Goal: Task Accomplishment & Management: Complete application form

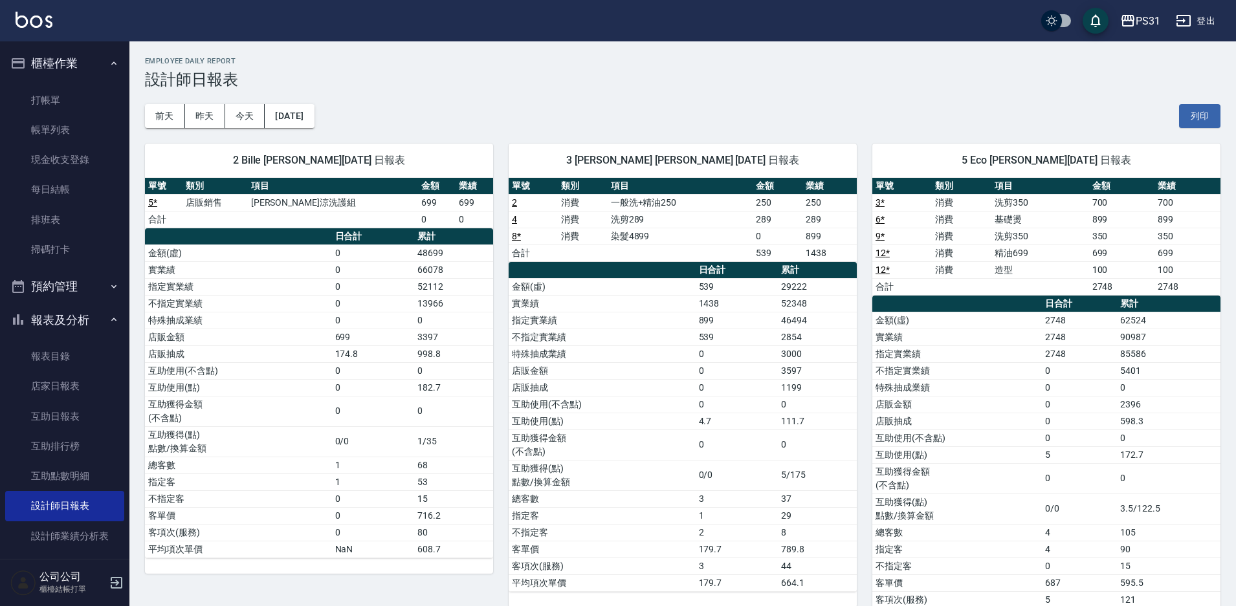
drag, startPoint x: 71, startPoint y: 318, endPoint x: 73, endPoint y: 233, distance: 85.4
click at [72, 318] on button "報表及分析" at bounding box center [64, 320] width 119 height 34
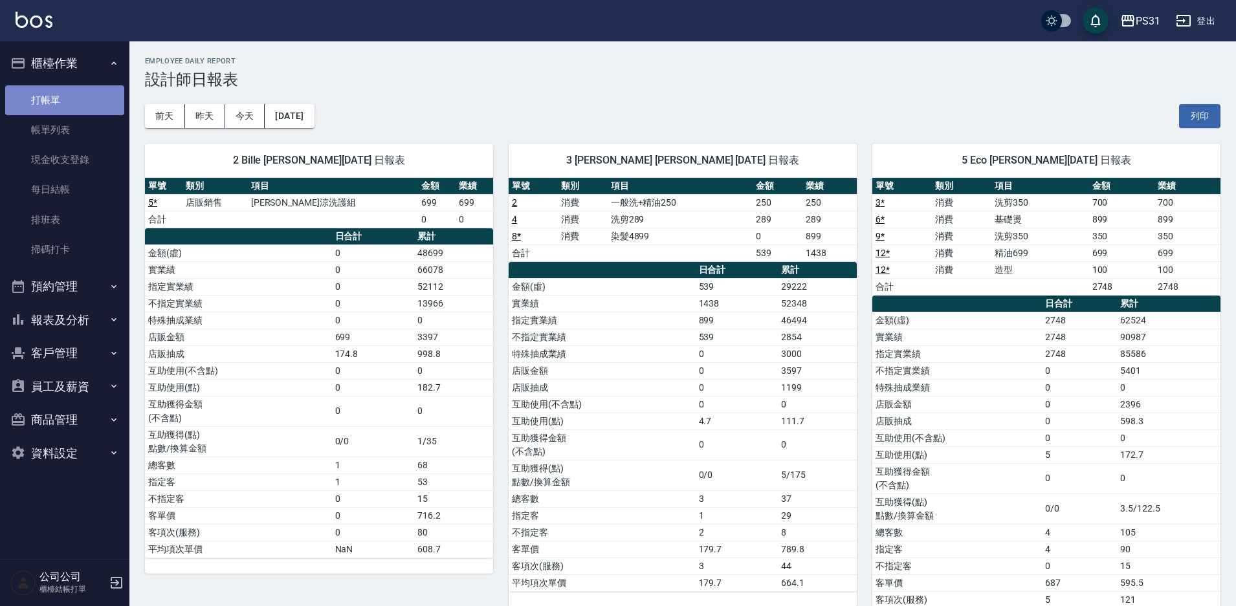
click at [57, 94] on link "打帳單" at bounding box center [64, 100] width 119 height 30
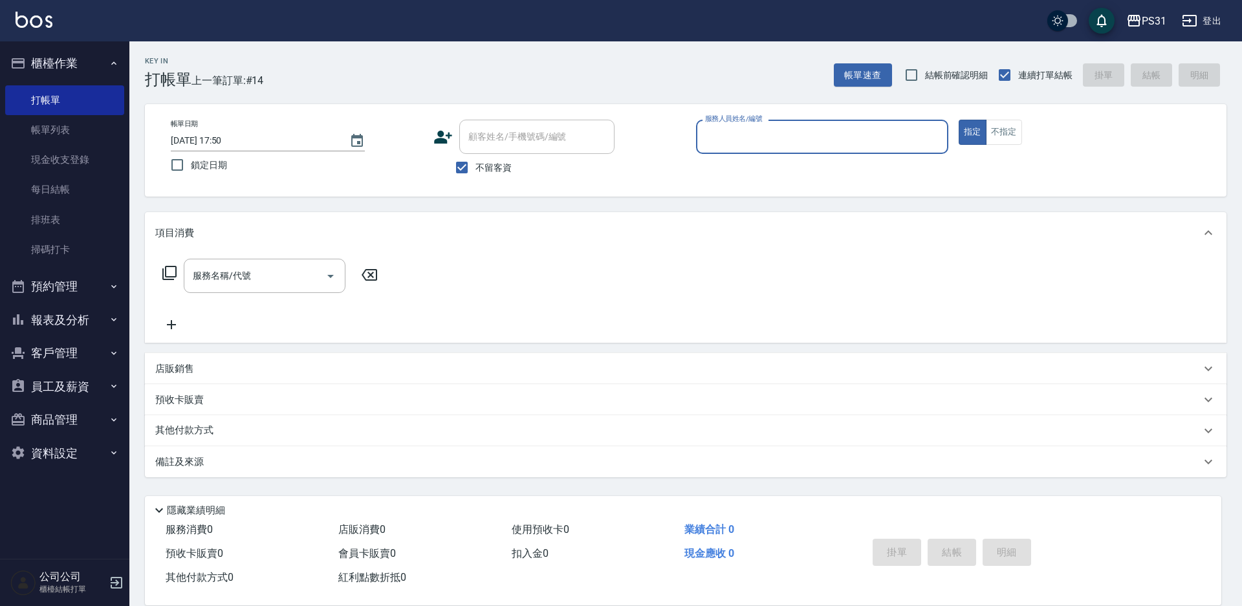
click at [824, 150] on div "服務人員姓名/編號" at bounding box center [822, 137] width 252 height 34
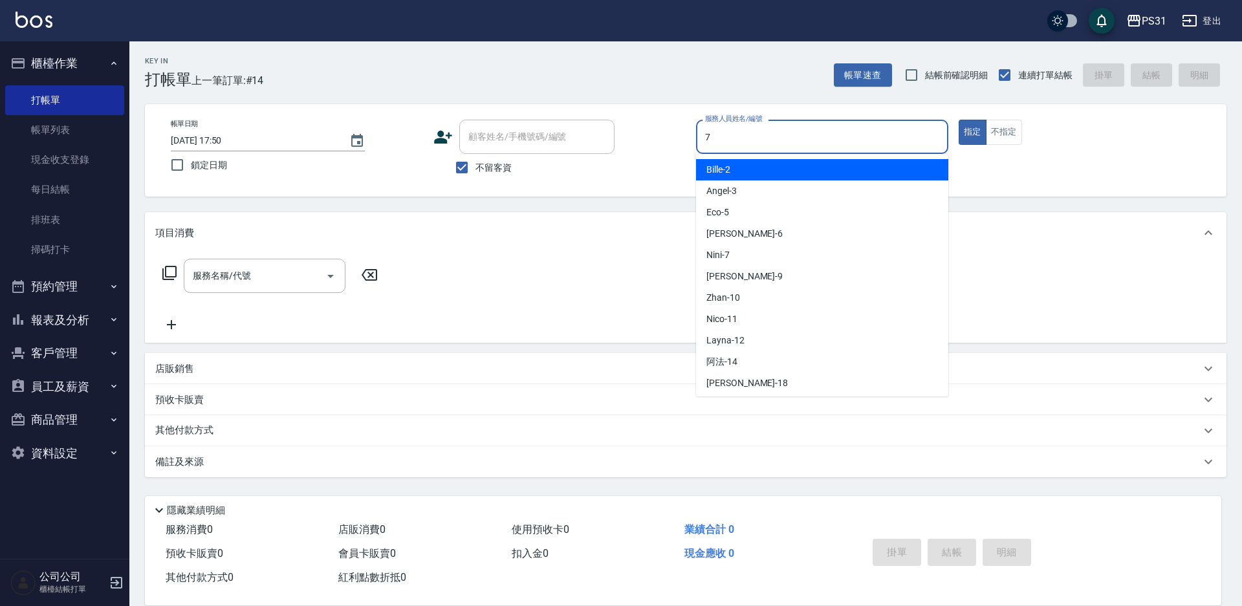
type input "Nini-7"
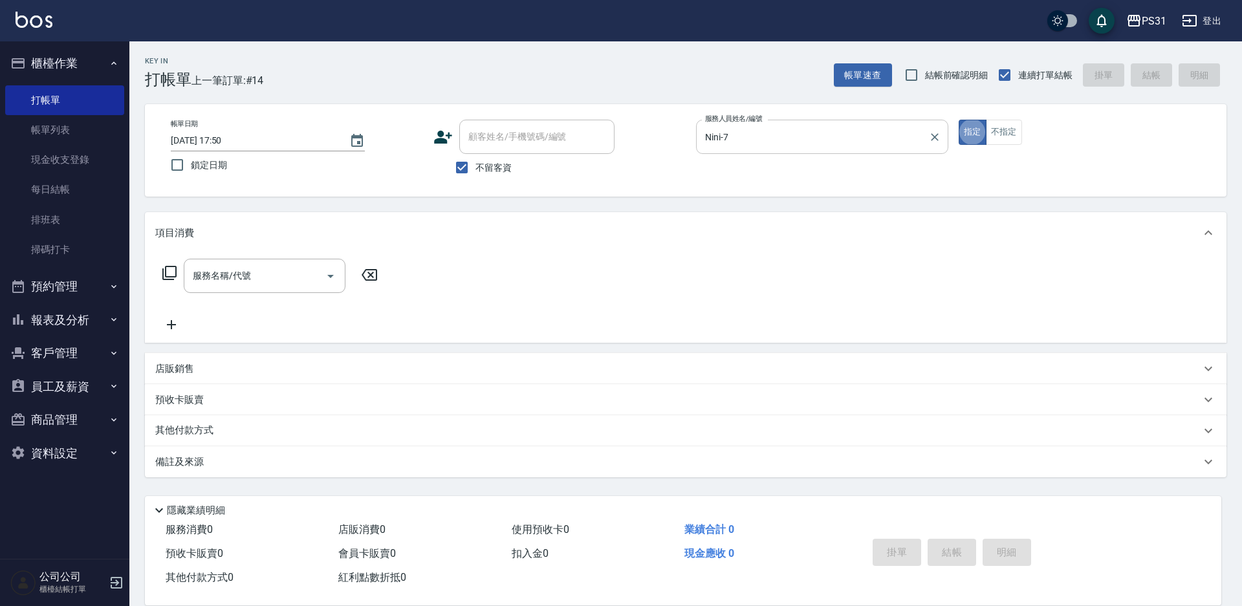
type button "true"
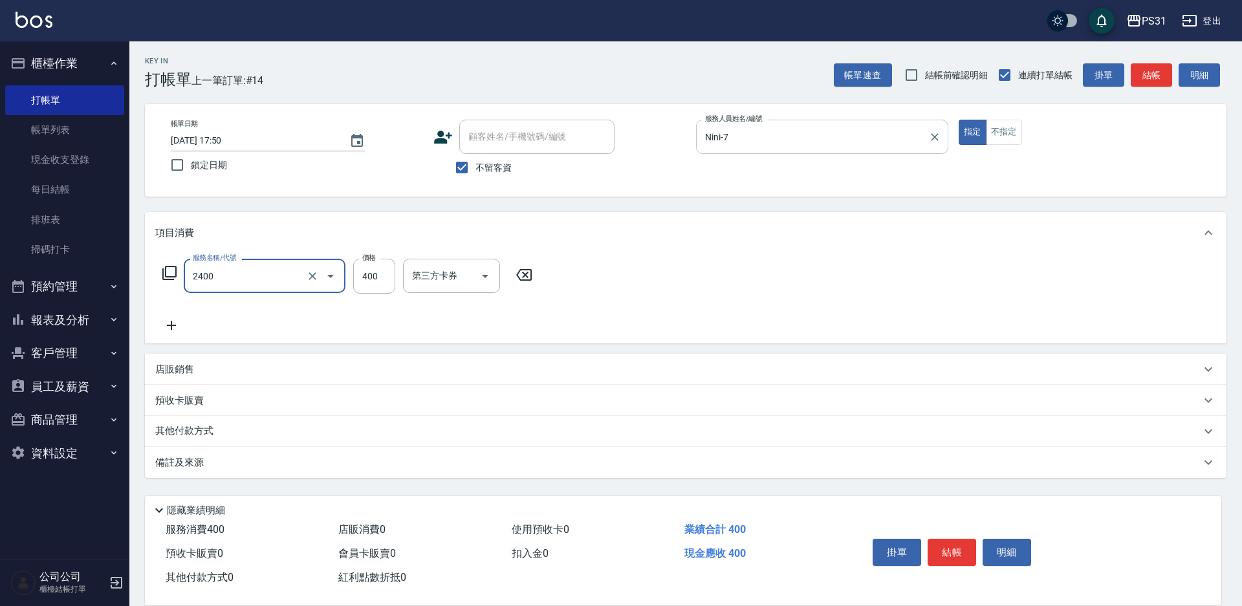
type input "洗剪400(2400)"
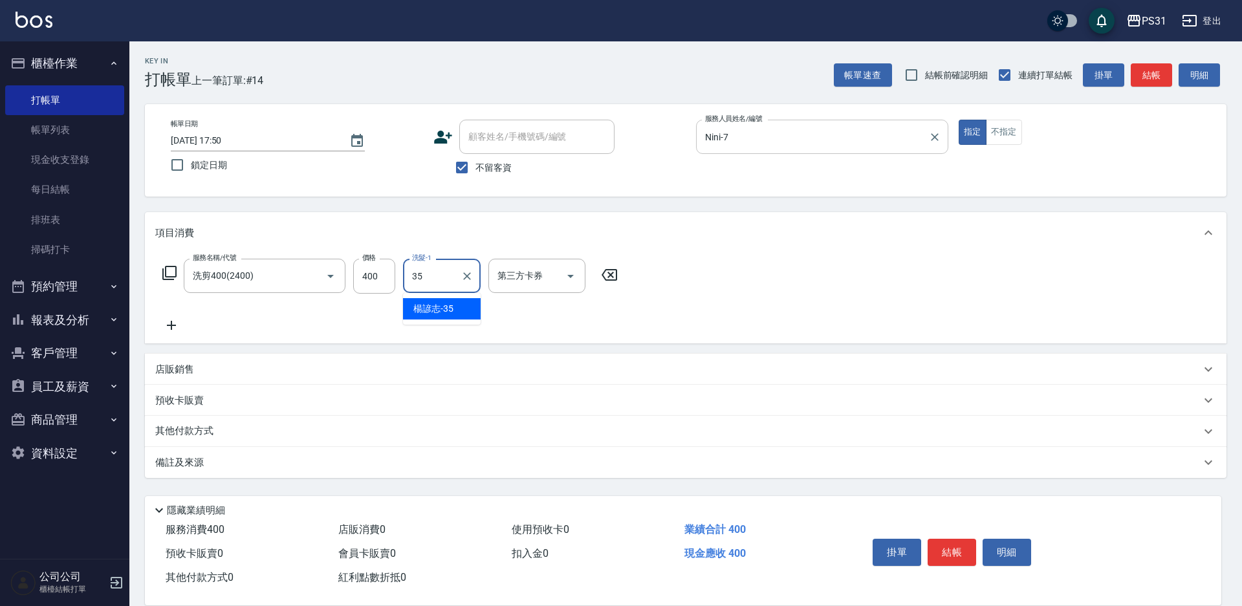
type input "楊諺志-35"
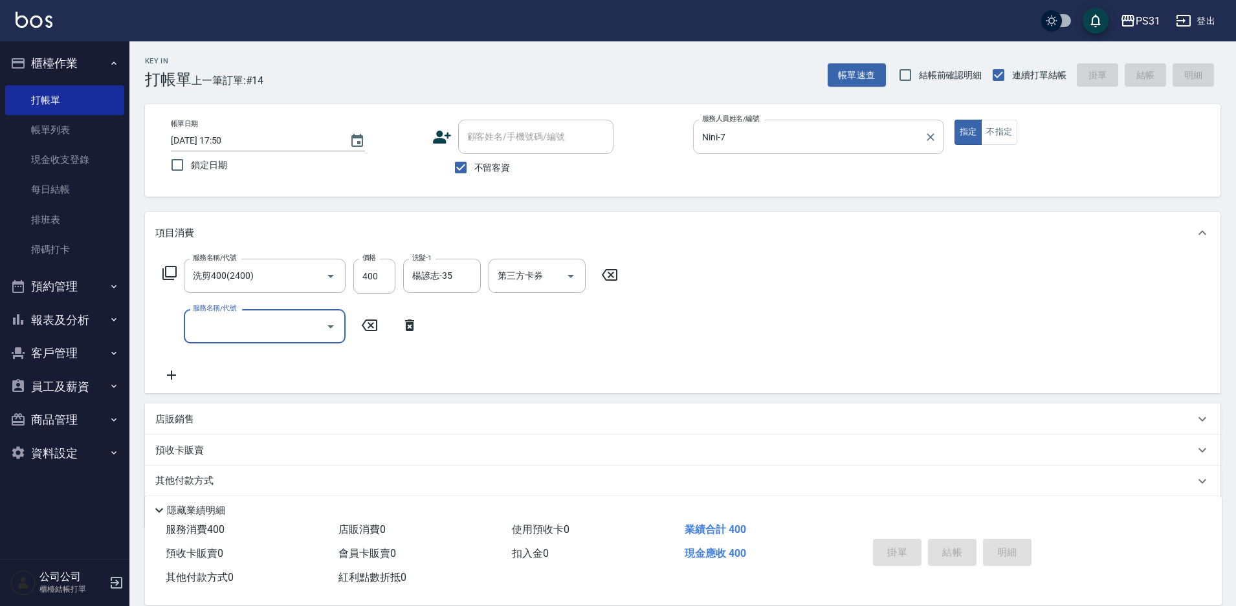
type input "[DATE] 17:51"
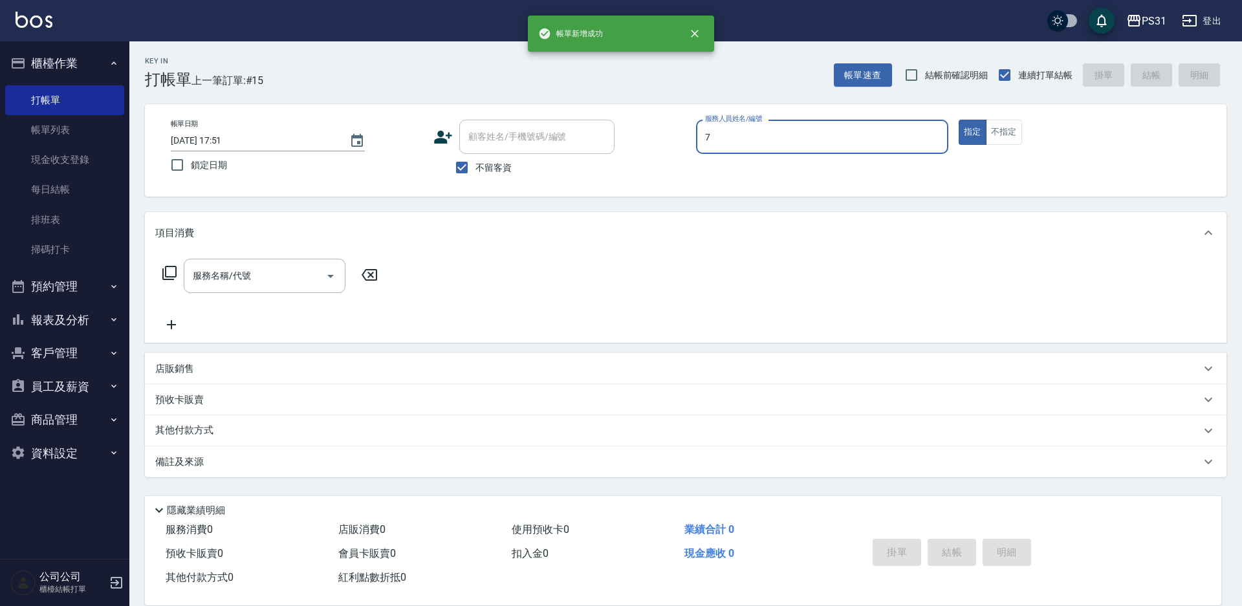
type input "Nini-7"
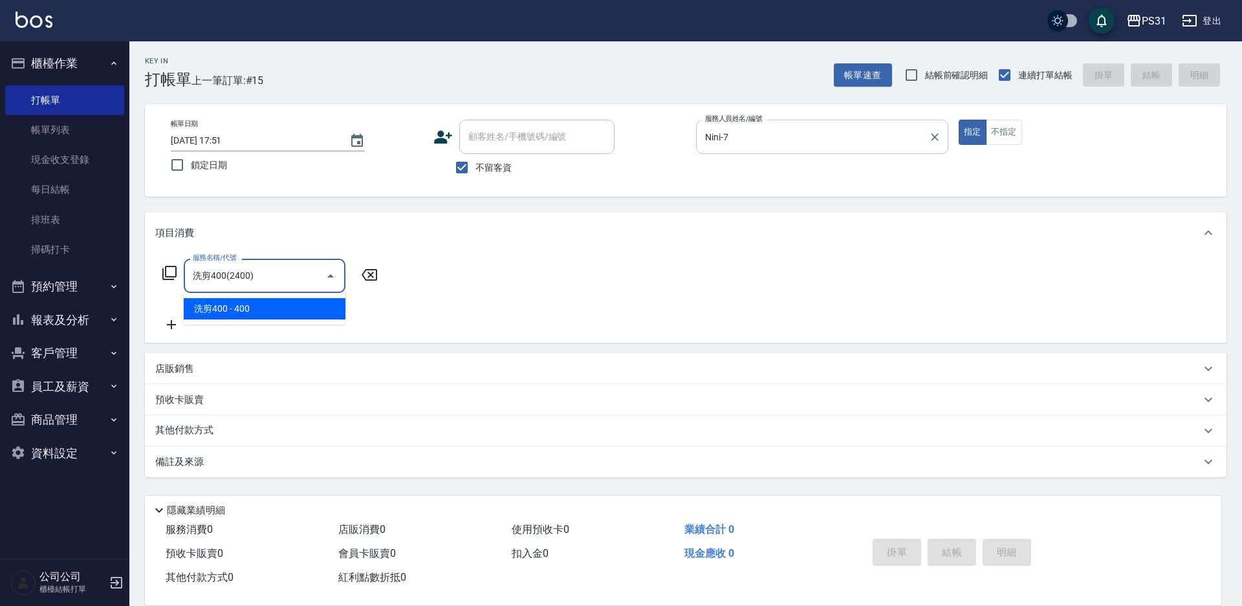
type input "洗剪400(2400)"
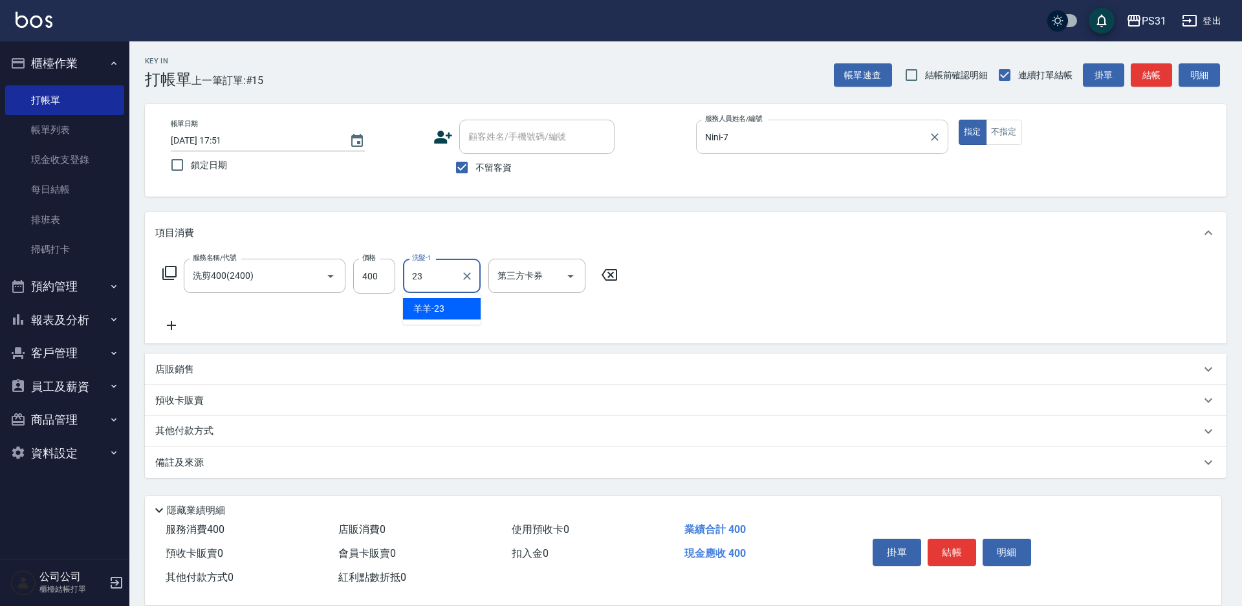
type input "羊羊-23"
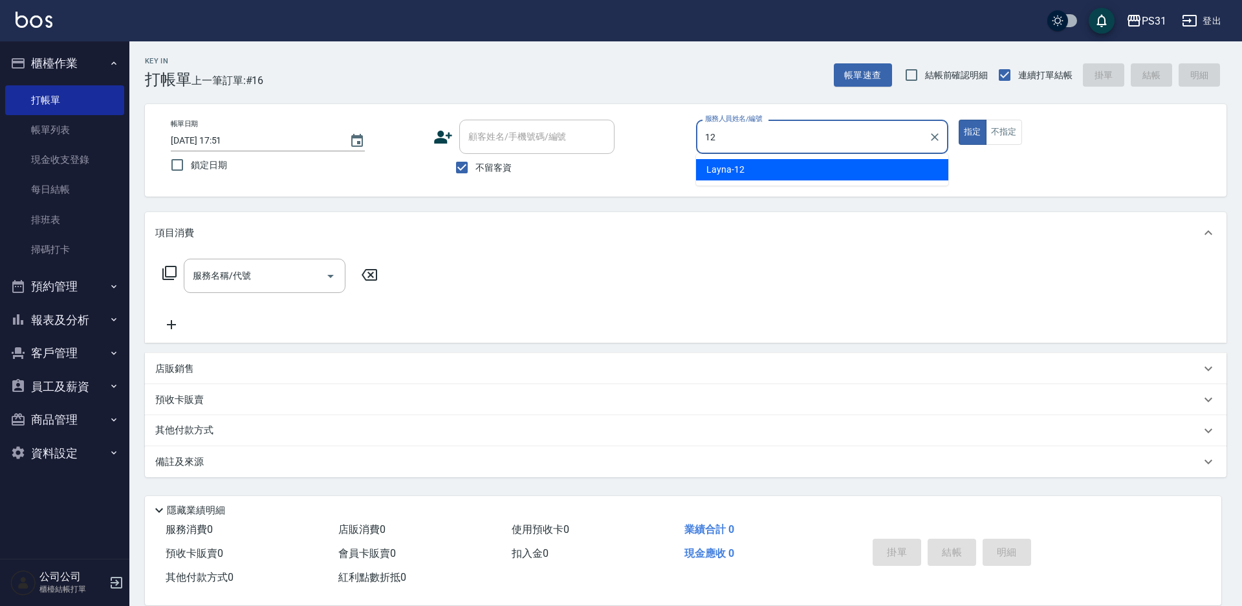
type input "Layna-12"
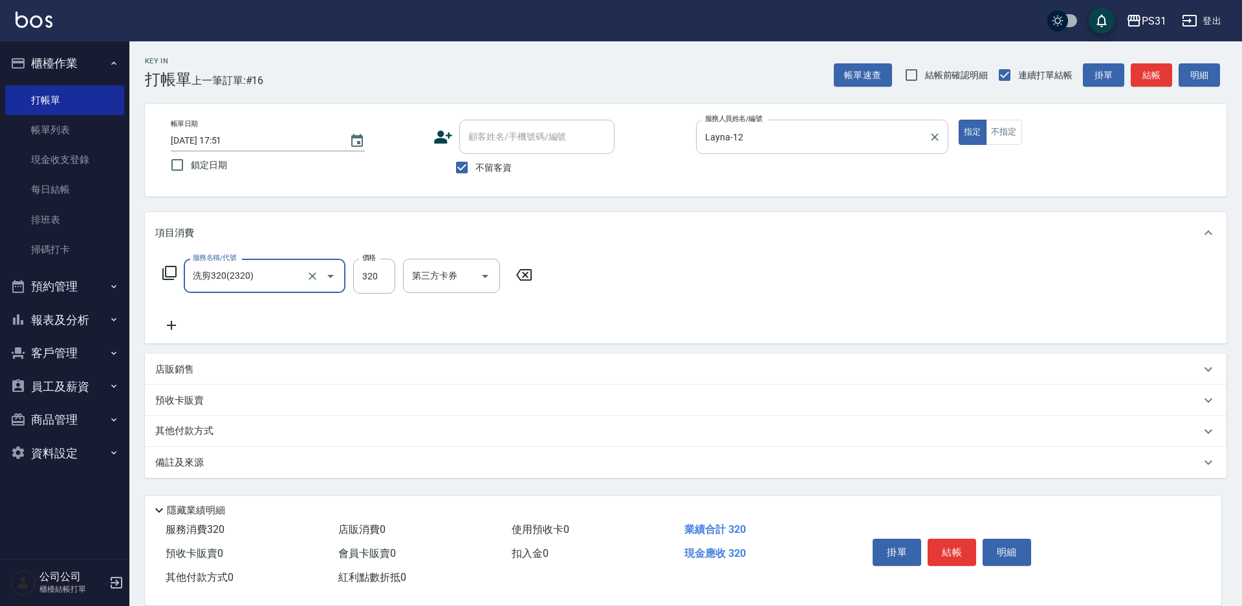
type input "洗剪320(2320)"
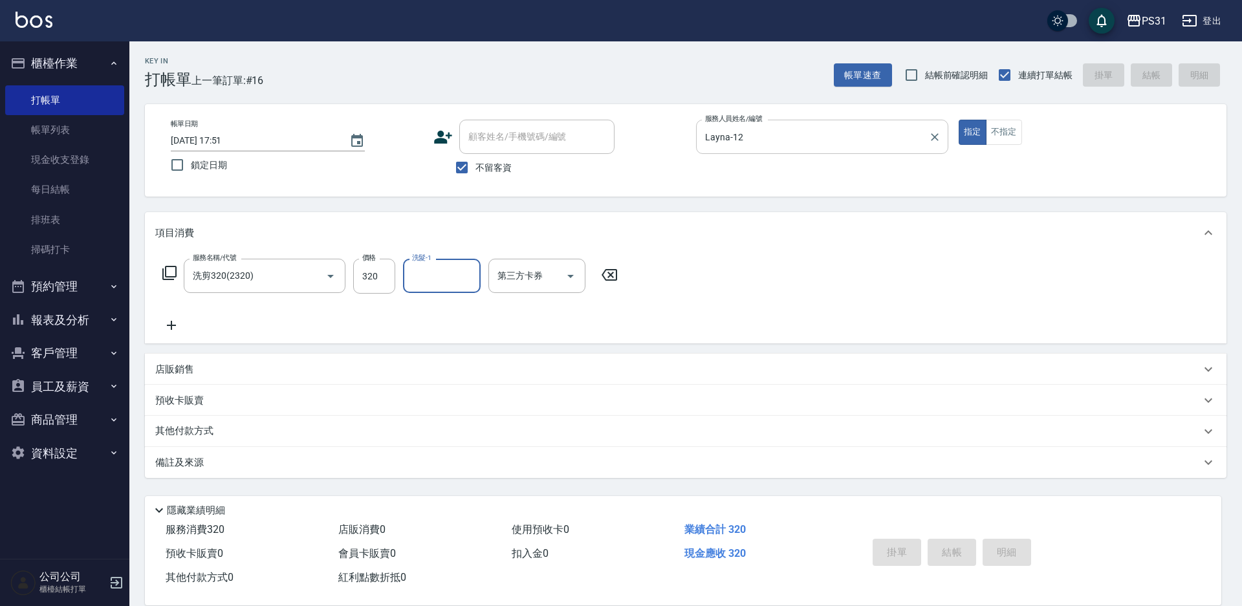
type input "[DATE] 17:52"
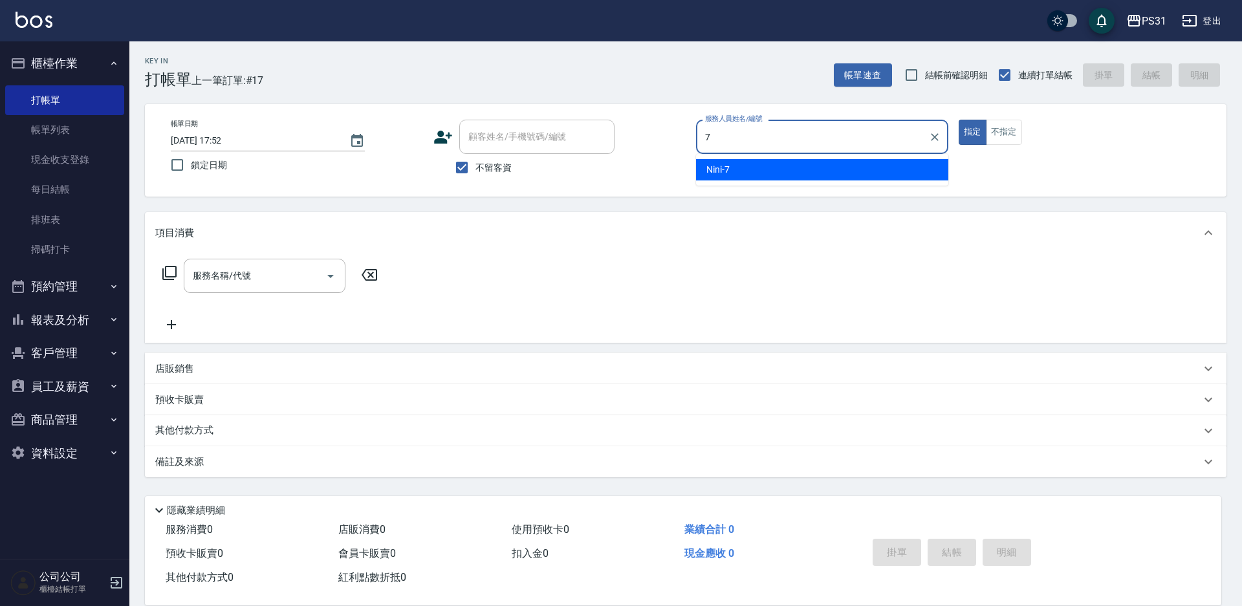
type input "Nini-7"
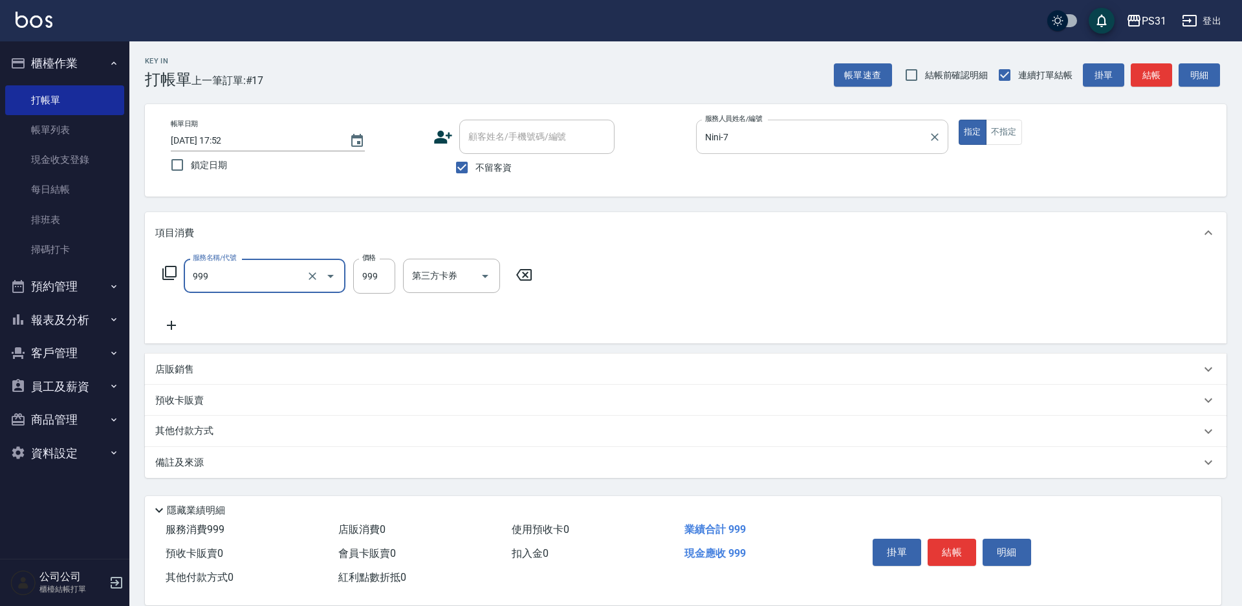
type input "精油套餐999(999)"
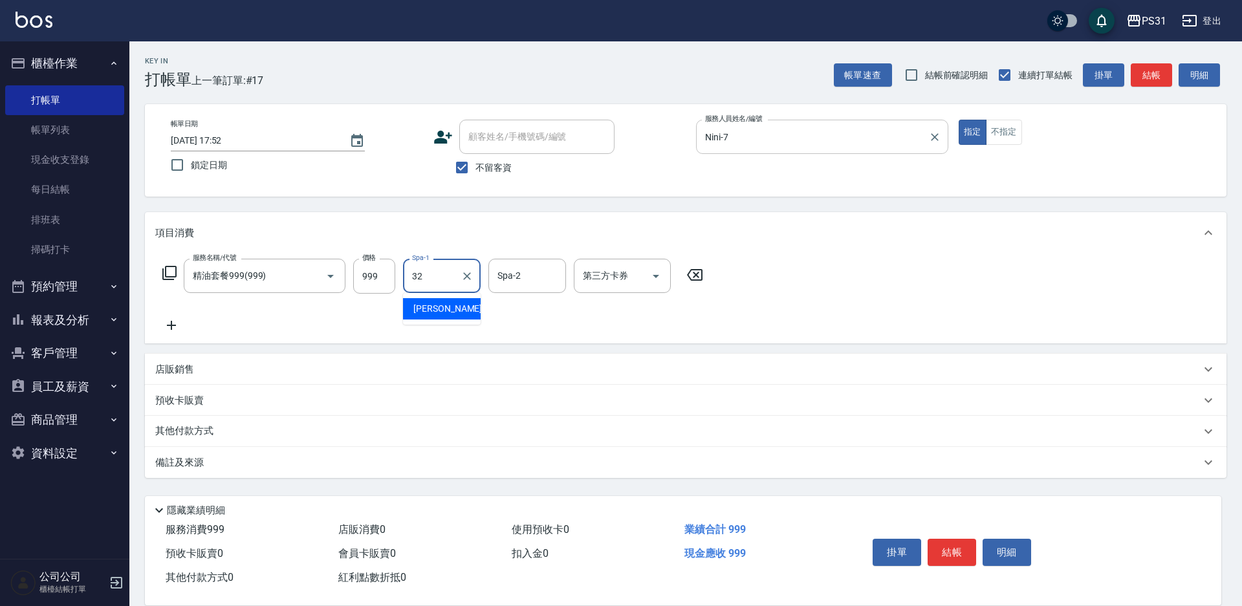
type input "[PERSON_NAME]-32"
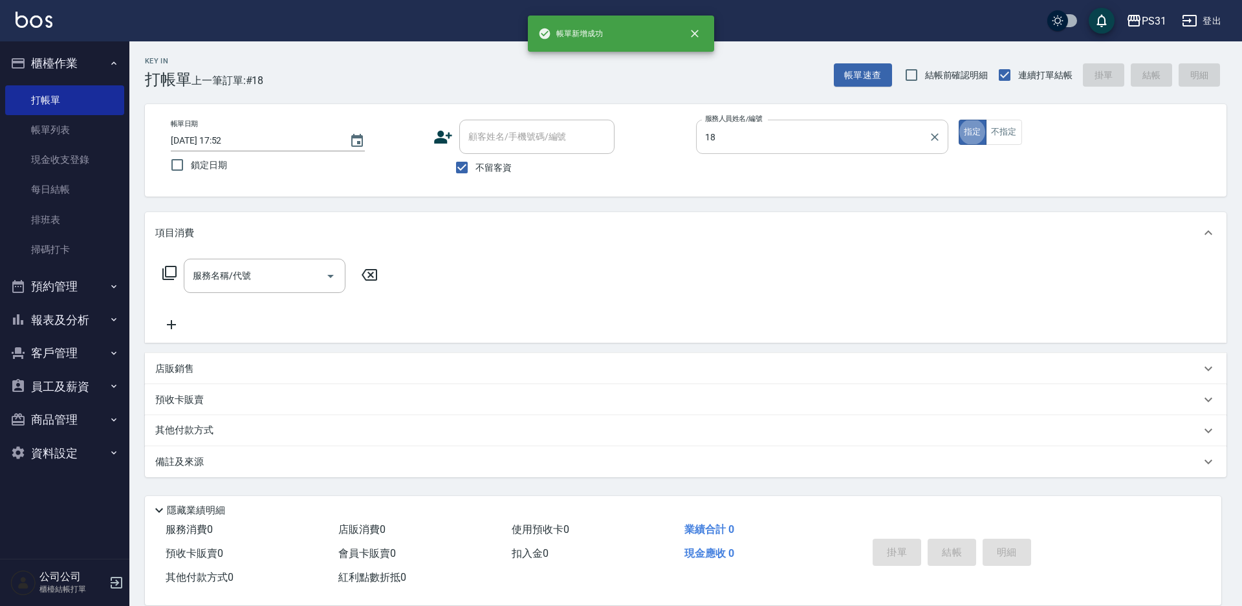
type input "[PERSON_NAME]-18"
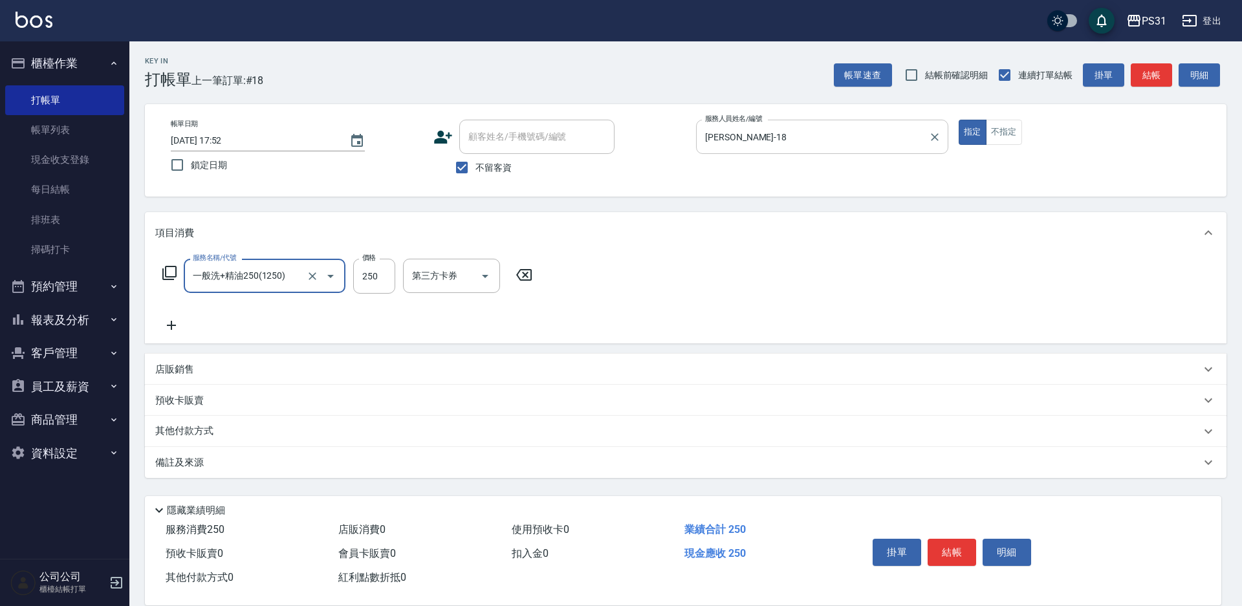
type input "一般洗+精油250(1250)"
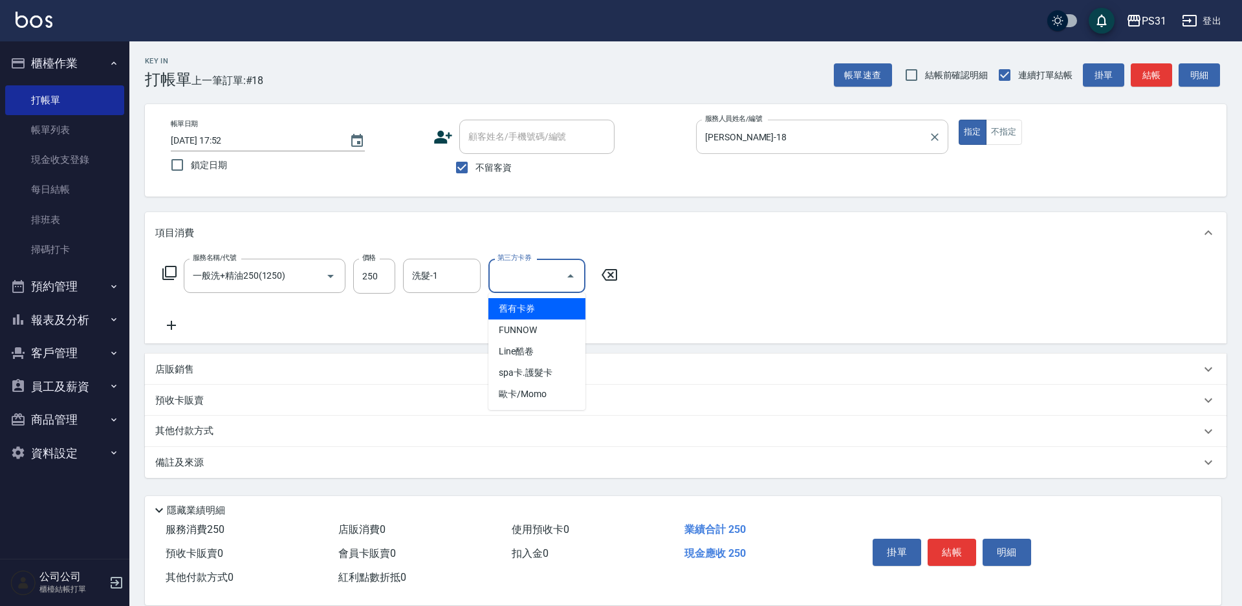
type input "舊有卡券"
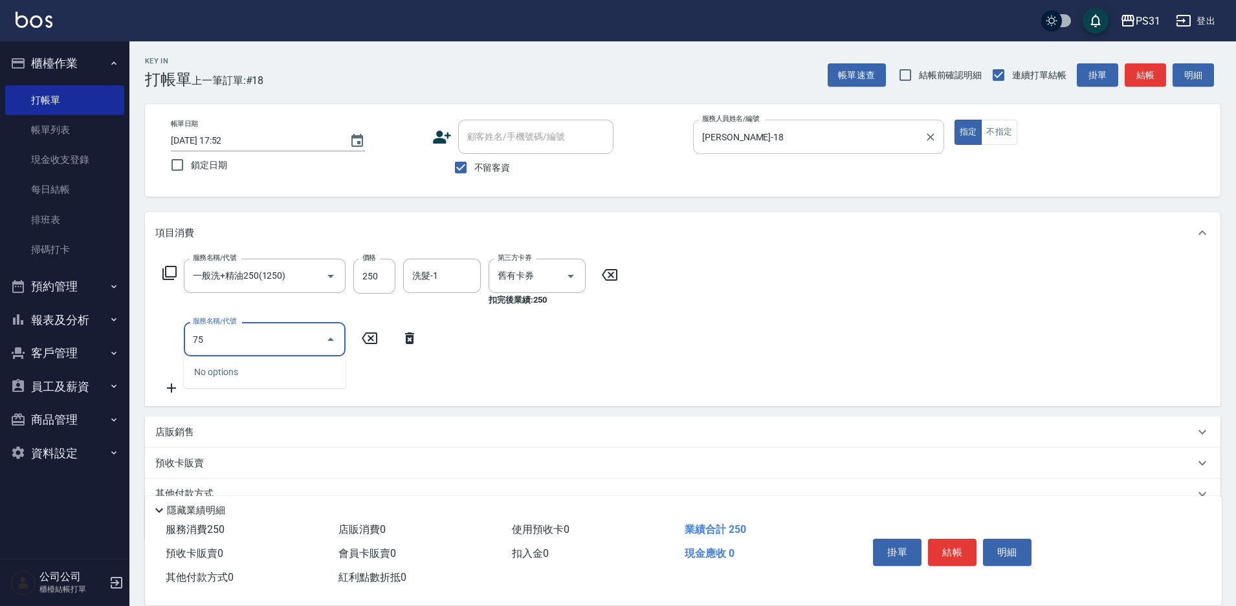
type input "7"
type input "乳清蛋白(5750)"
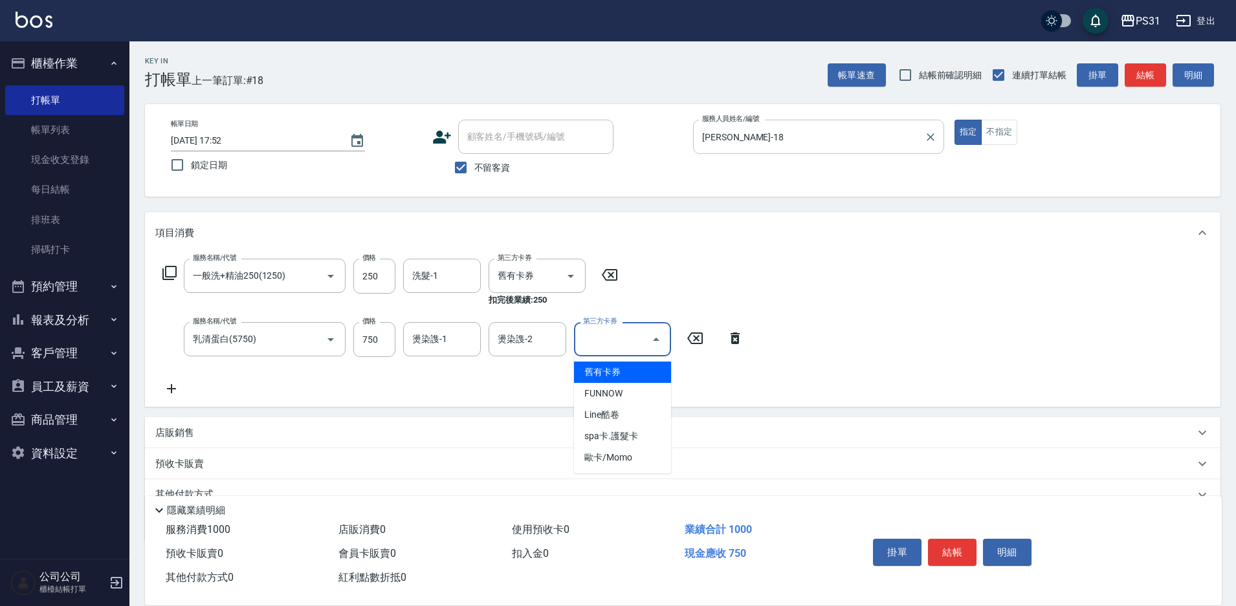
type input "舊有卡券"
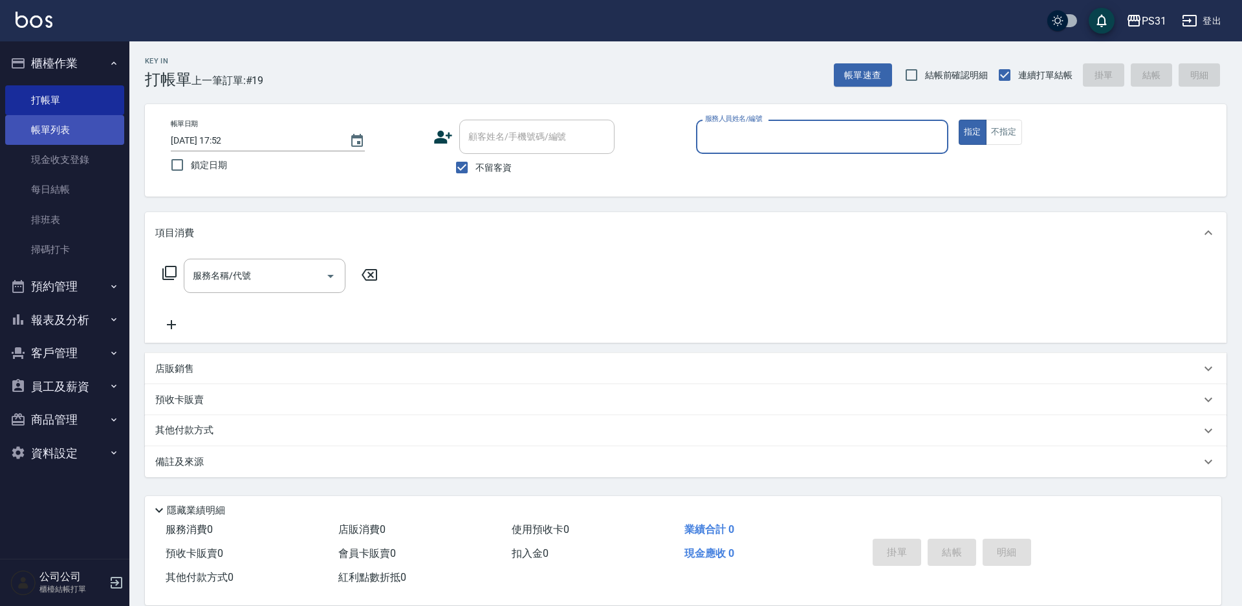
click at [40, 126] on link "帳單列表" at bounding box center [64, 130] width 119 height 30
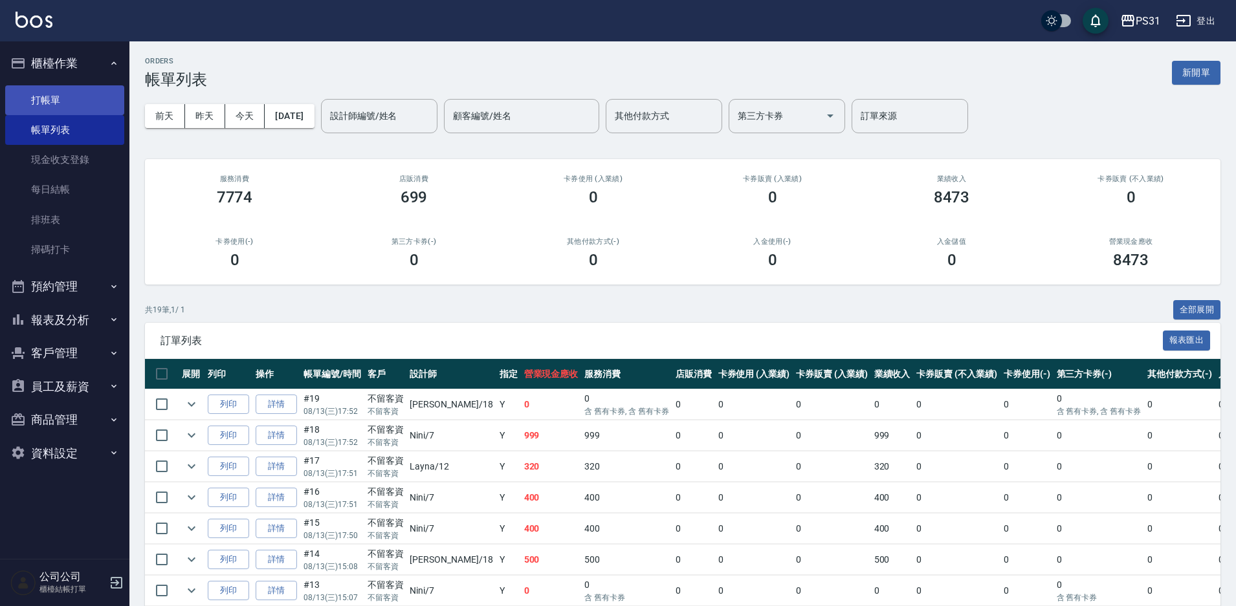
click at [68, 101] on link "打帳單" at bounding box center [64, 100] width 119 height 30
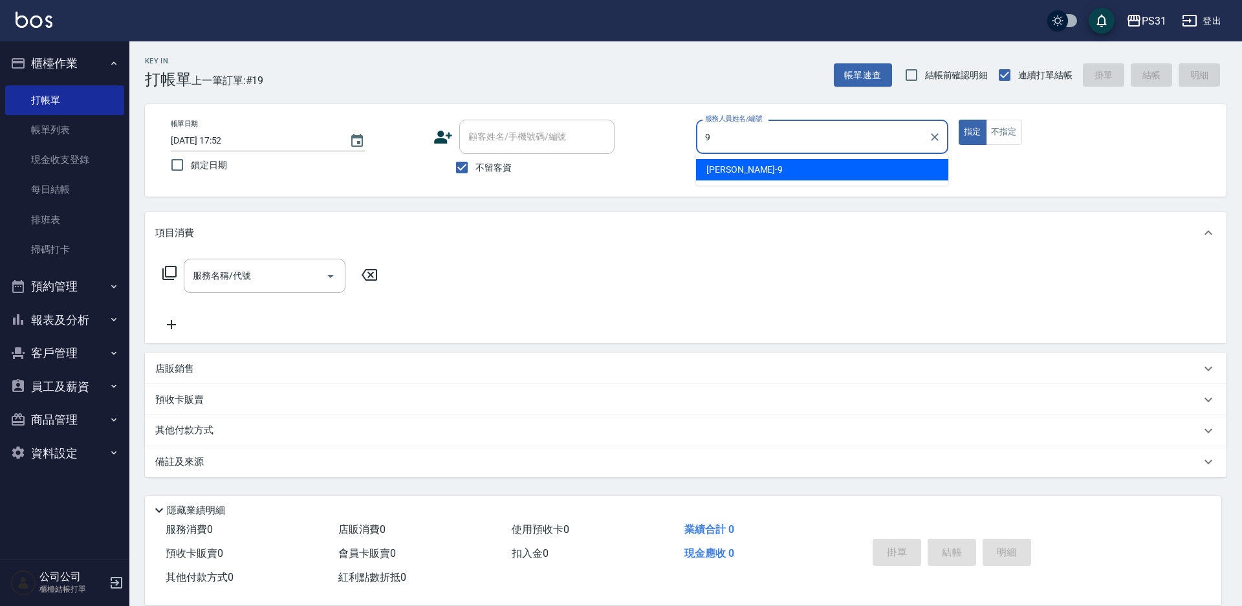
type input "JOJO-9"
type button "true"
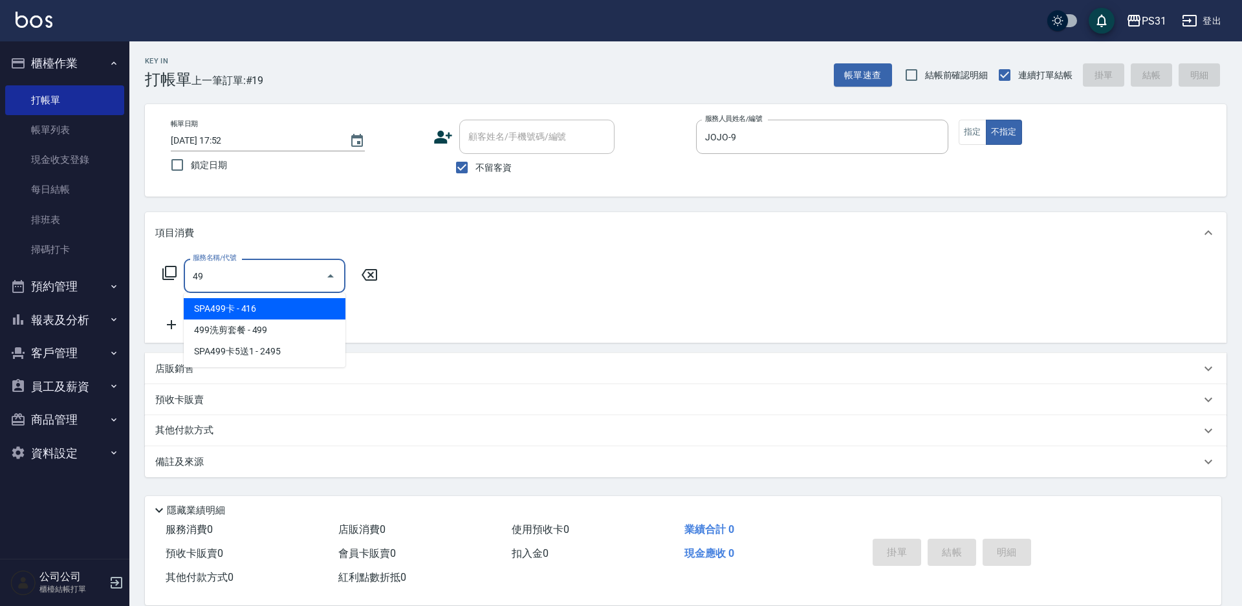
type input "4"
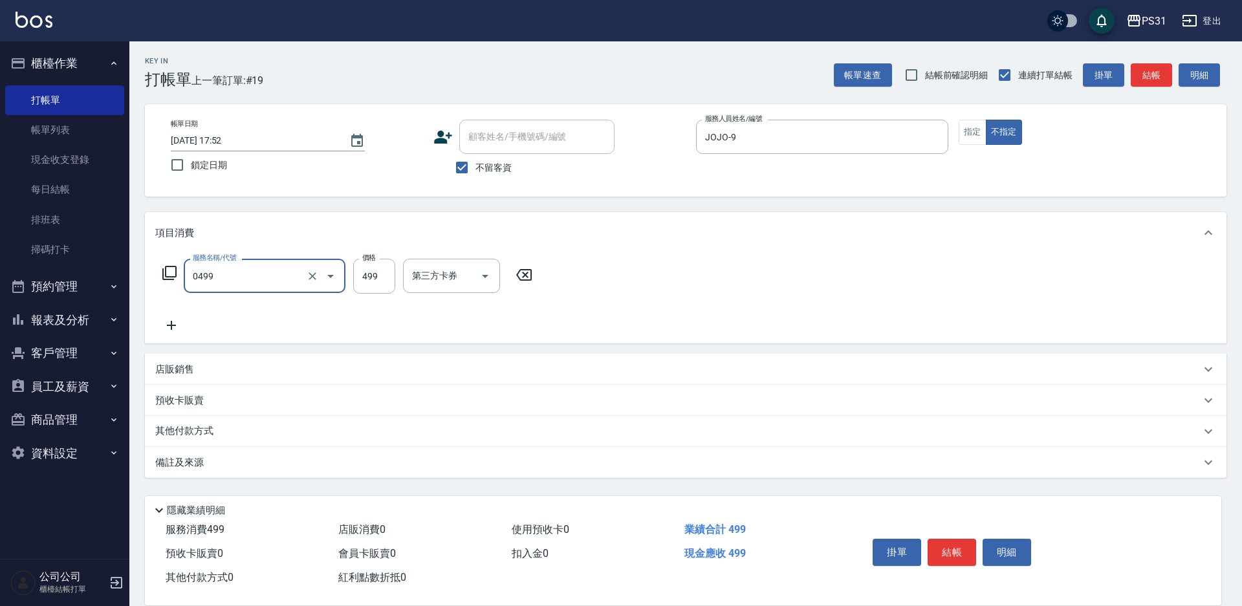
type input "[PERSON_NAME]spa(0499)"
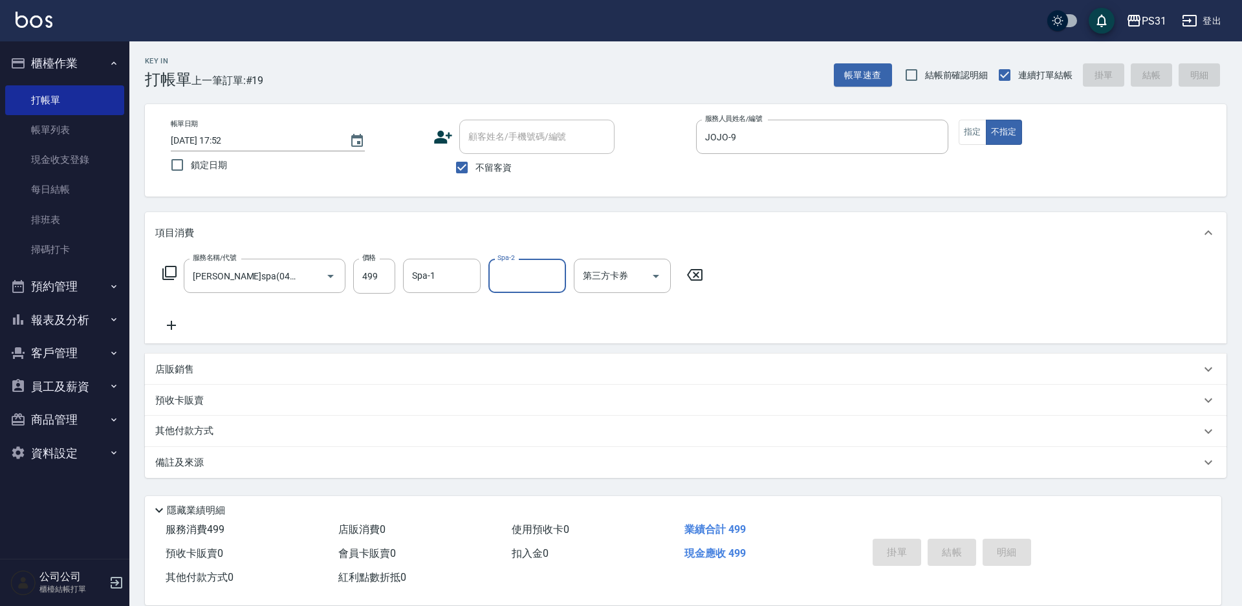
type input "[DATE] 17:53"
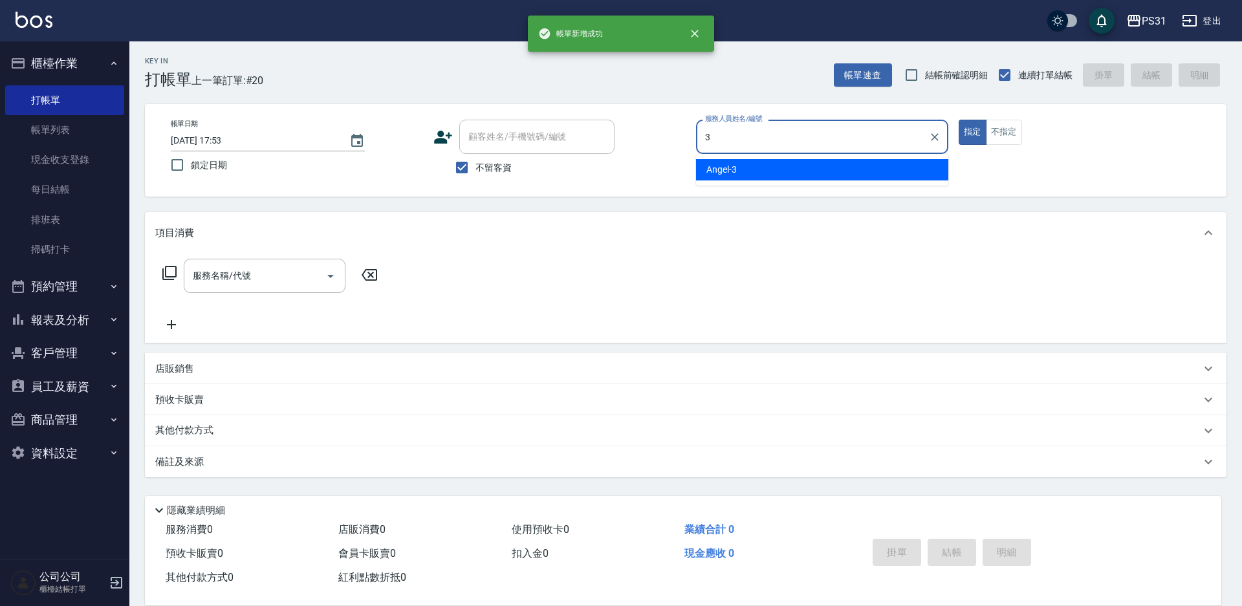
type input "[PERSON_NAME]-3"
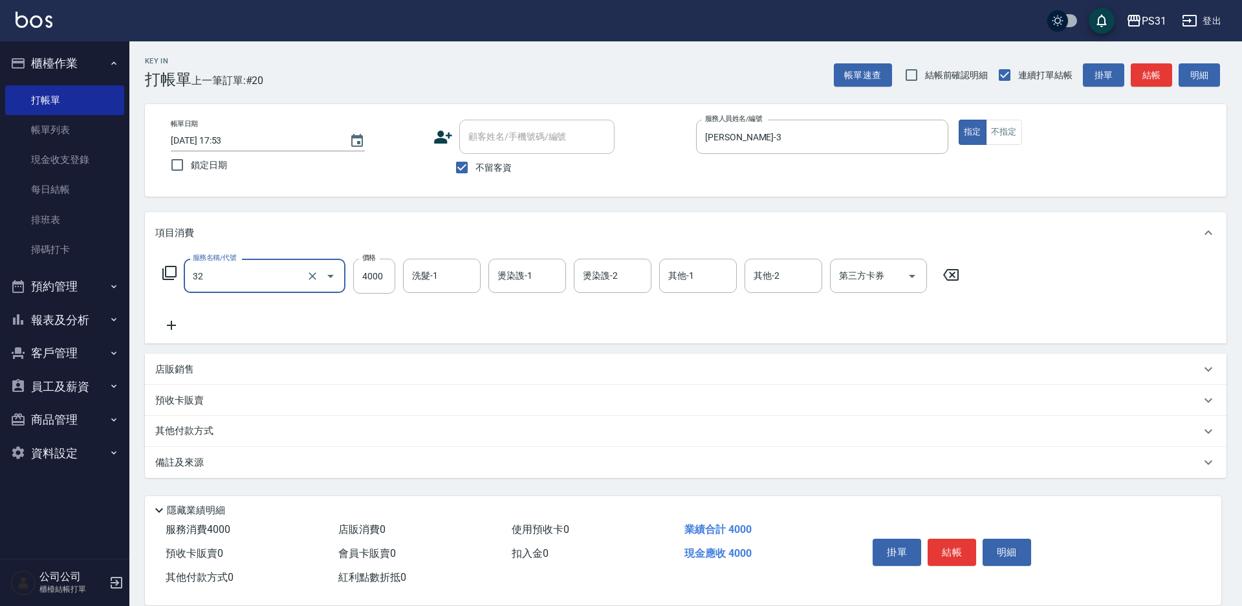
type input "燙髮B餐(32)"
type input "2500"
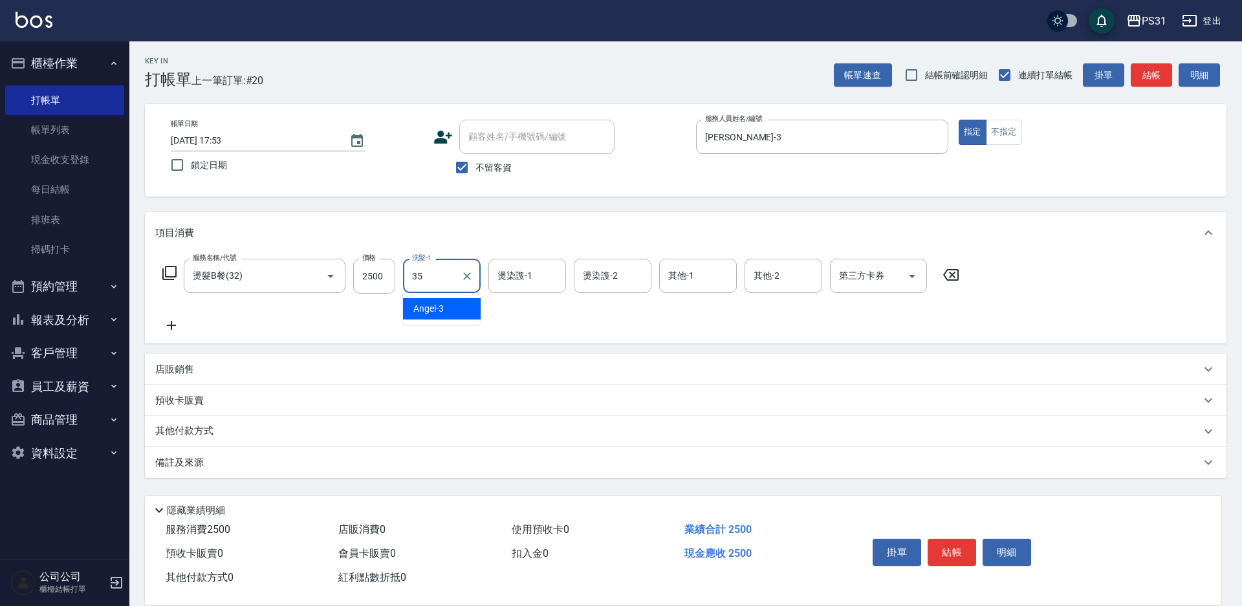
type input "楊諺志-35"
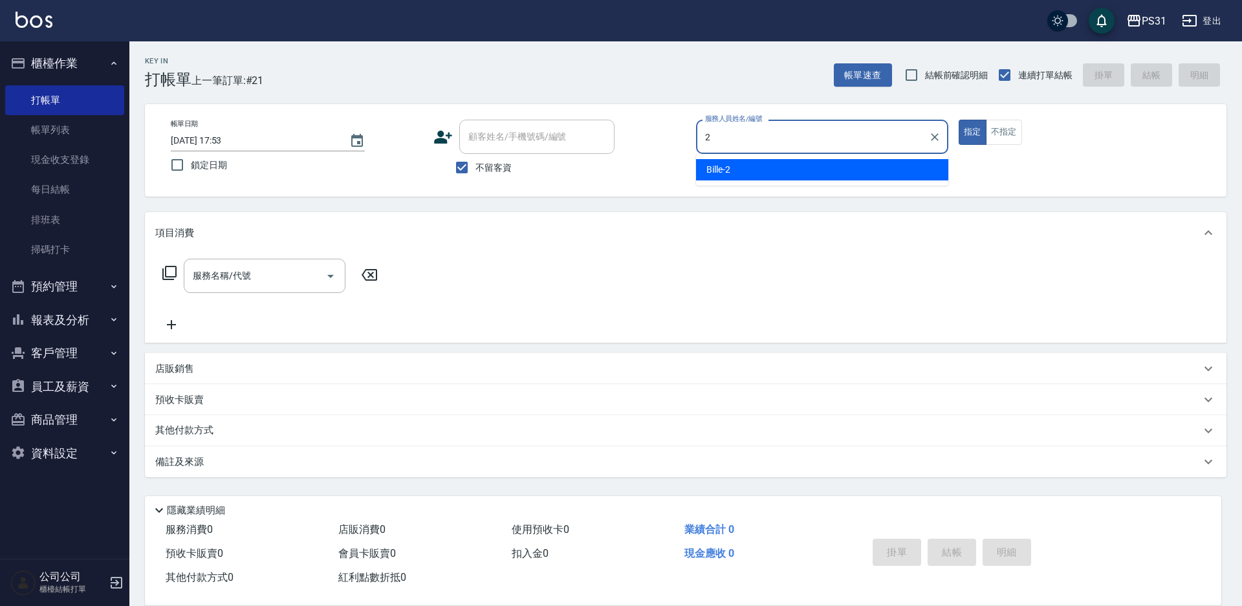
type input "Bille-2"
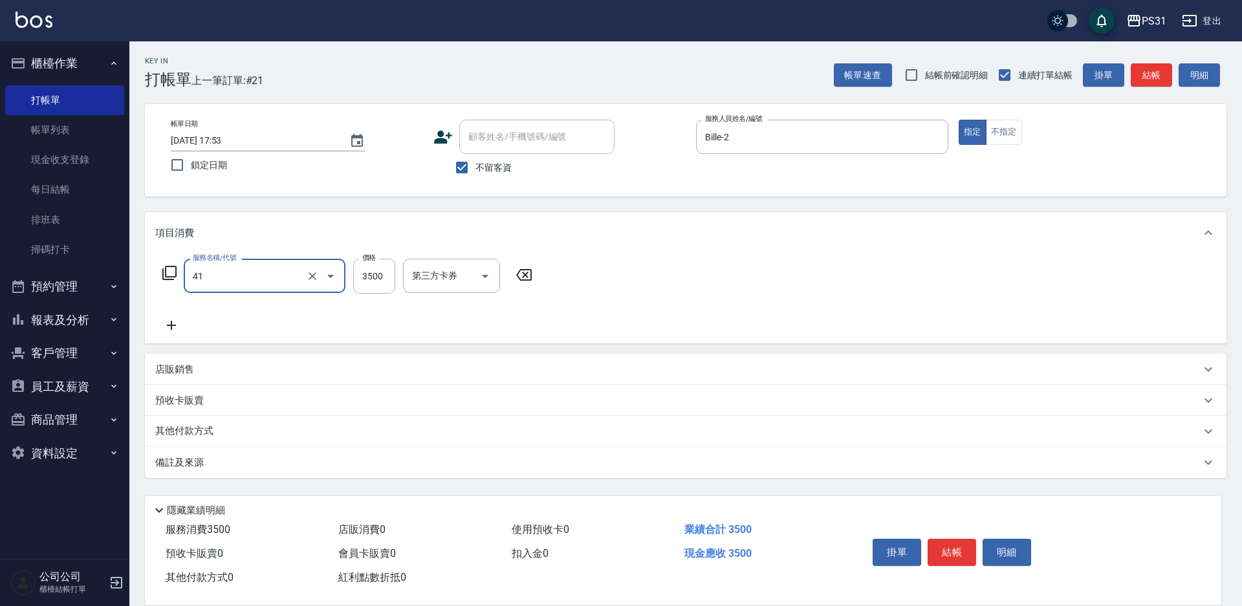
type input "染髮A餐(41)"
type input "3000"
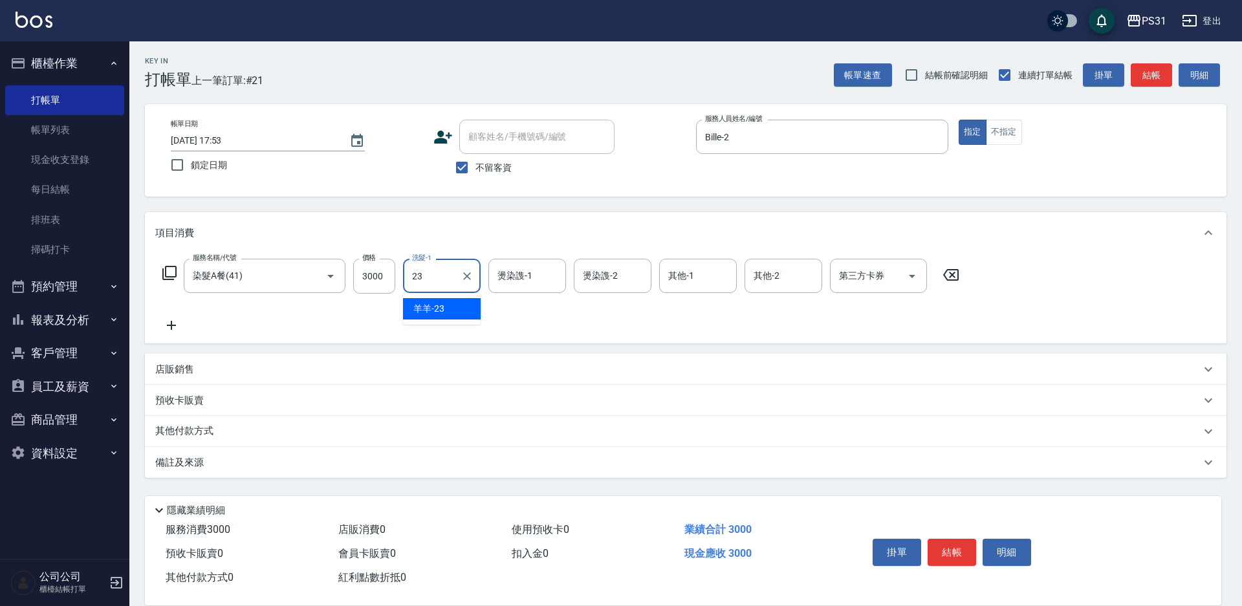
type input "羊羊-23"
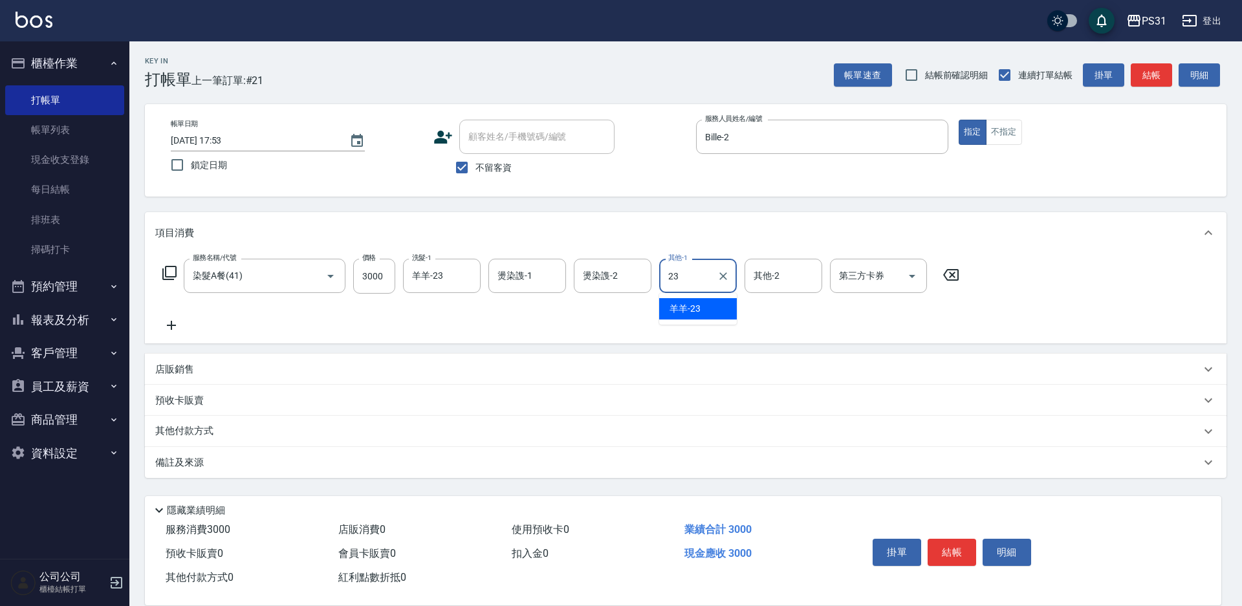
type input "羊羊-23"
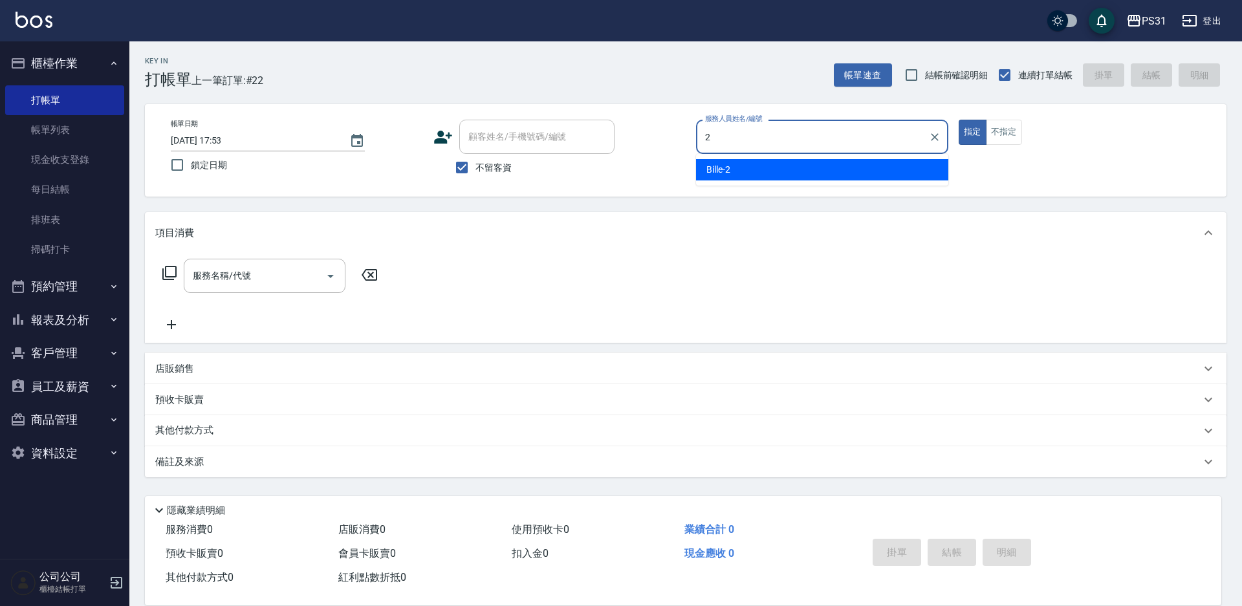
type input "Bille-2"
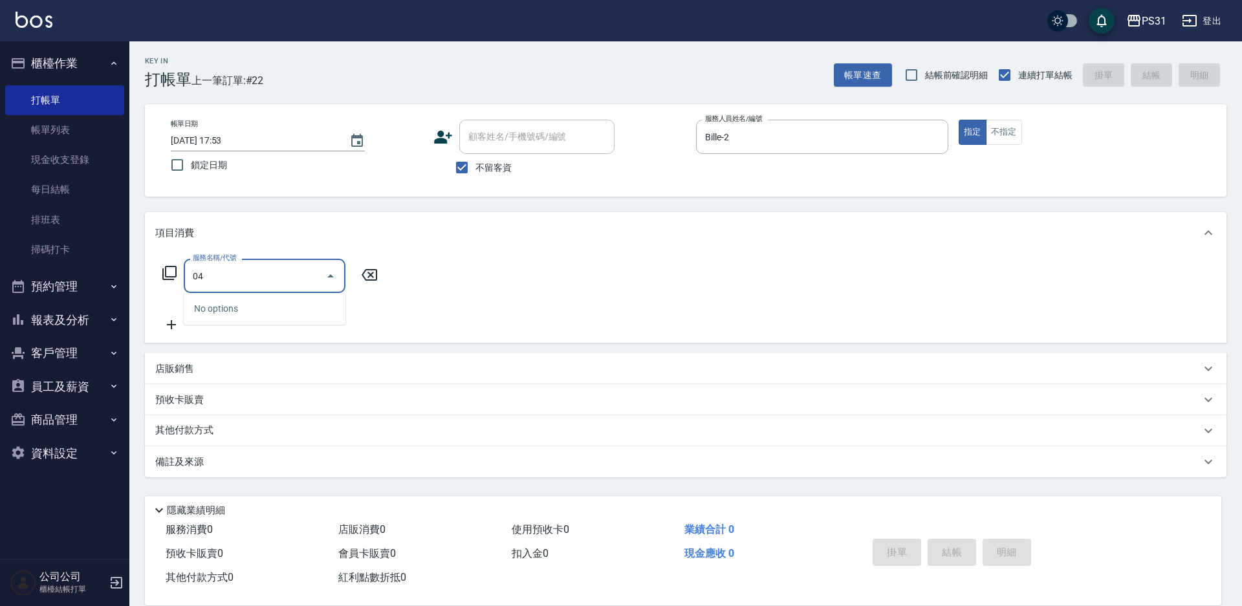
type input "0"
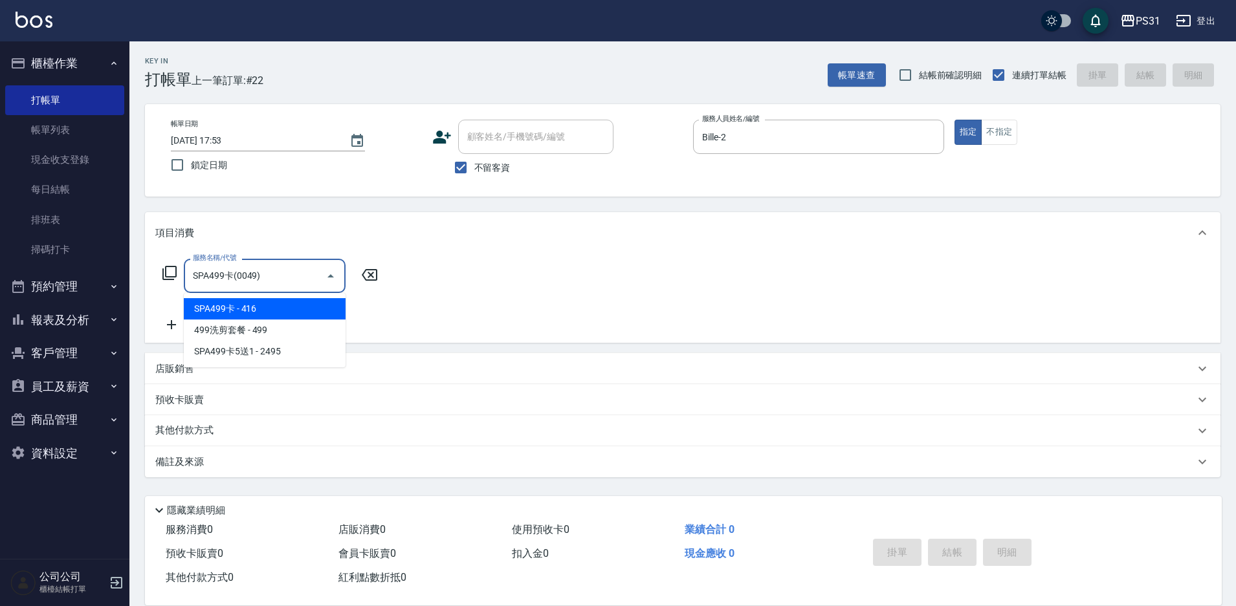
type input "SPA499卡(0049)"
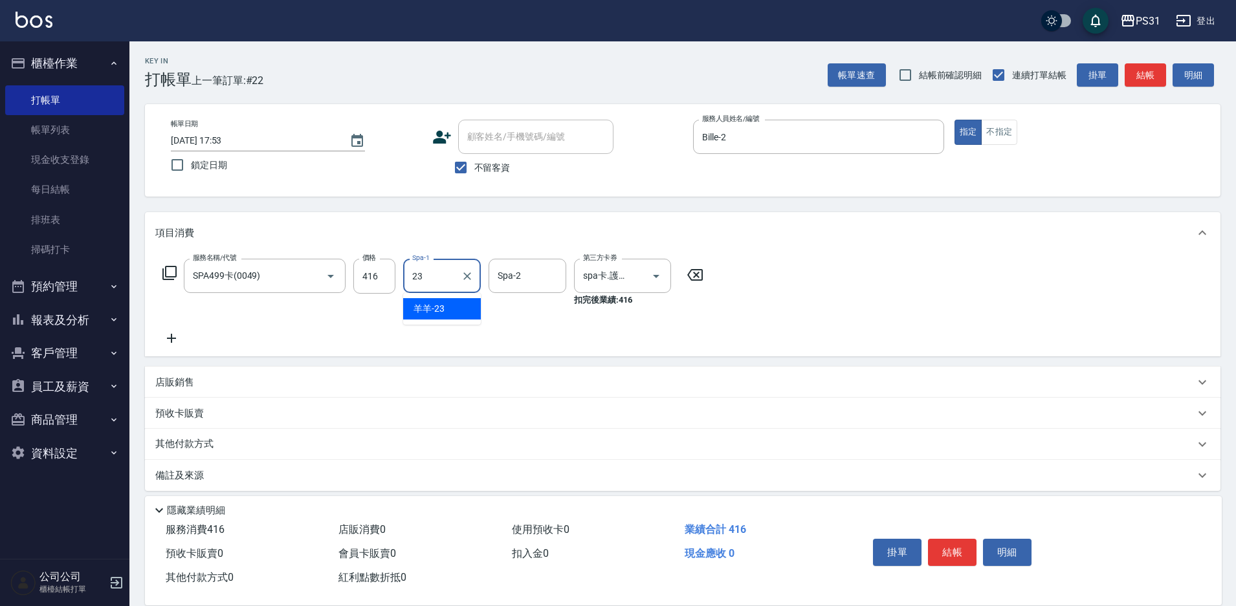
type input "羊羊-23"
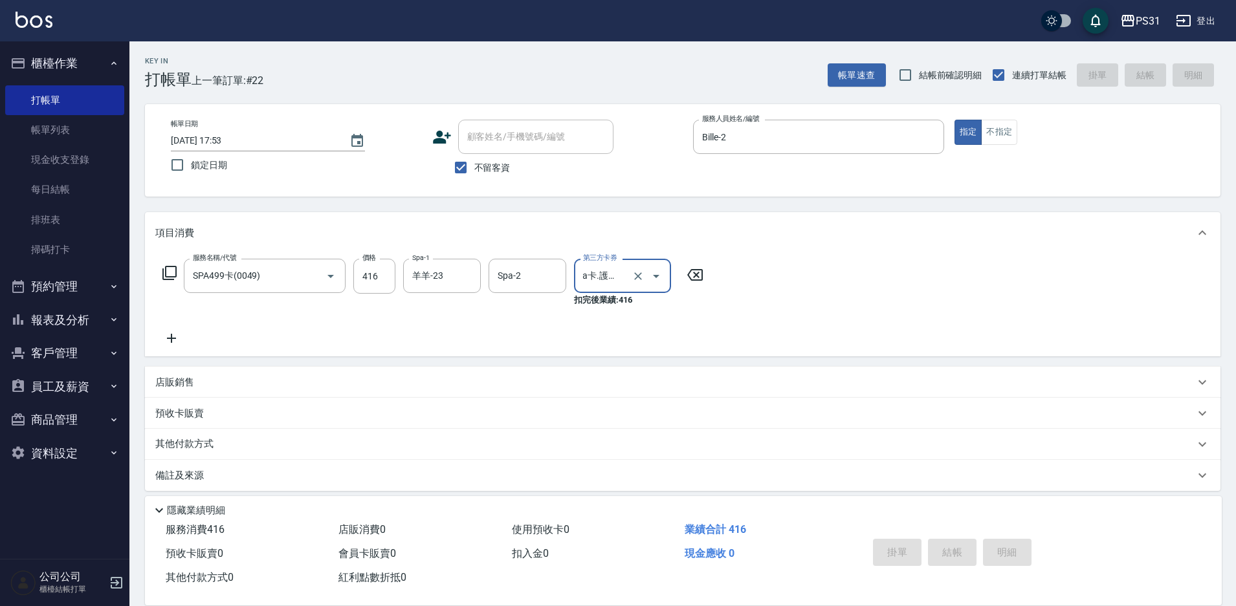
type input "[DATE] 17:54"
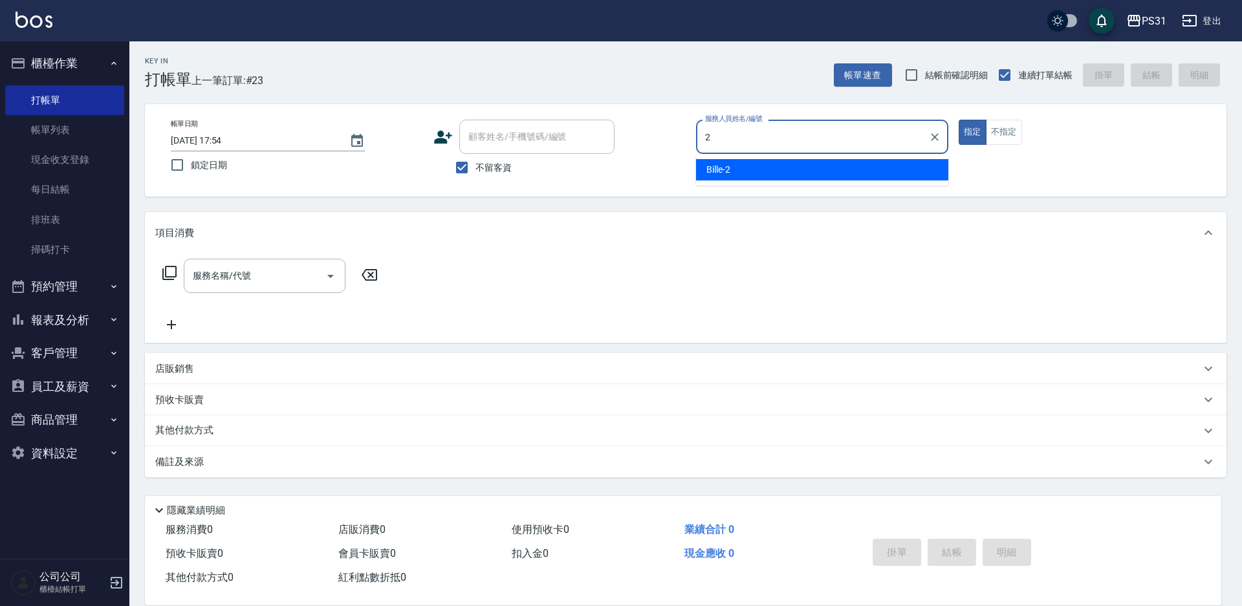
type input "Bille-2"
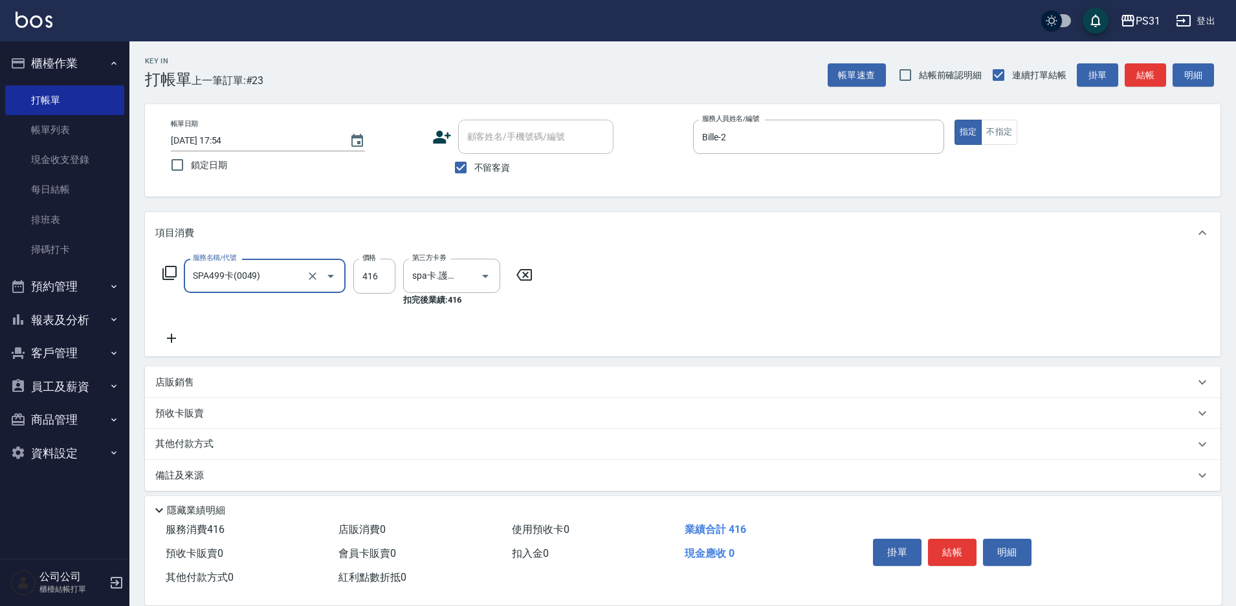
type input "SPA499卡(0049)"
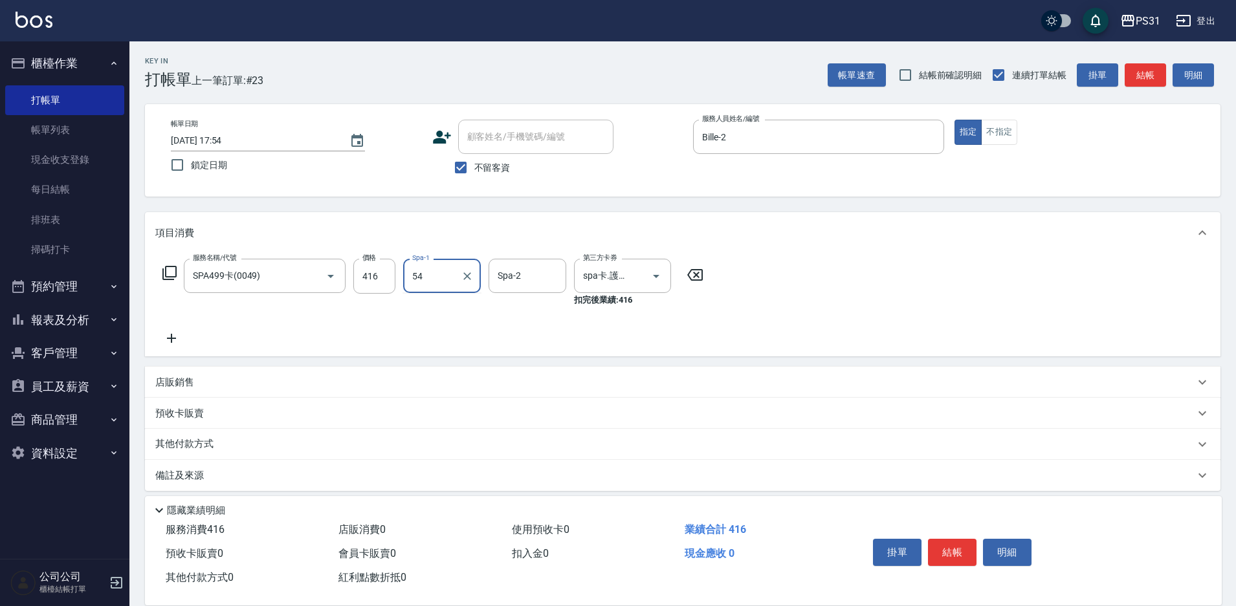
type input "5"
type input "豆豆-43"
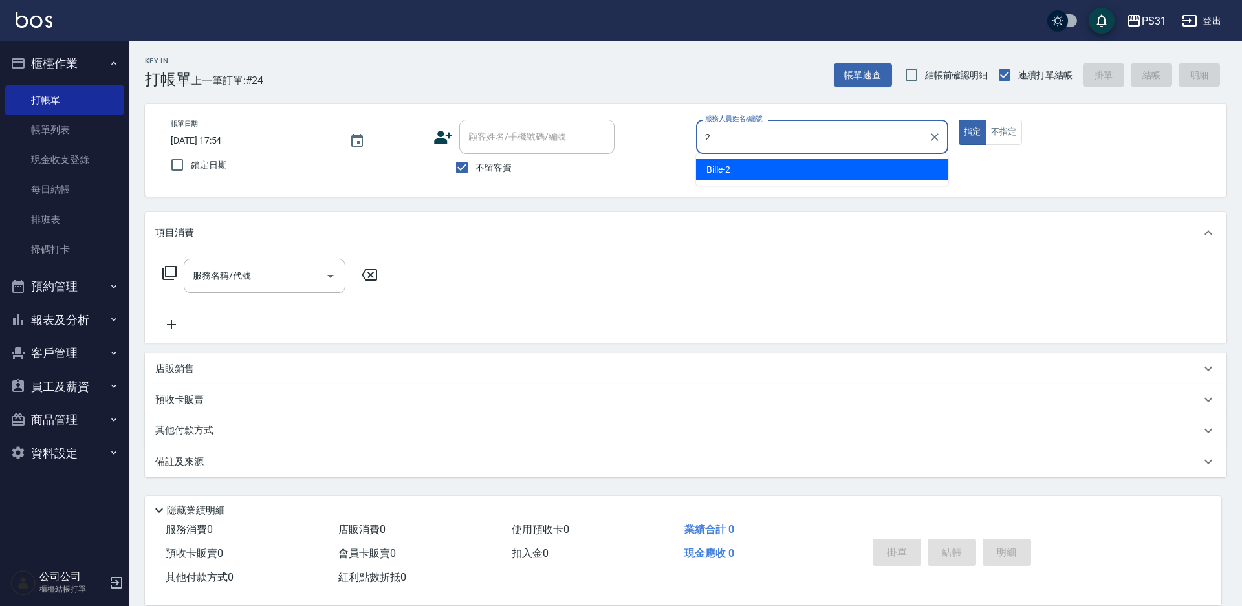
type input "Bille-2"
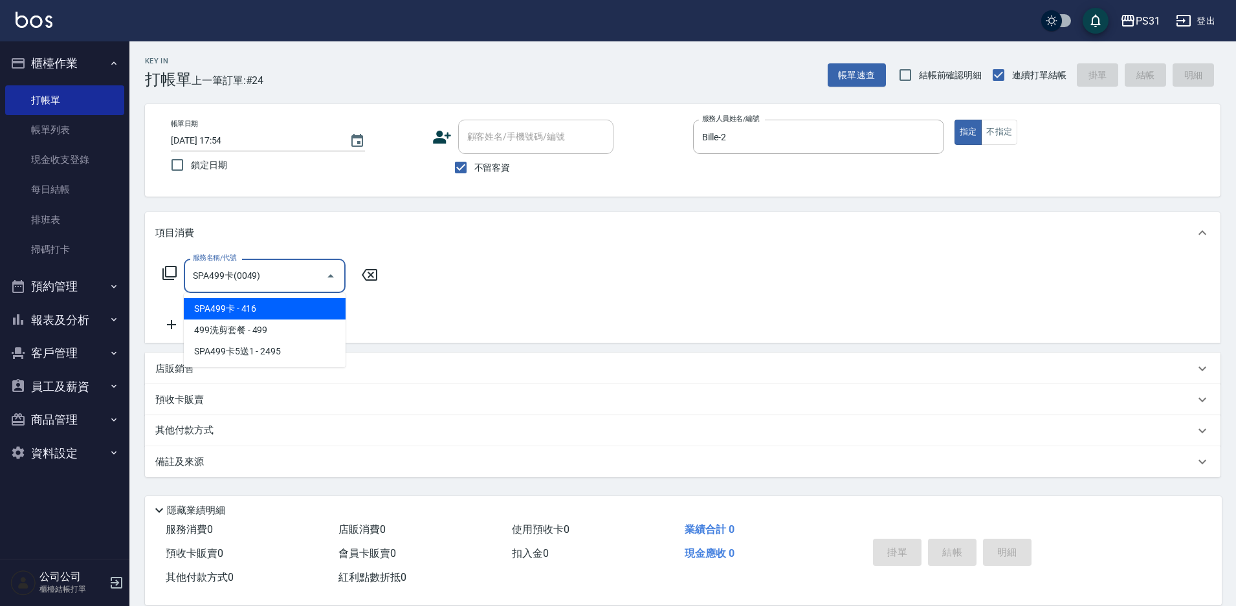
type input "SPA499卡(0049)"
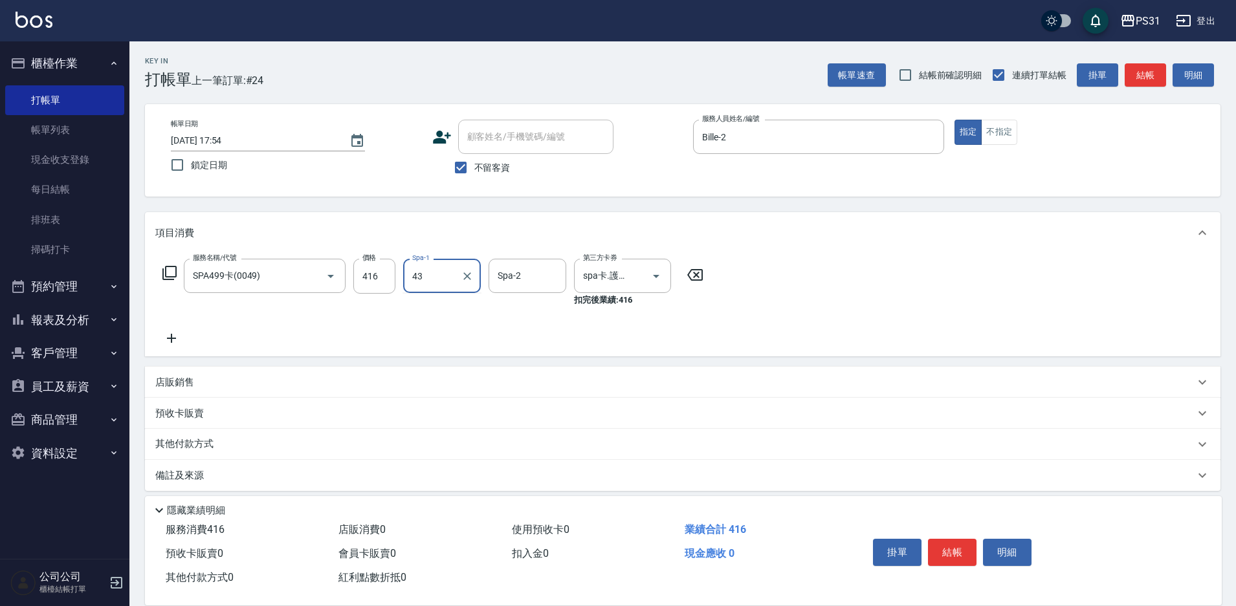
type input "豆豆-43"
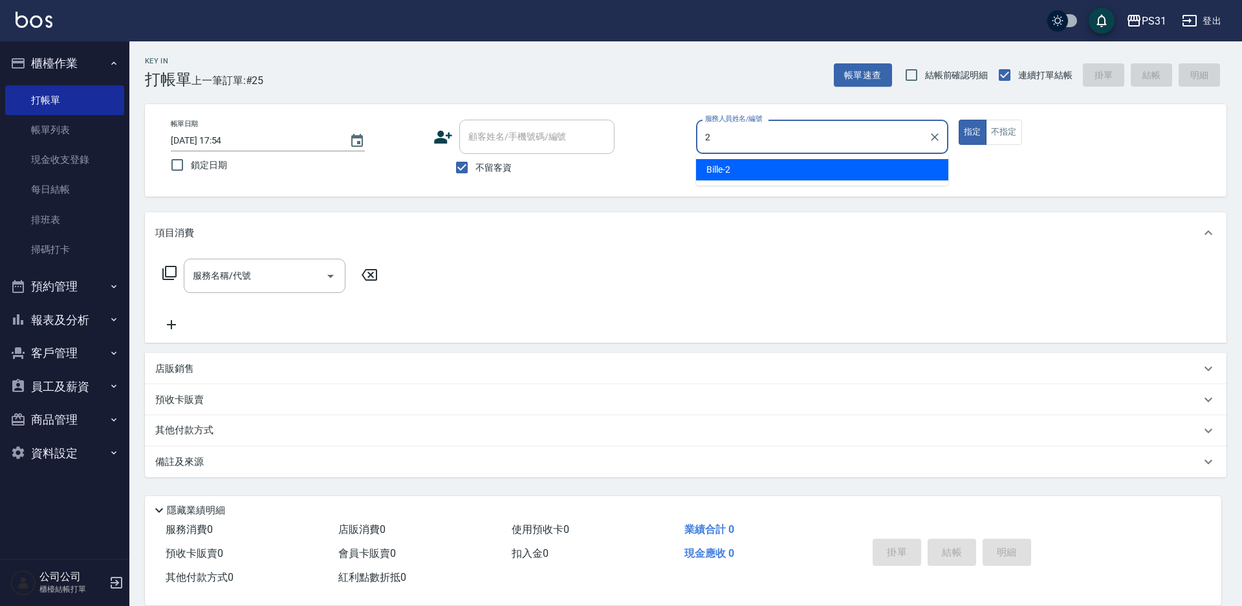
type input "Bille-2"
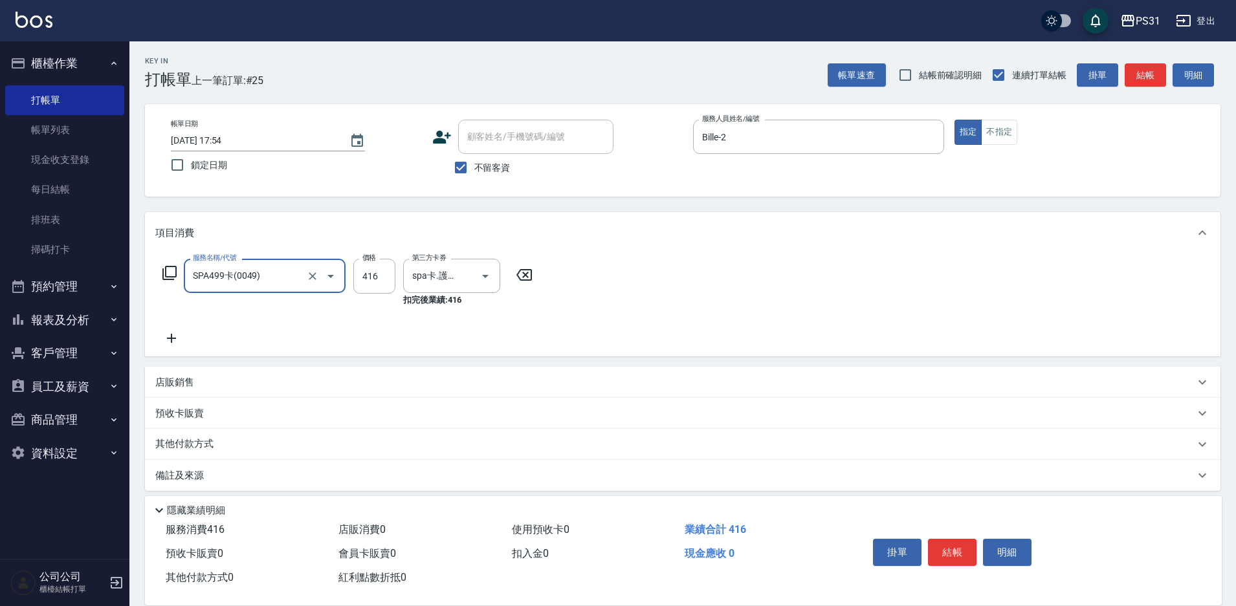
type input "SPA499卡(0049)"
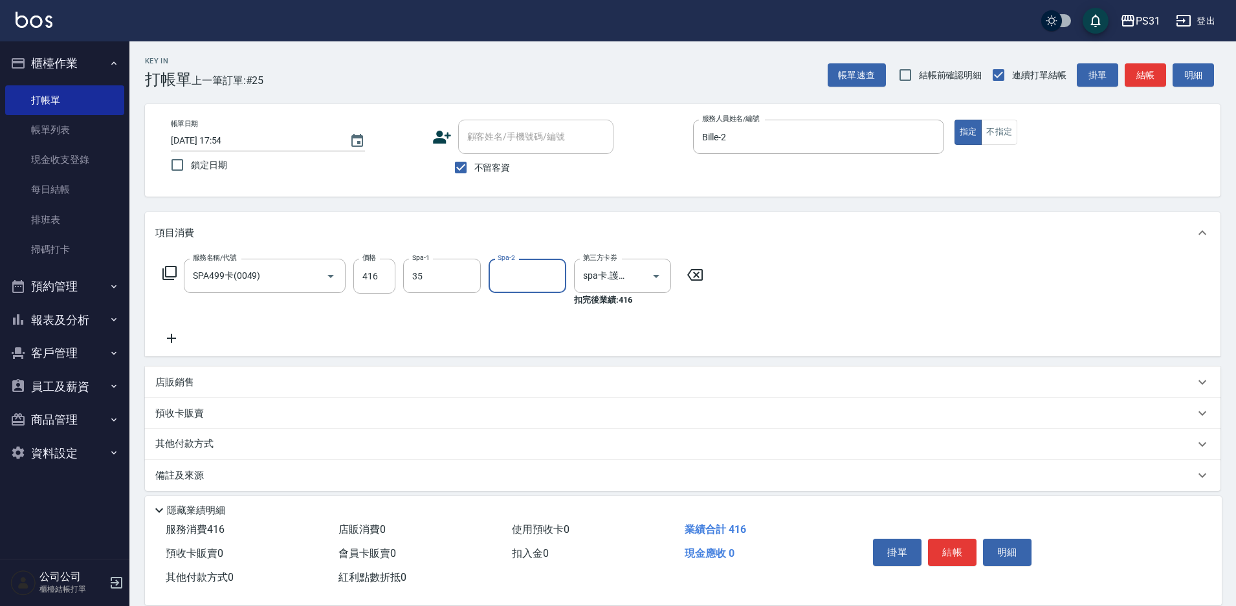
type input "楊諺志-35"
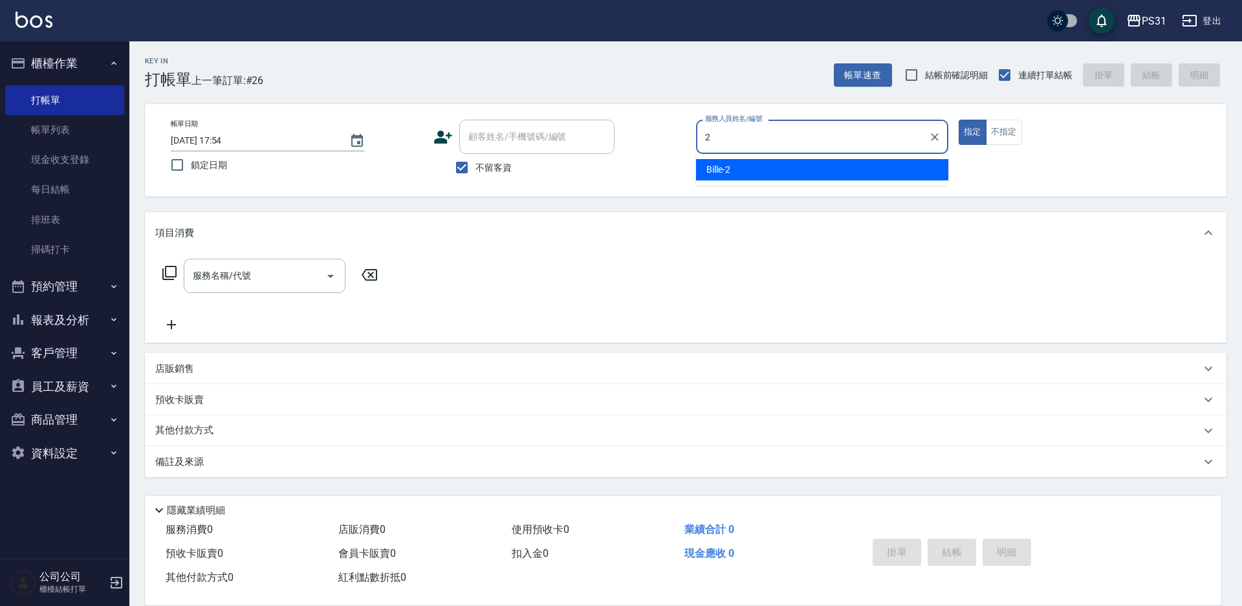
type input "Bille-2"
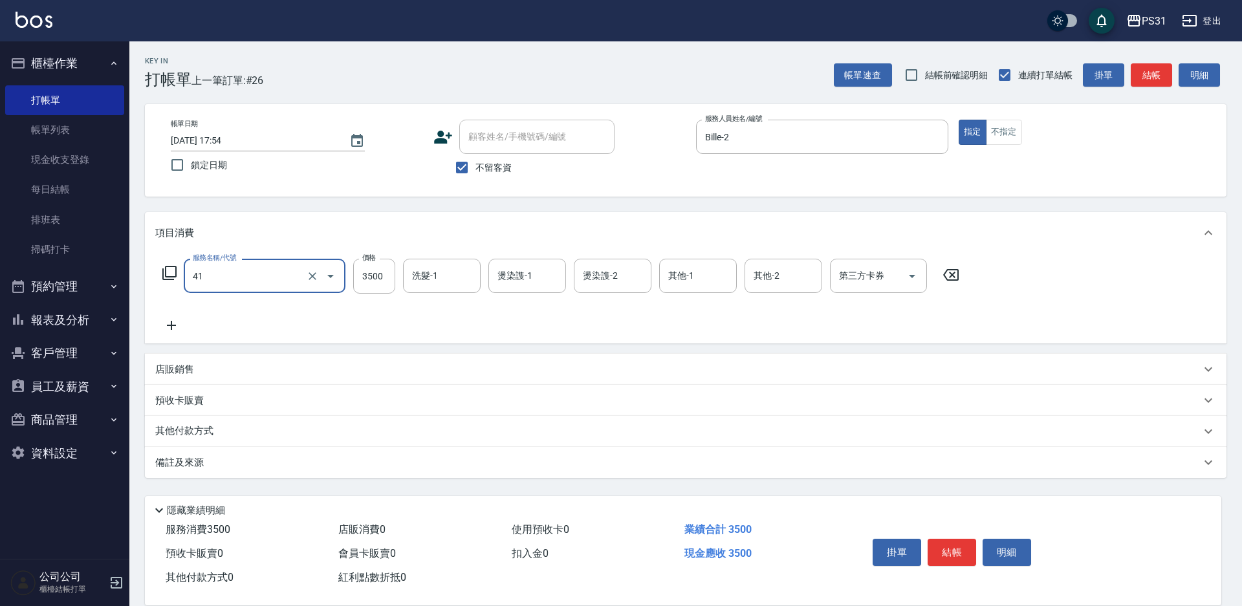
type input "染髮A餐(41)"
type input "3000"
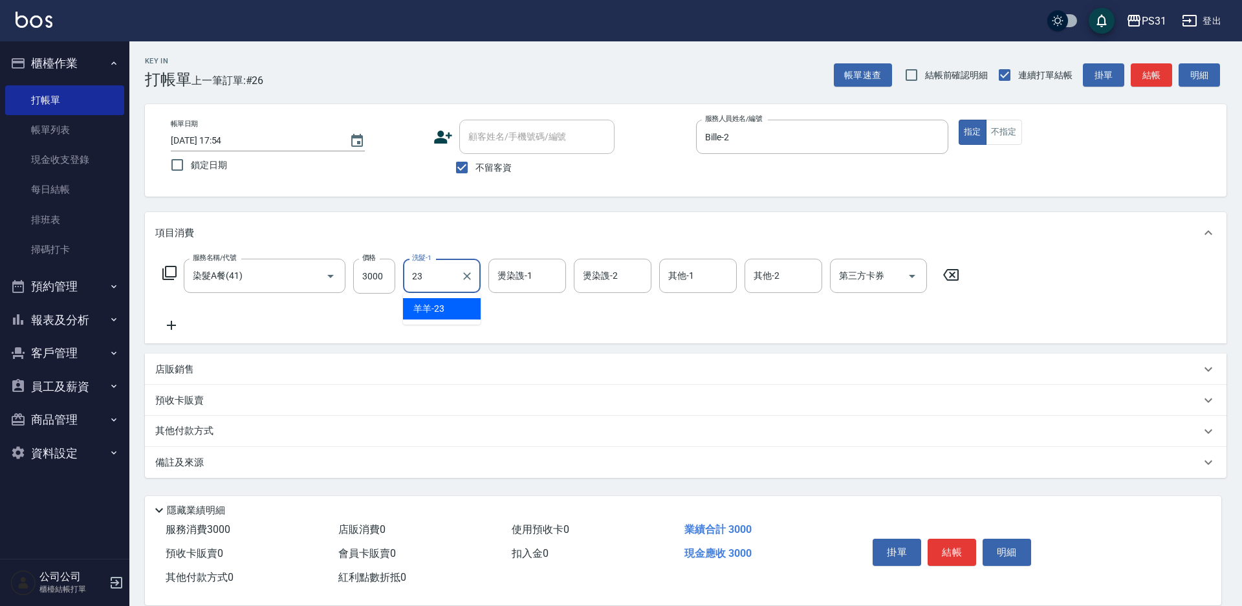
type input "羊羊-23"
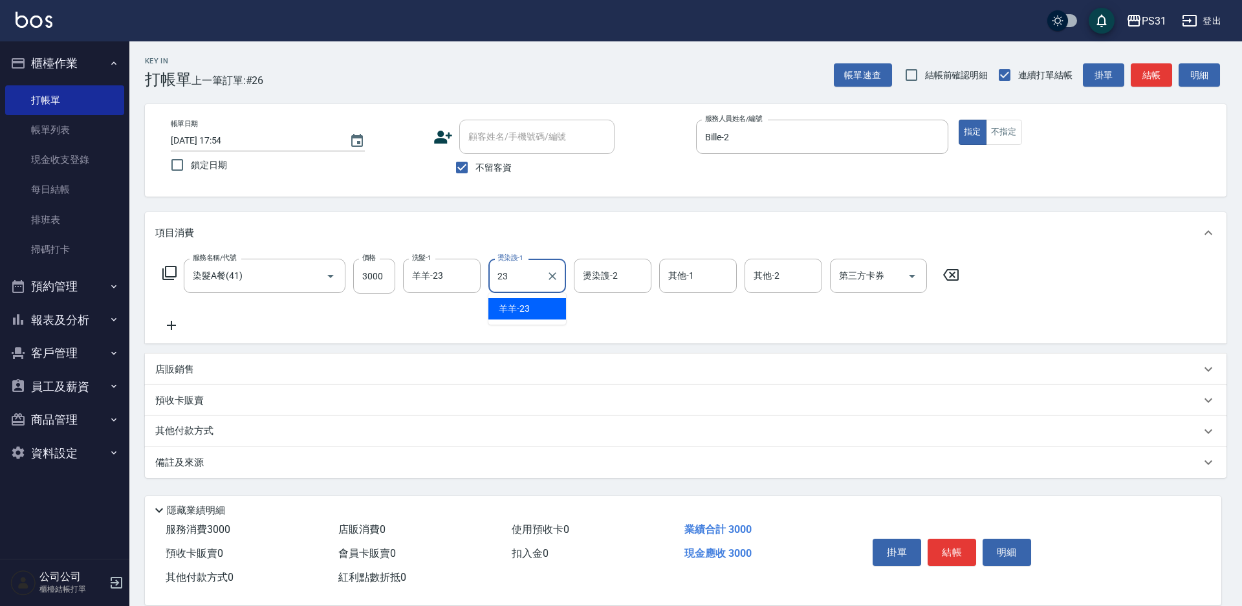
type input "羊羊-23"
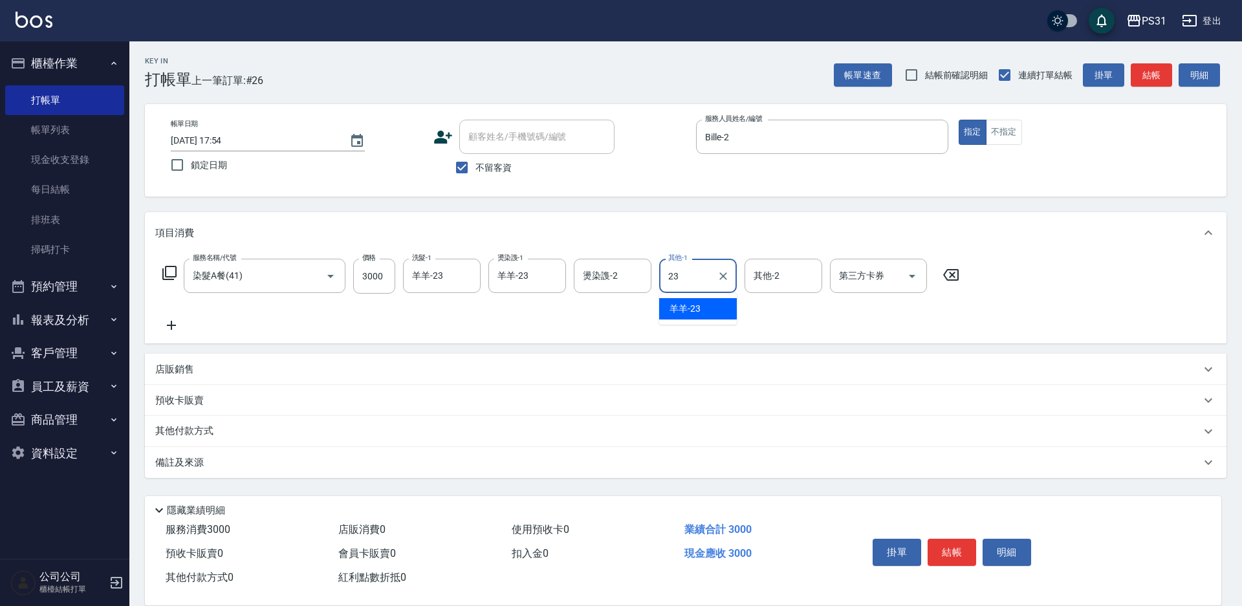
type input "羊羊-23"
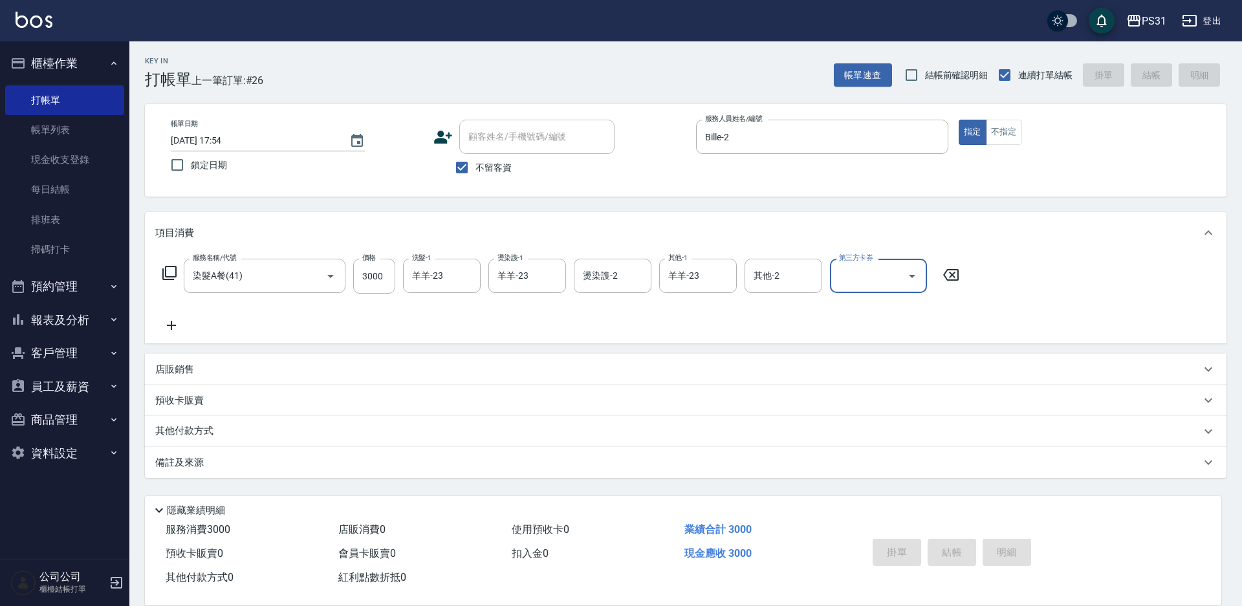
type input "[DATE] 17:55"
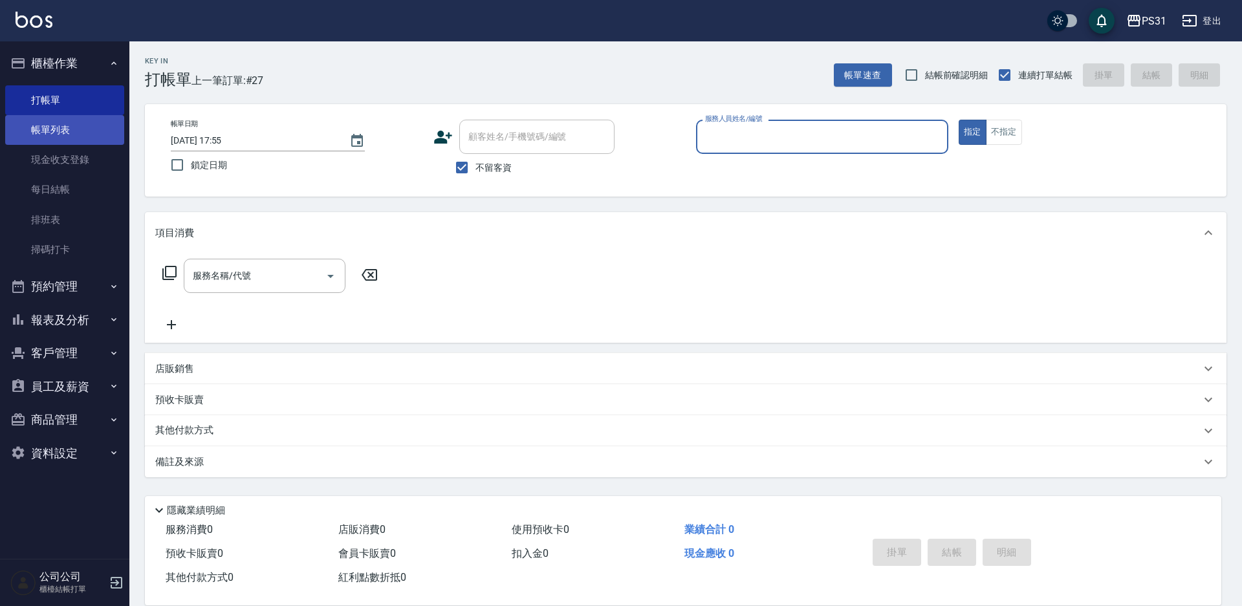
click at [43, 133] on link "帳單列表" at bounding box center [64, 130] width 119 height 30
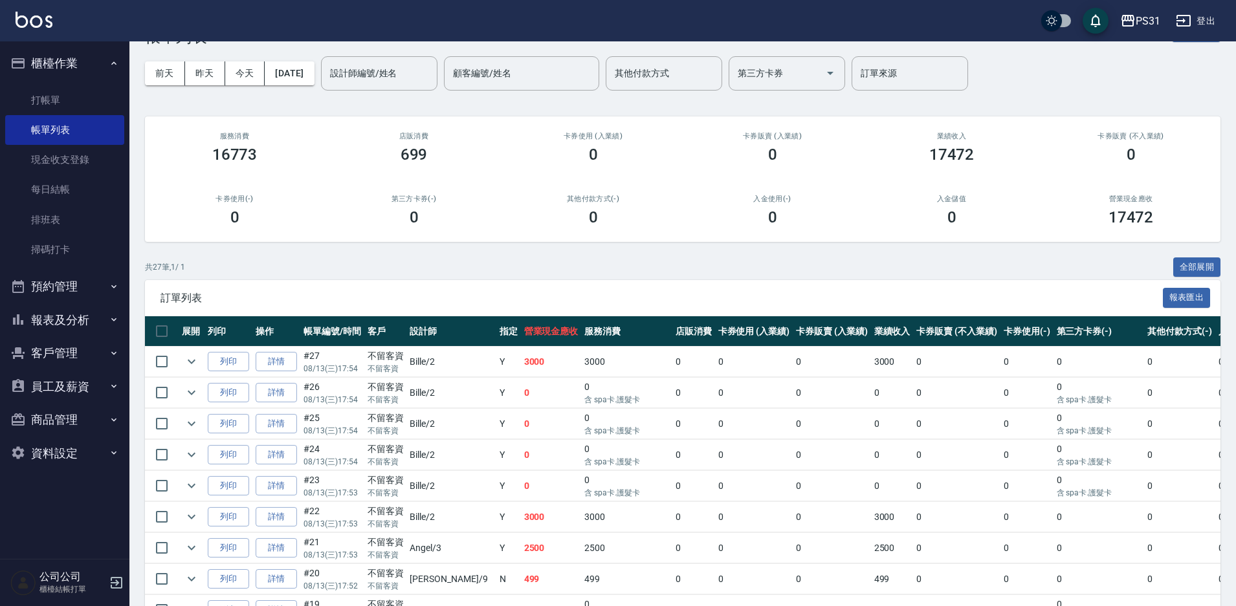
scroll to position [65, 0]
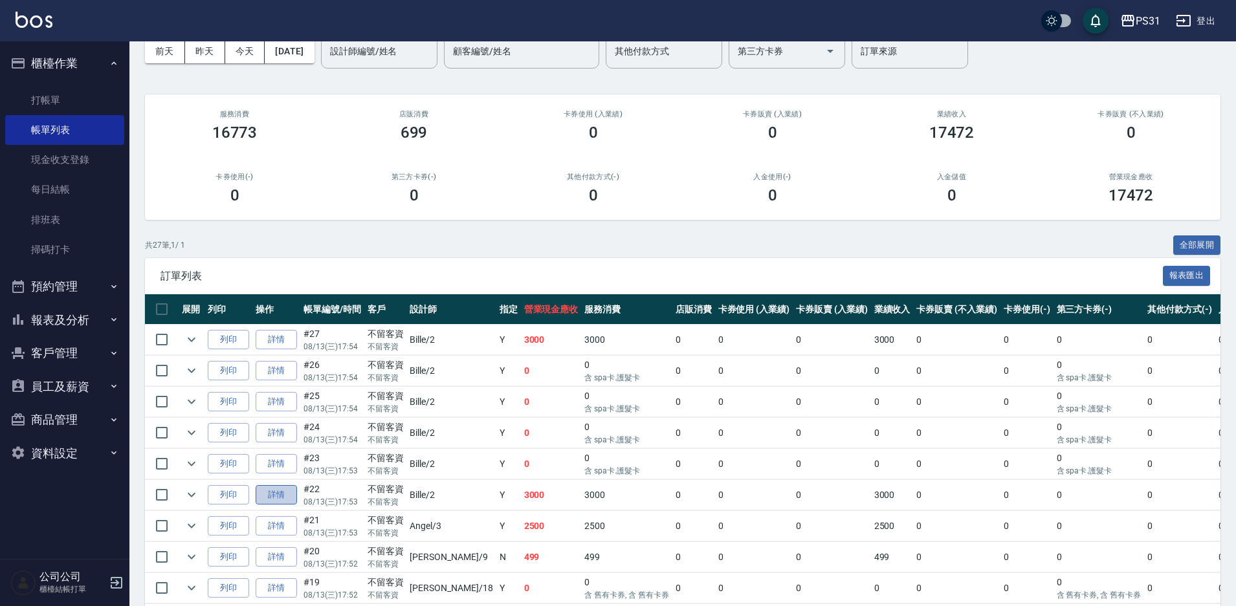
click at [281, 489] on link "詳情" at bounding box center [276, 495] width 41 height 20
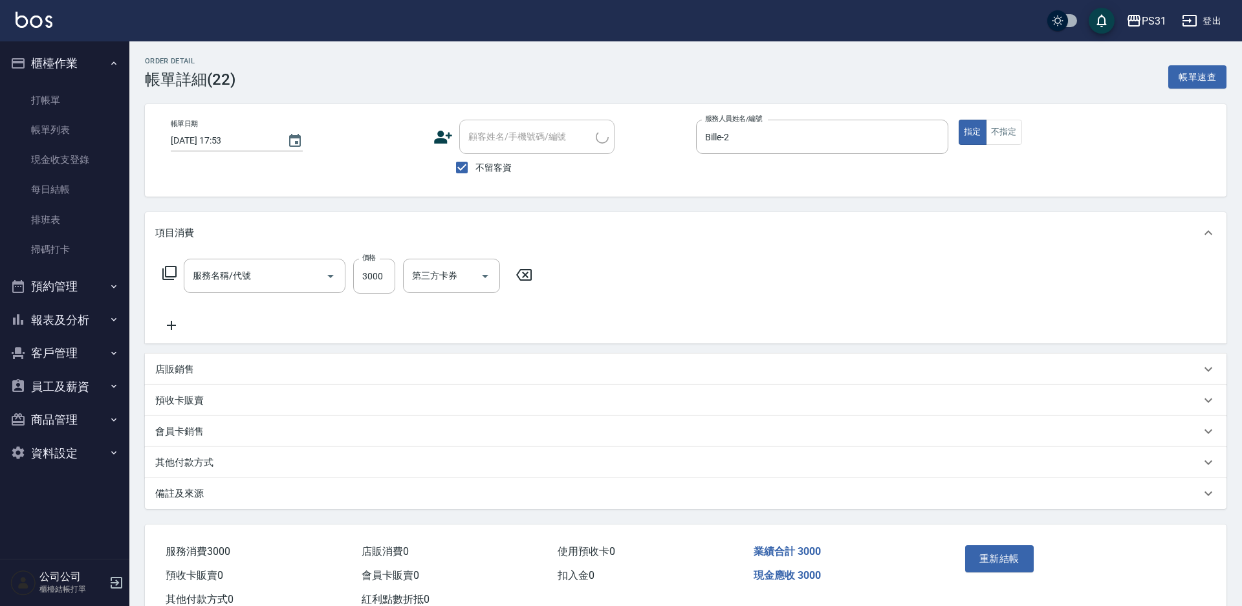
type input "[DATE] 17:53"
checkbox input "true"
type input "Bille-2"
type input "染髮A餐(41)"
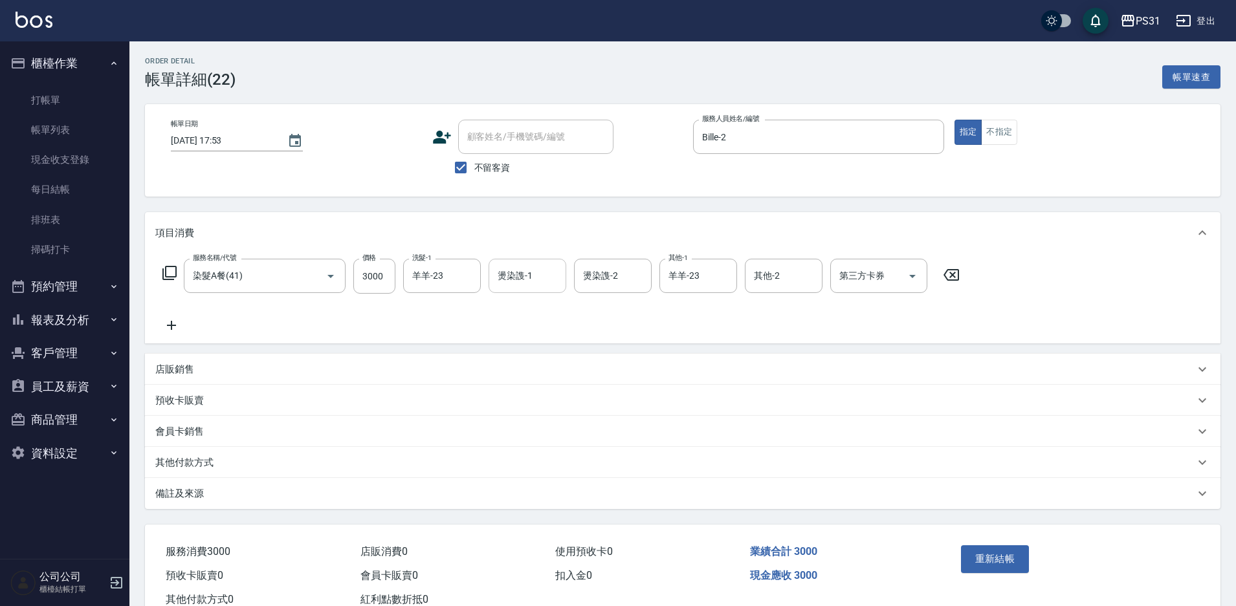
click at [512, 273] on input "燙染謢-1" at bounding box center [527, 276] width 66 height 23
type input "羊羊-23"
click at [465, 279] on icon "Clear" at bounding box center [467, 276] width 13 height 13
type input "羊羊-23"
type input "羊"
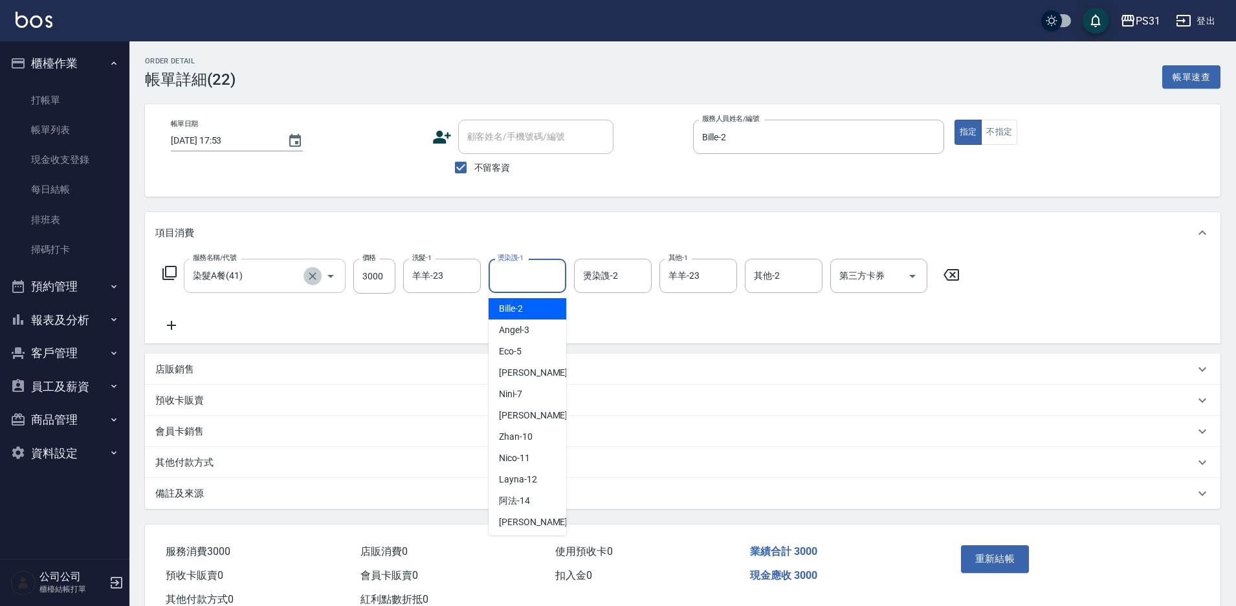
click at [313, 277] on icon "Clear" at bounding box center [313, 276] width 8 height 8
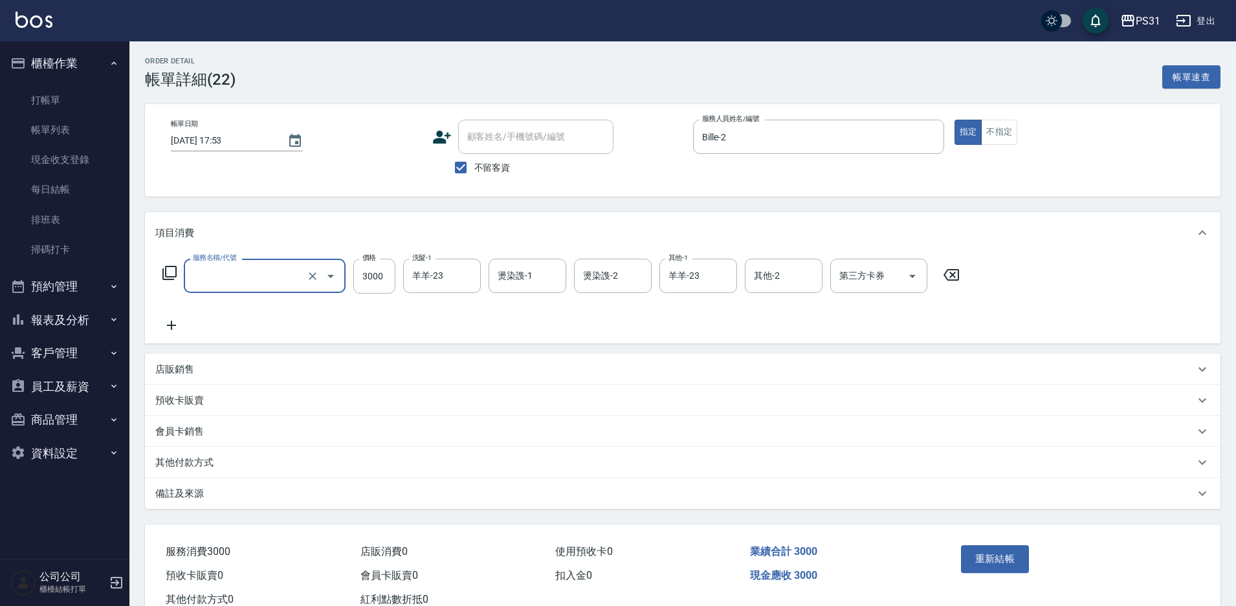
type input "染髮A餐(41)"
click at [957, 274] on icon at bounding box center [951, 275] width 16 height 12
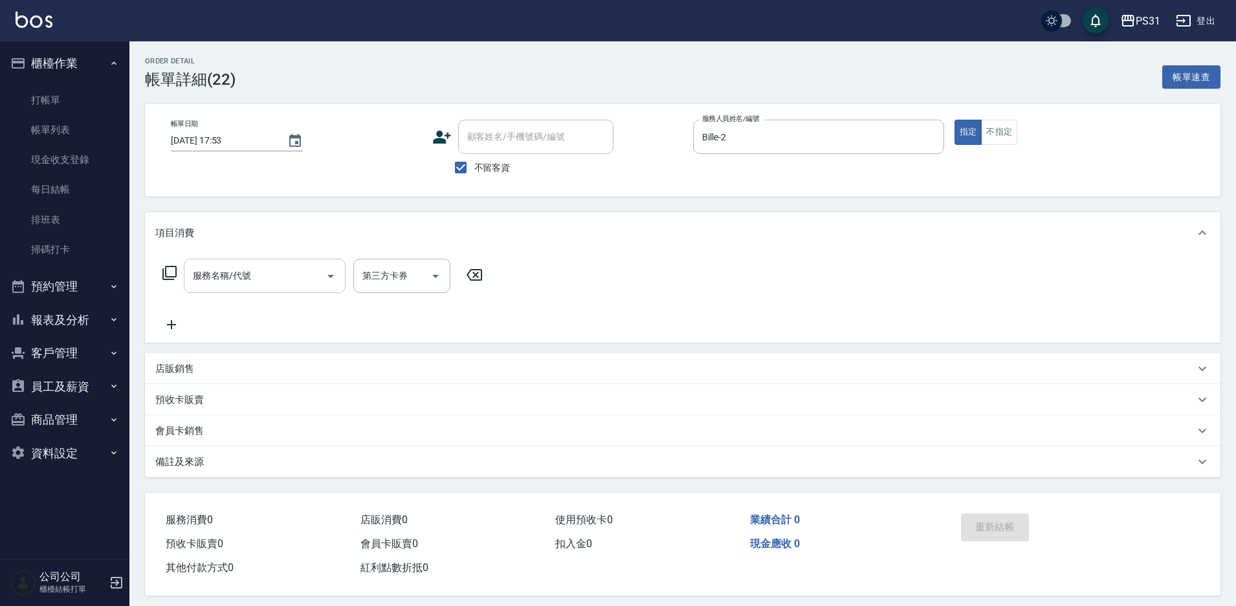
click at [238, 274] on input "服務名稱/代號" at bounding box center [255, 276] width 131 height 23
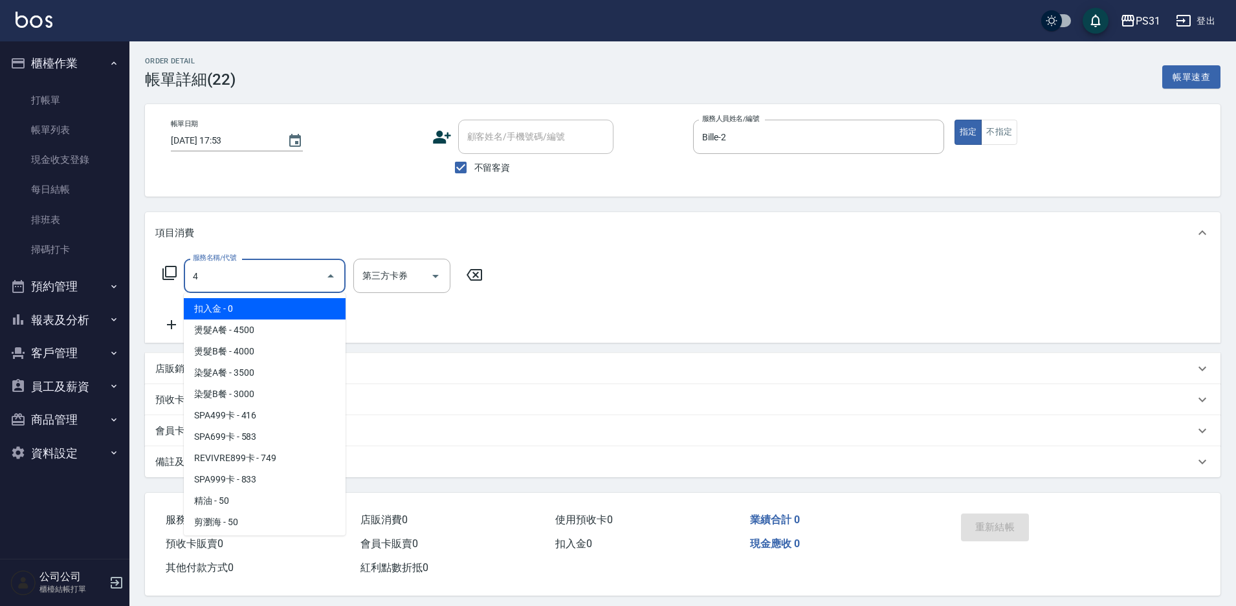
type input "41"
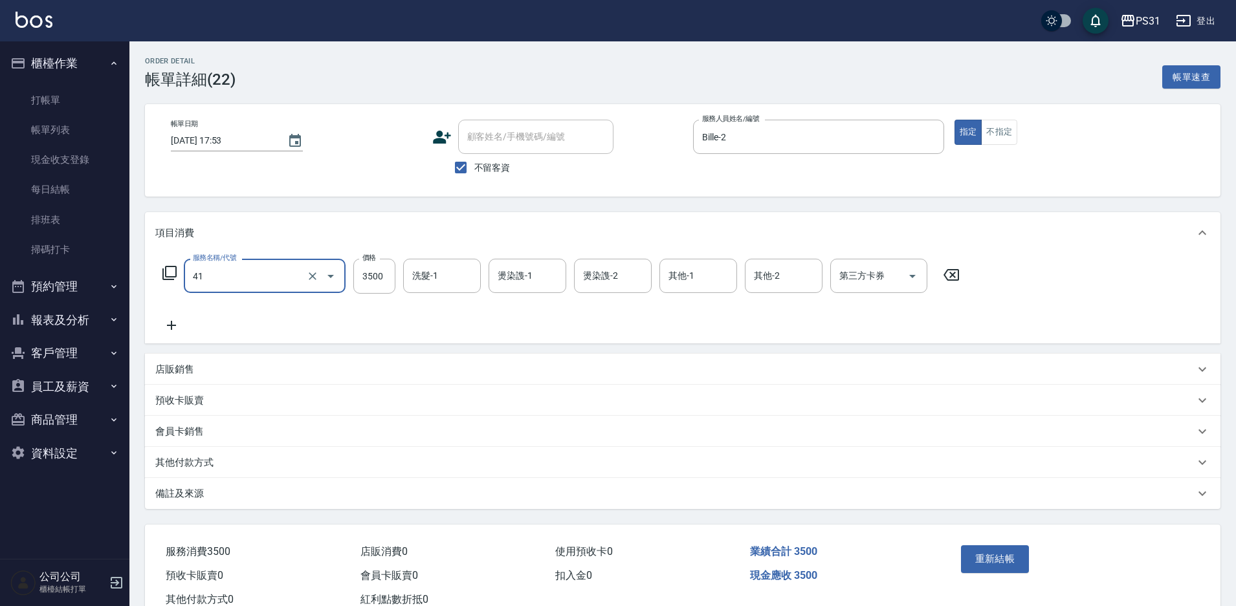
type input "染髮A餐(41)"
type input "3000"
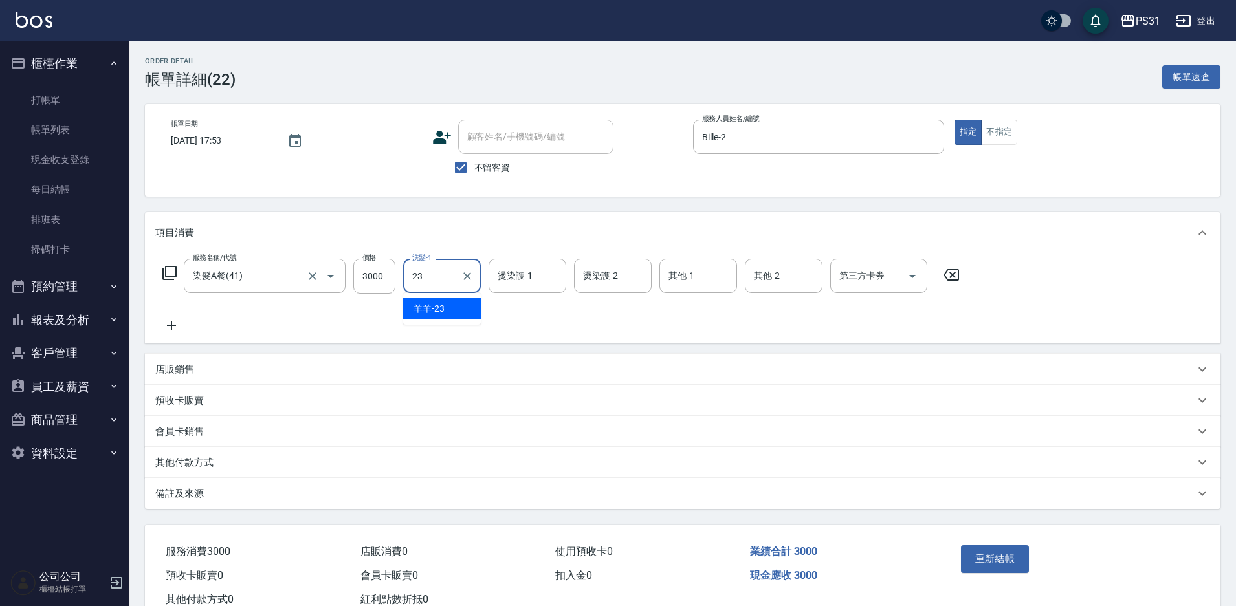
type input "羊羊-23"
drag, startPoint x: 493, startPoint y: 276, endPoint x: 500, endPoint y: 274, distance: 7.2
click at [494, 276] on div "燙染謢-1" at bounding box center [527, 276] width 78 height 34
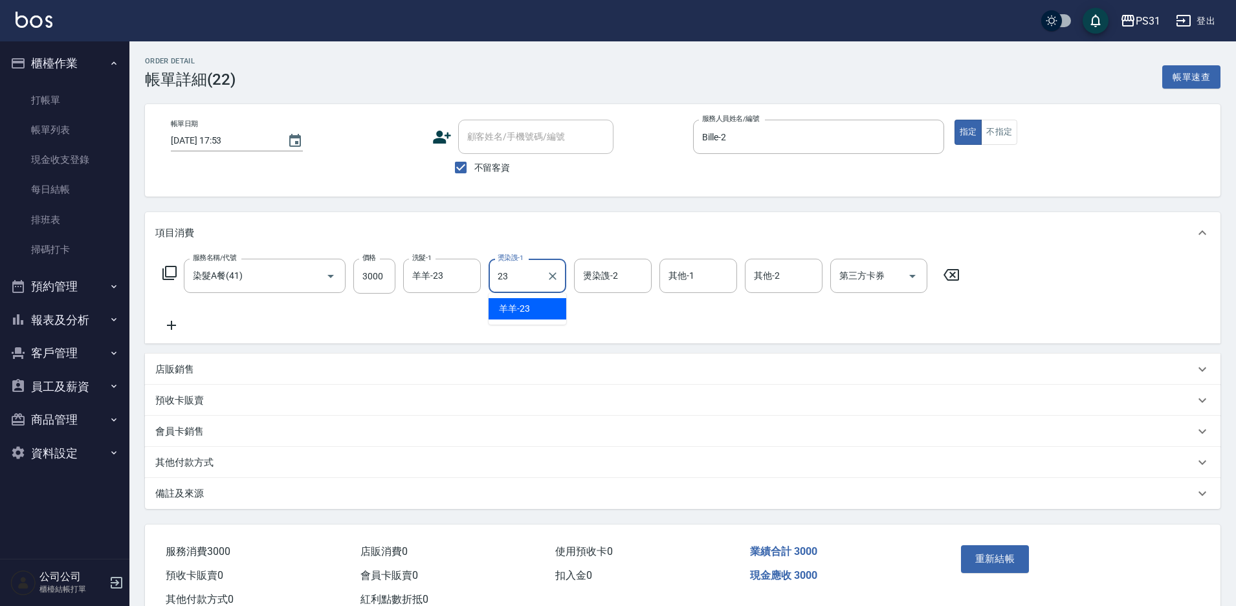
type input "羊羊-23"
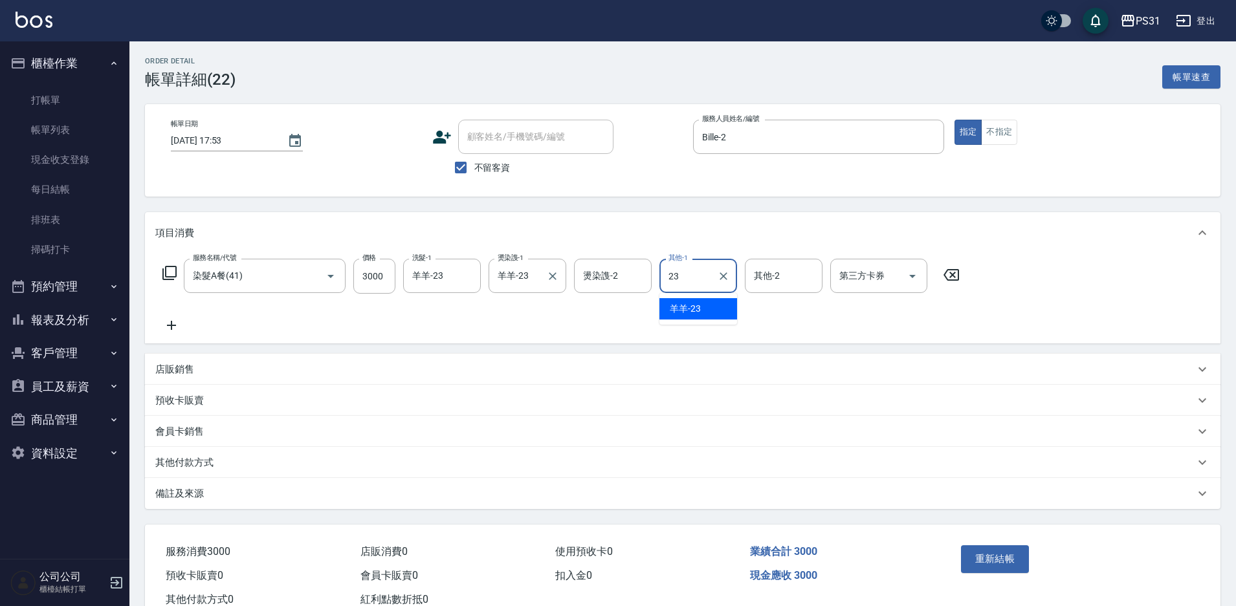
type input "羊羊-23"
click at [987, 552] on button "重新結帳" at bounding box center [995, 558] width 69 height 27
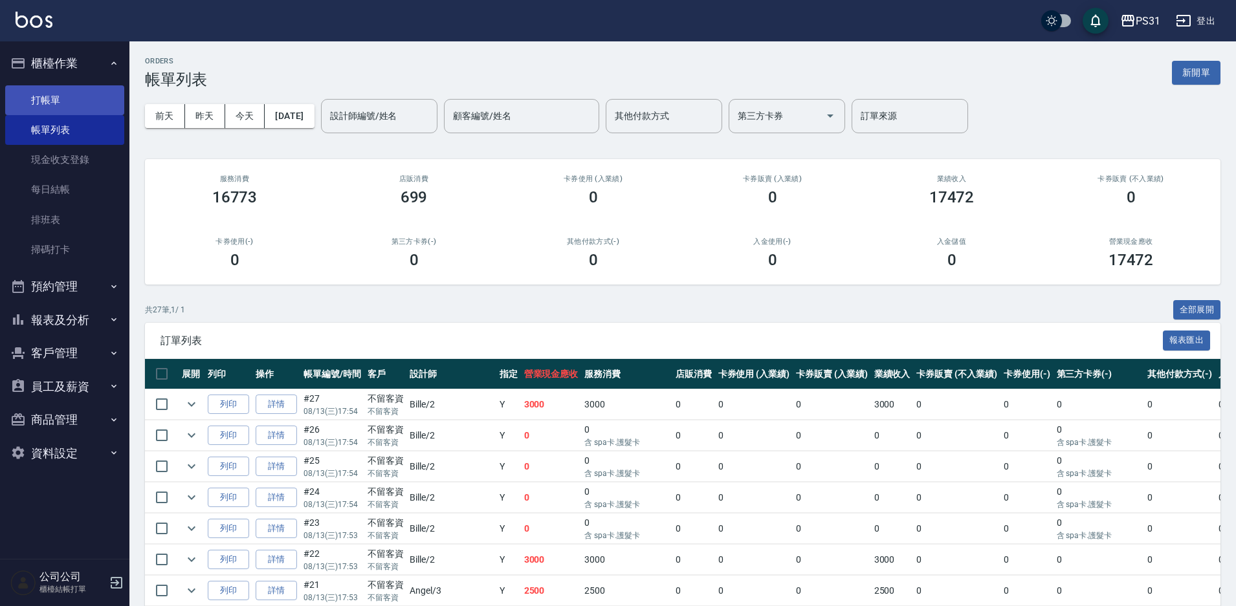
click at [53, 98] on link "打帳單" at bounding box center [64, 100] width 119 height 30
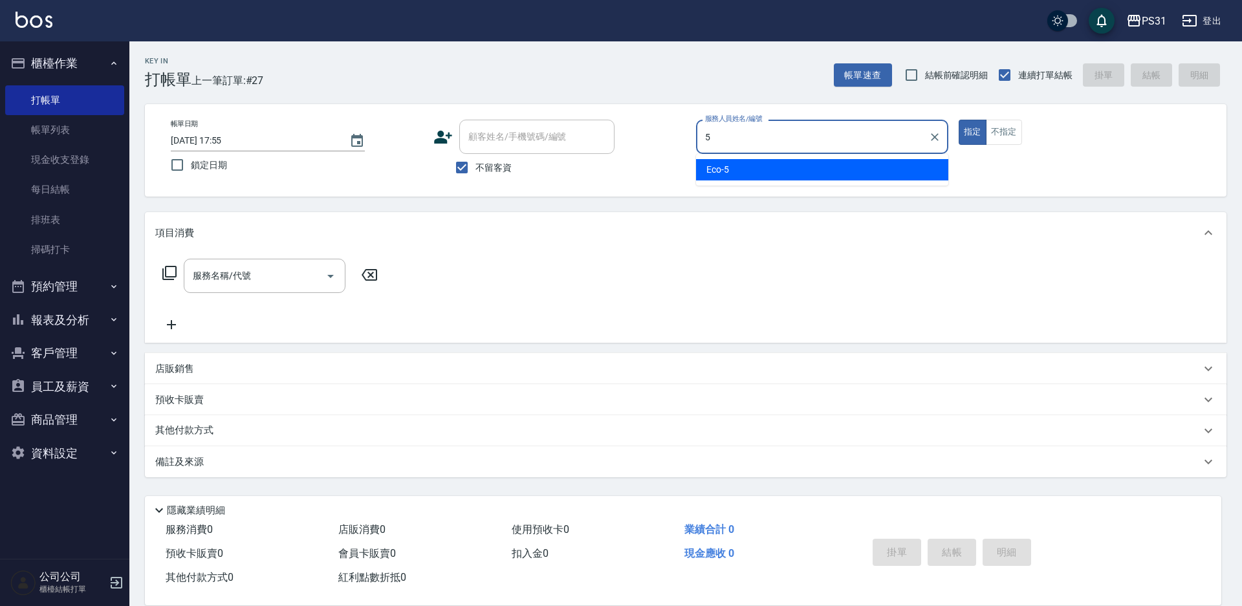
type input "Eco-5"
type button "true"
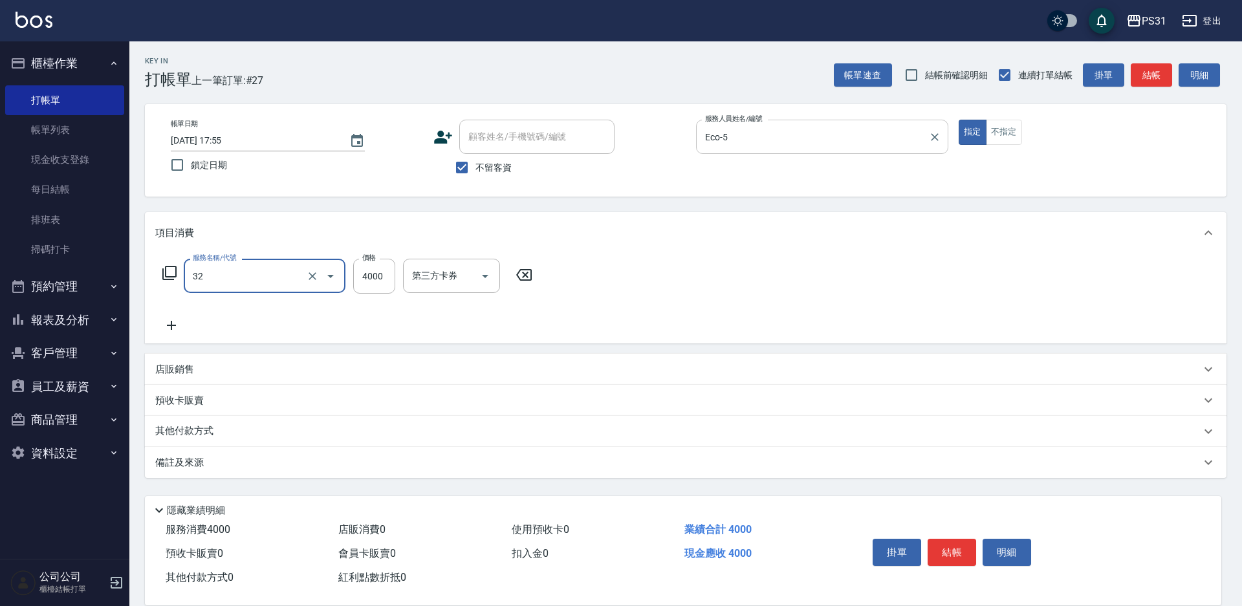
type input "燙髮B餐(32)"
type input "2299"
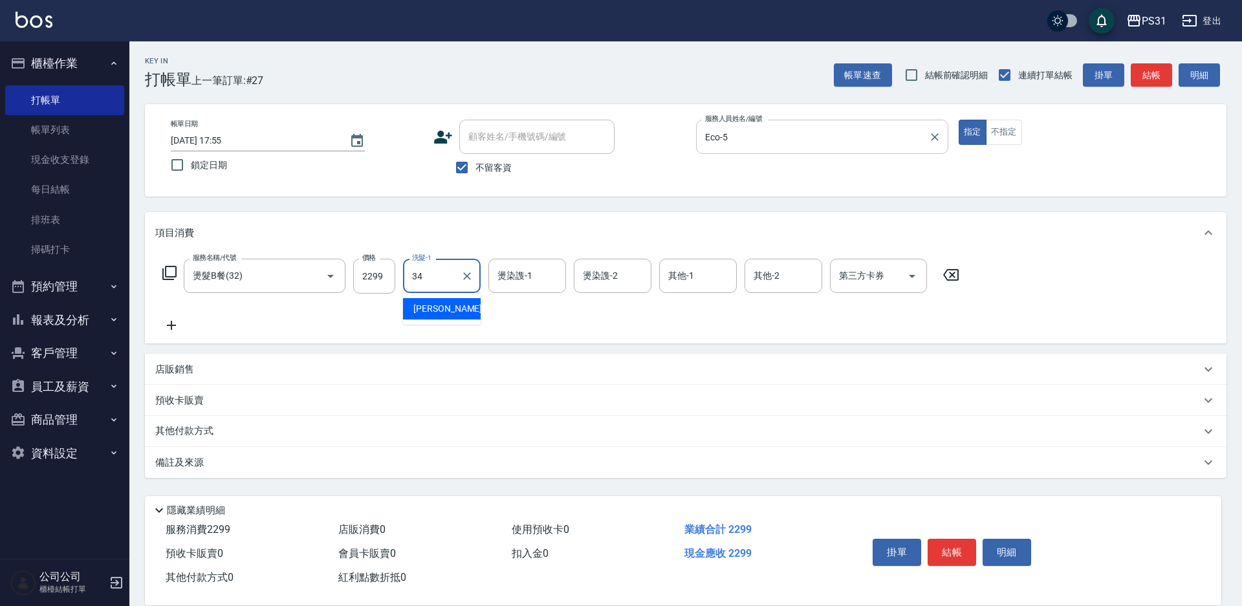
type input "[PERSON_NAME]-34"
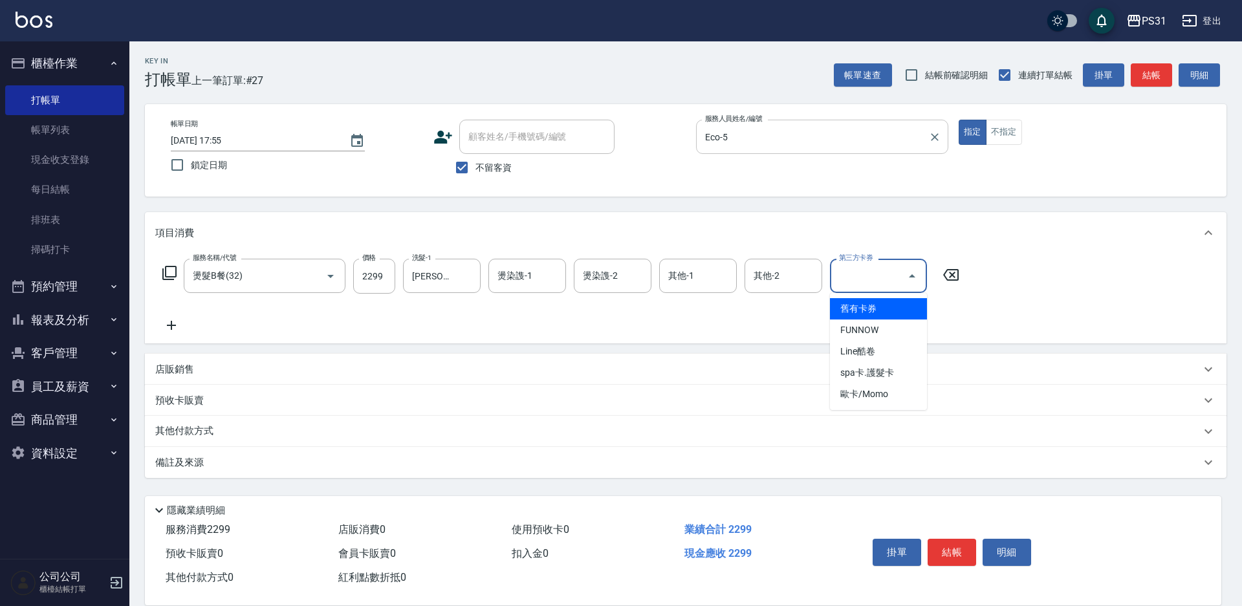
type input "舊有卡券"
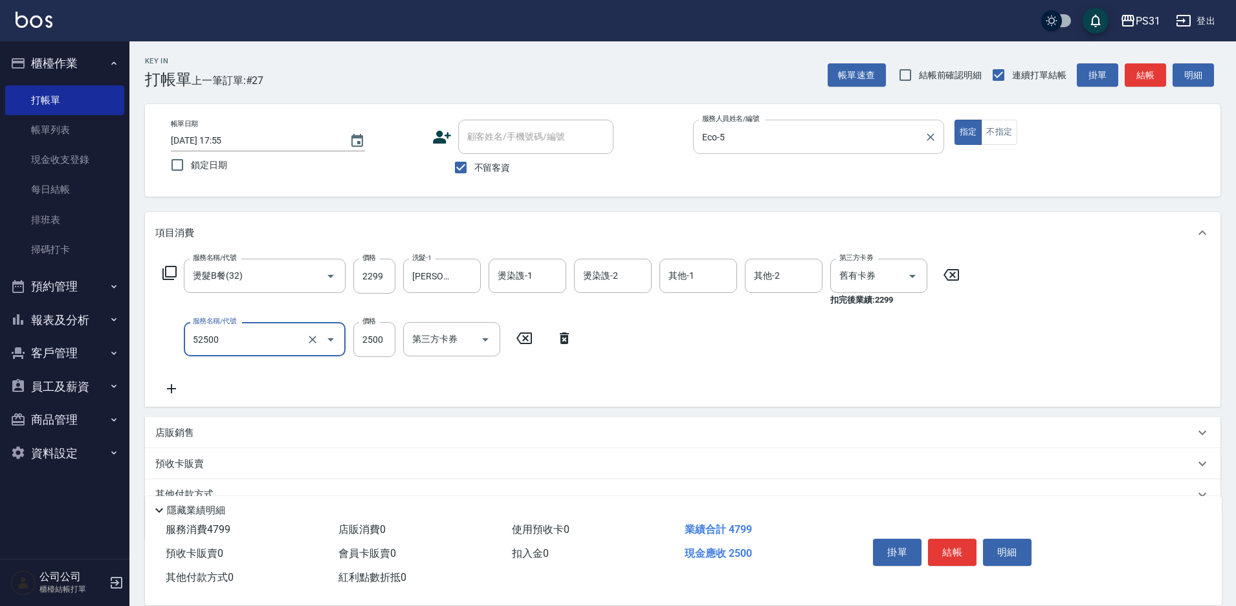
type input "極光護髮(52500)"
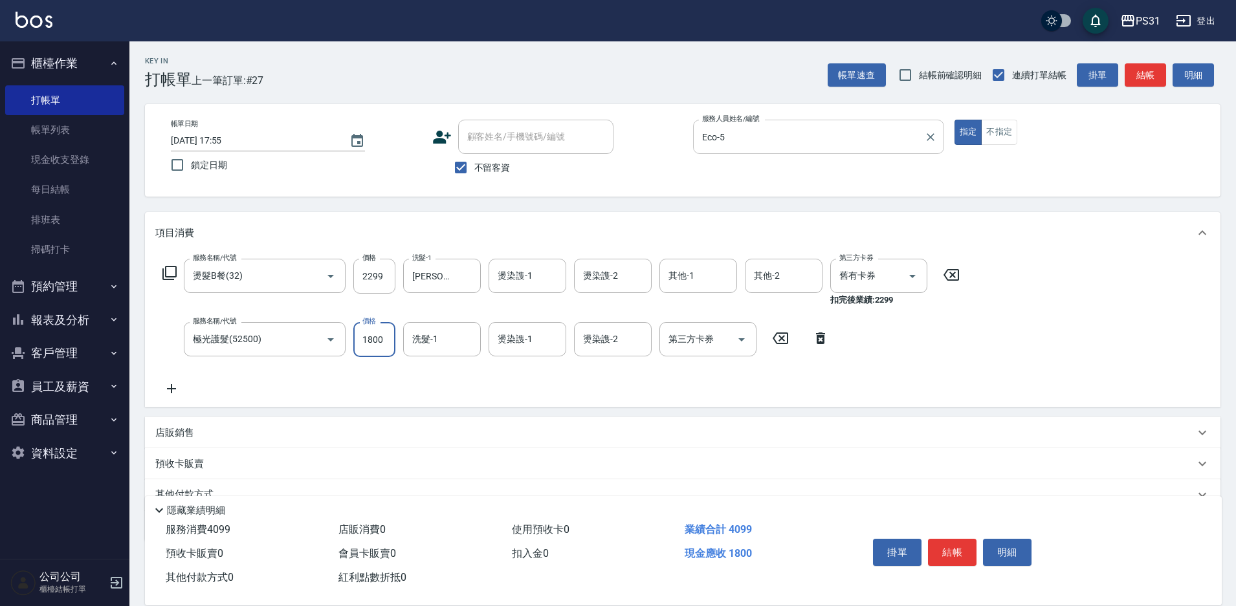
type input "1800"
type input "[PERSON_NAME]-34"
type input "Eco-5"
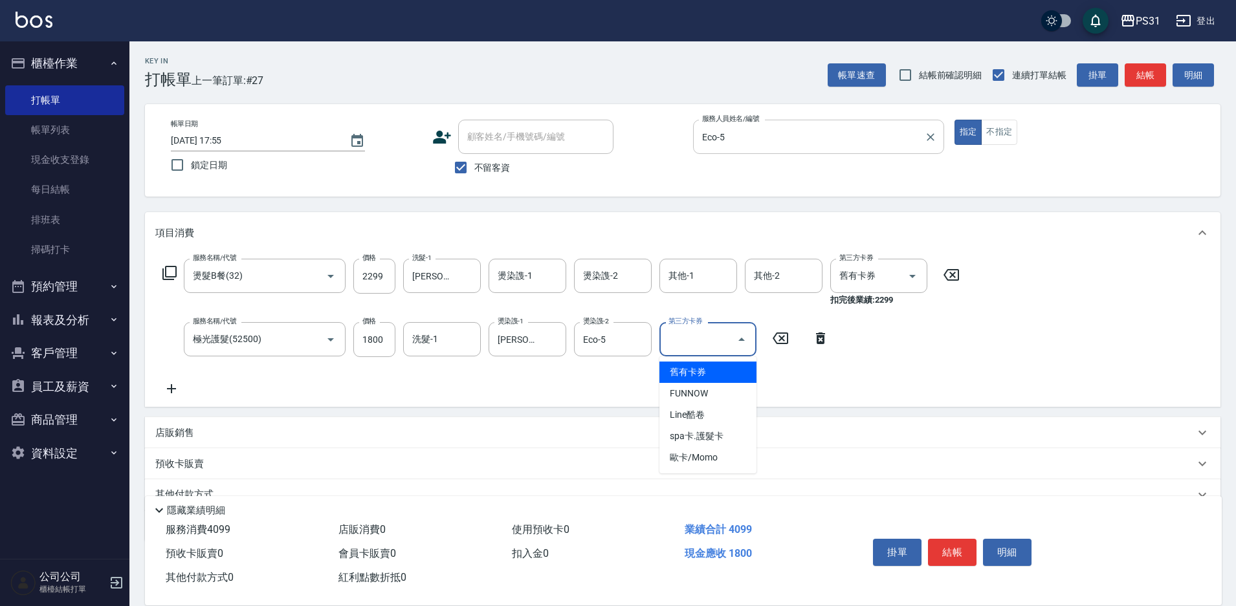
type input "舊有卡券"
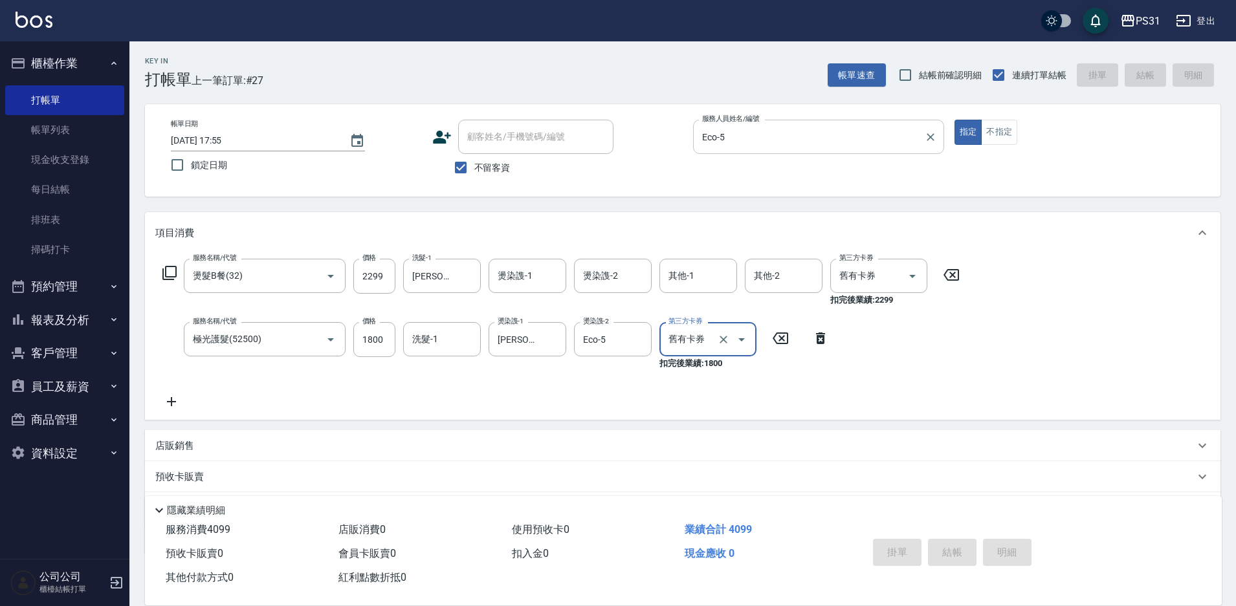
type input "[DATE] 17:56"
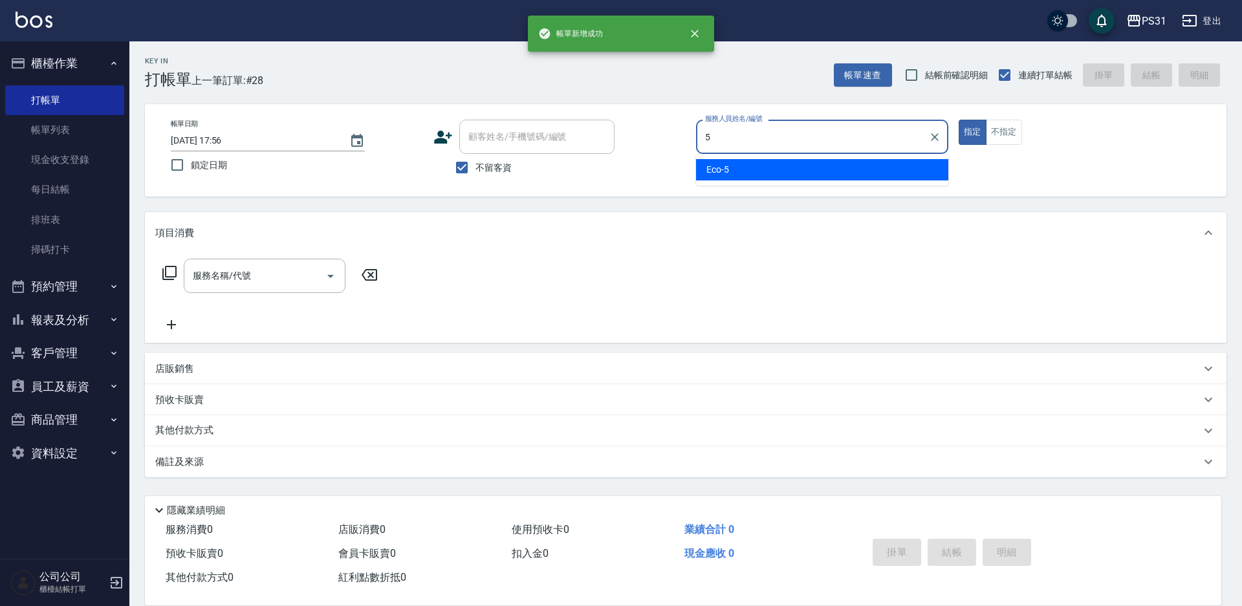
type input "Eco-5"
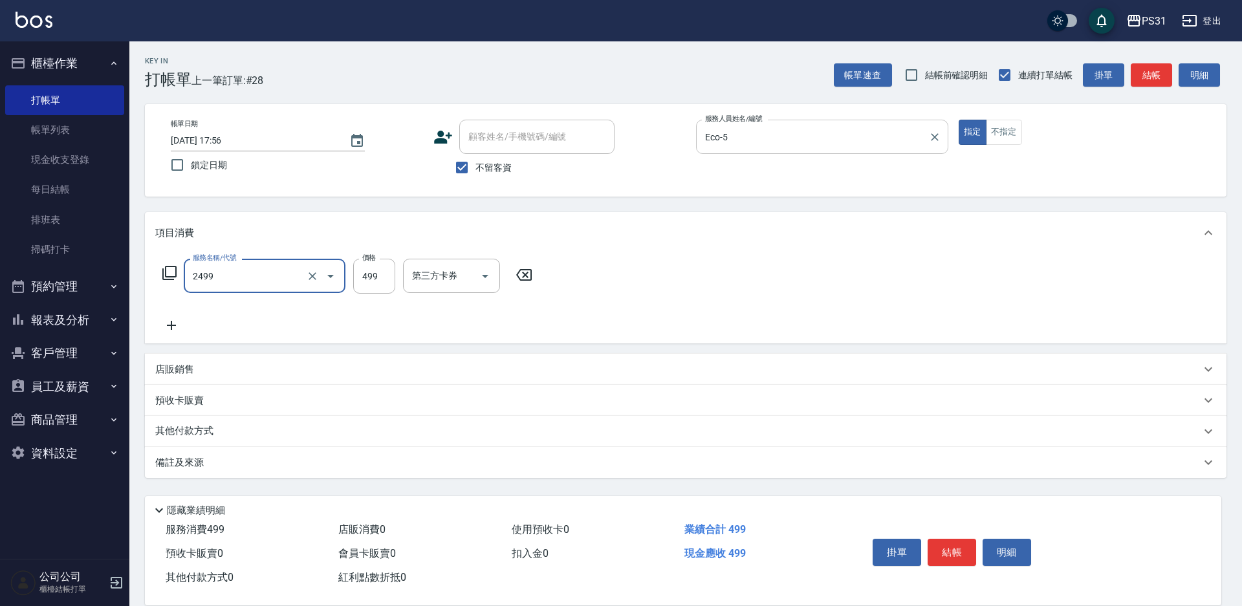
type input "499洗剪套餐(2499)"
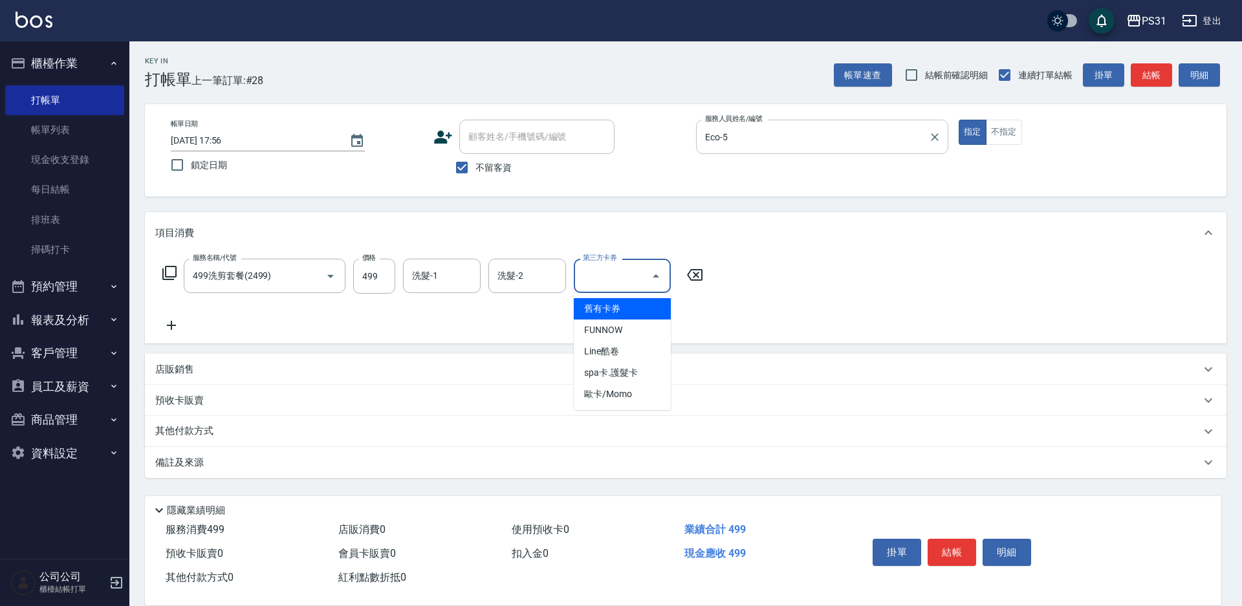
type input "舊有卡券"
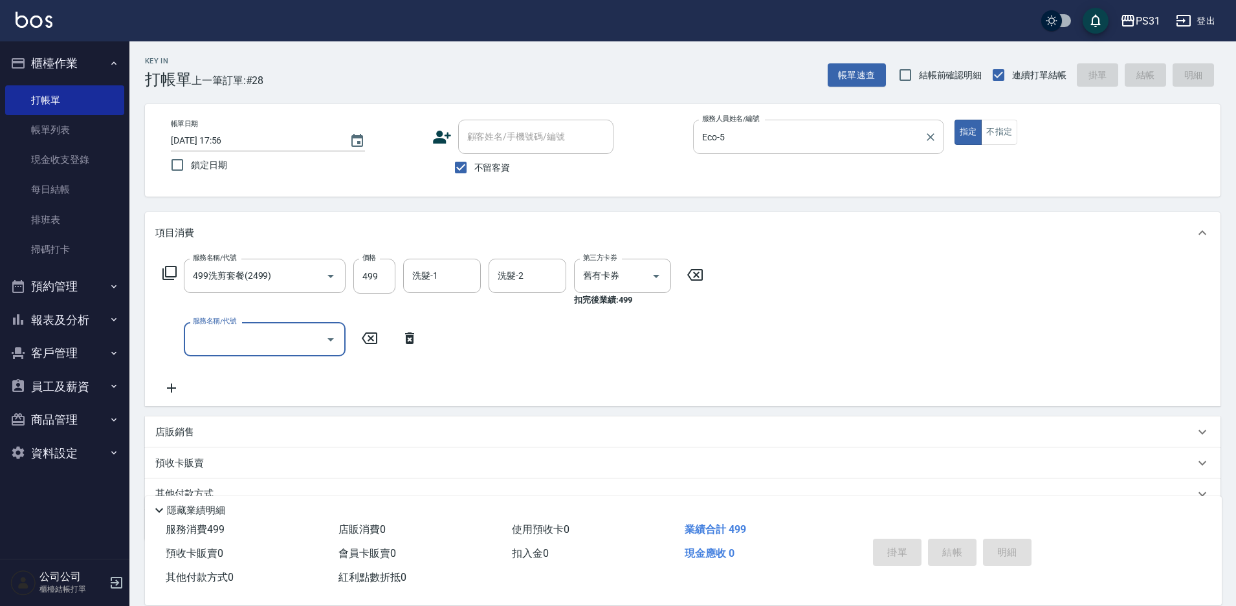
type input "[DATE] 17:57"
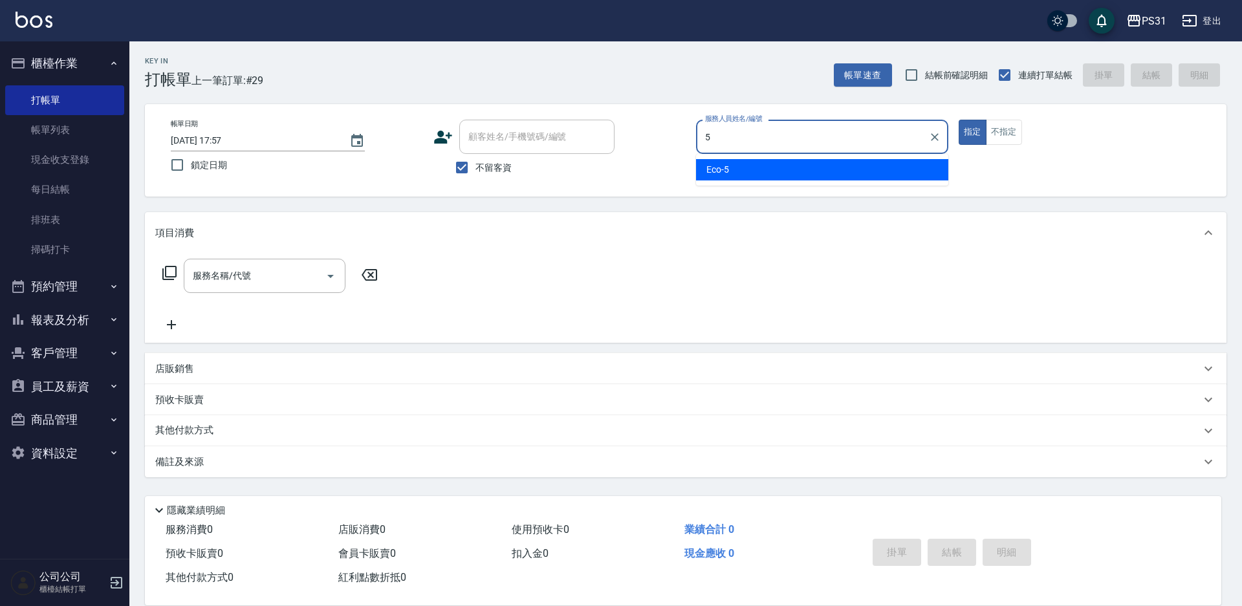
type input "Eco-5"
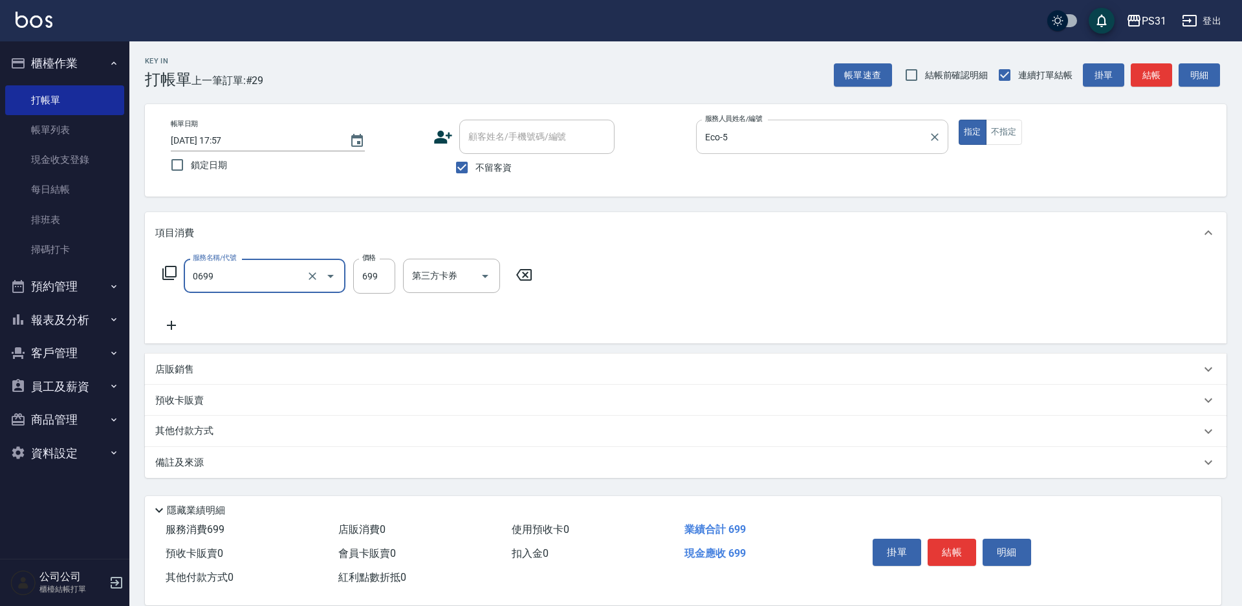
type input "精油699(0699)"
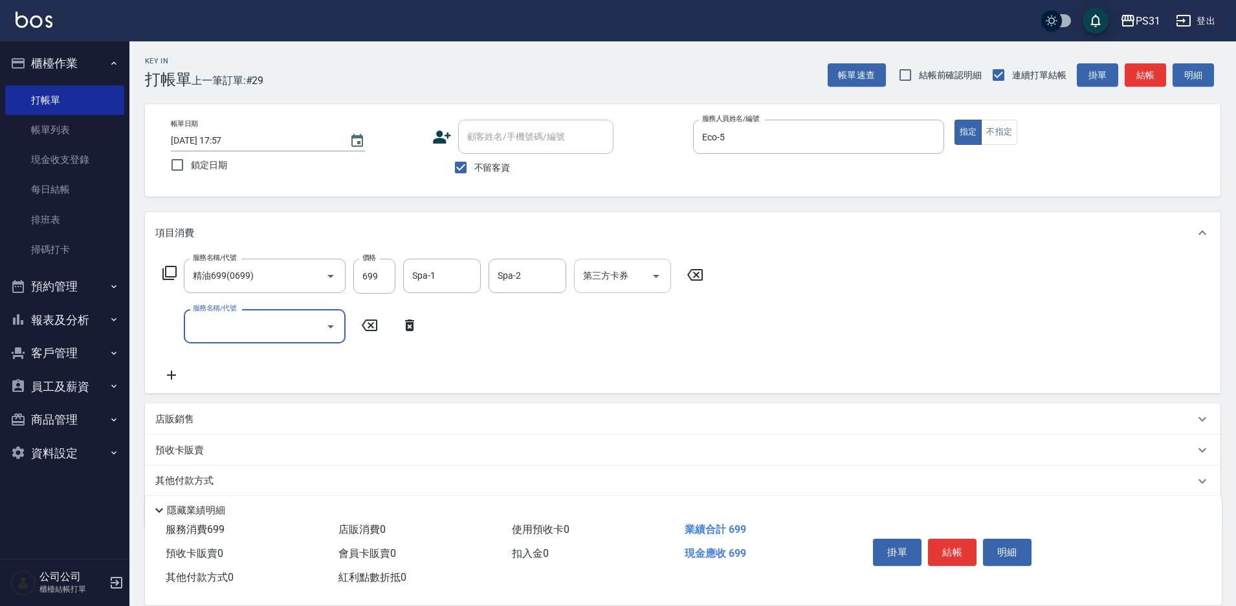
click at [611, 270] on div "第三方卡券 第三方卡券" at bounding box center [622, 276] width 97 height 34
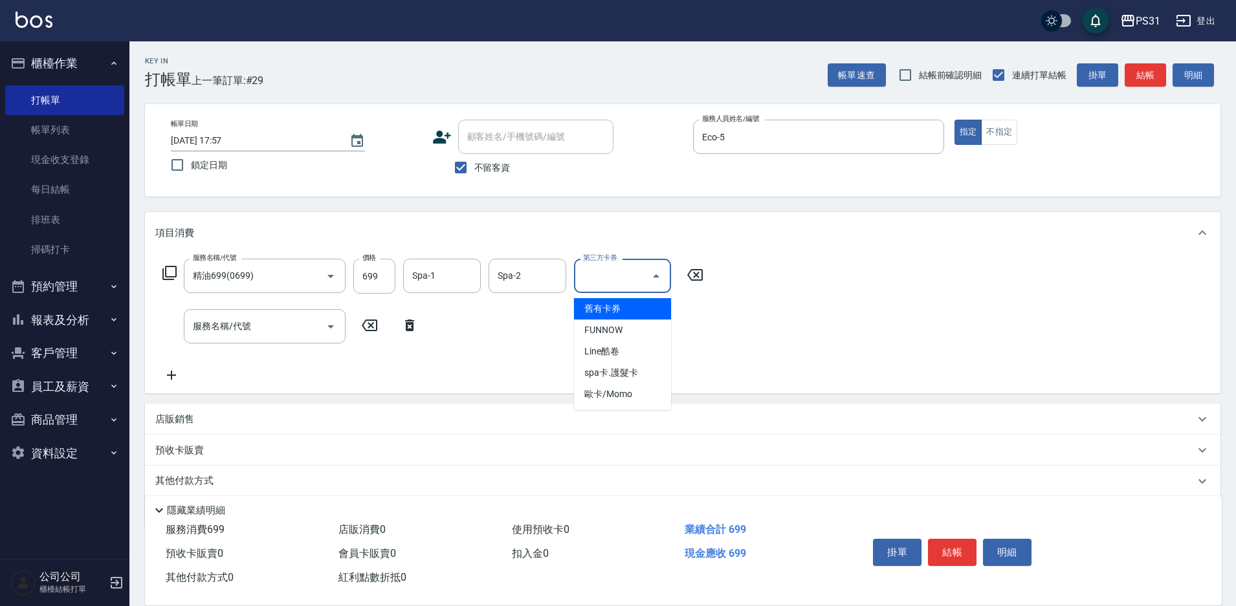
click at [613, 315] on span "舊有卡券" at bounding box center [622, 308] width 97 height 21
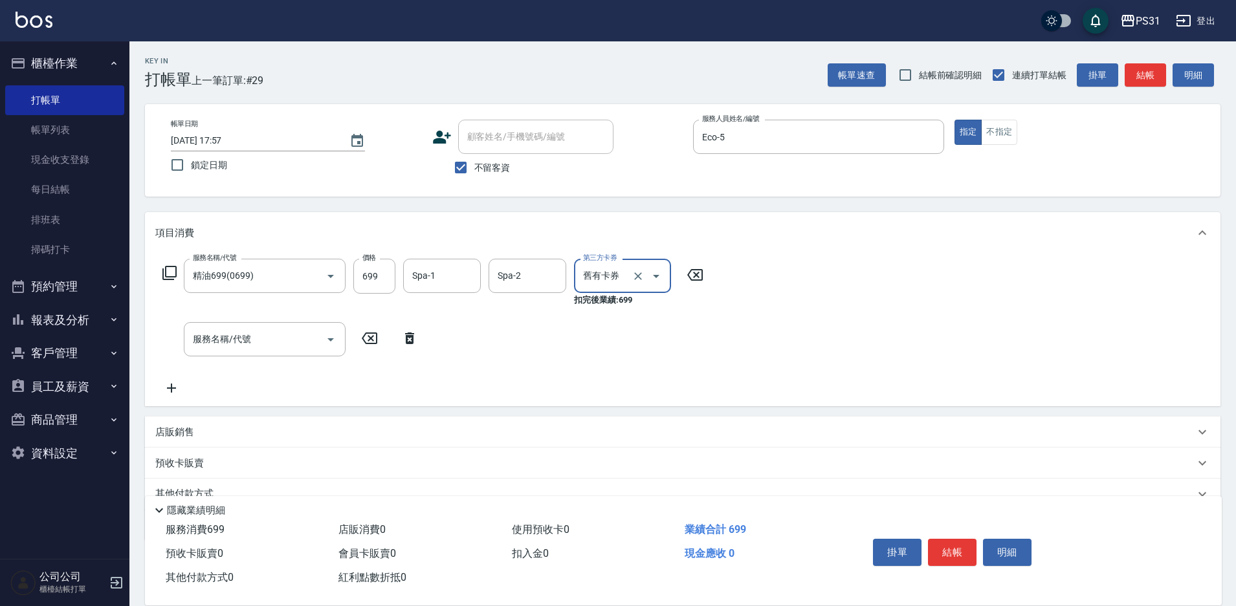
type input "舊有卡券"
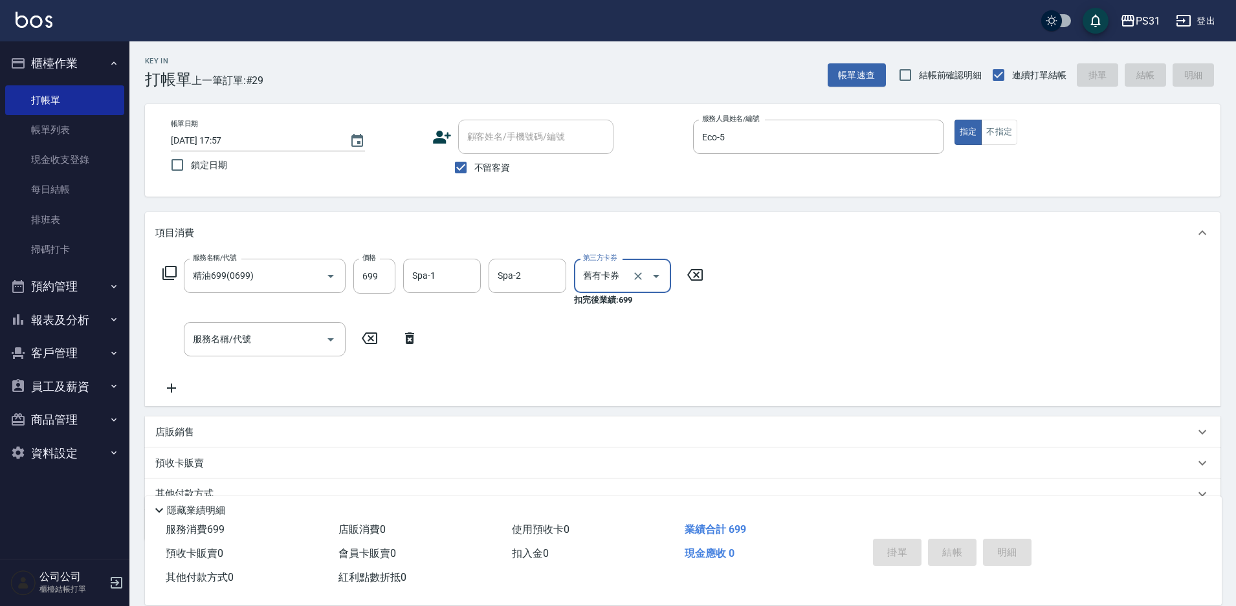
type input "[DATE] 17:58"
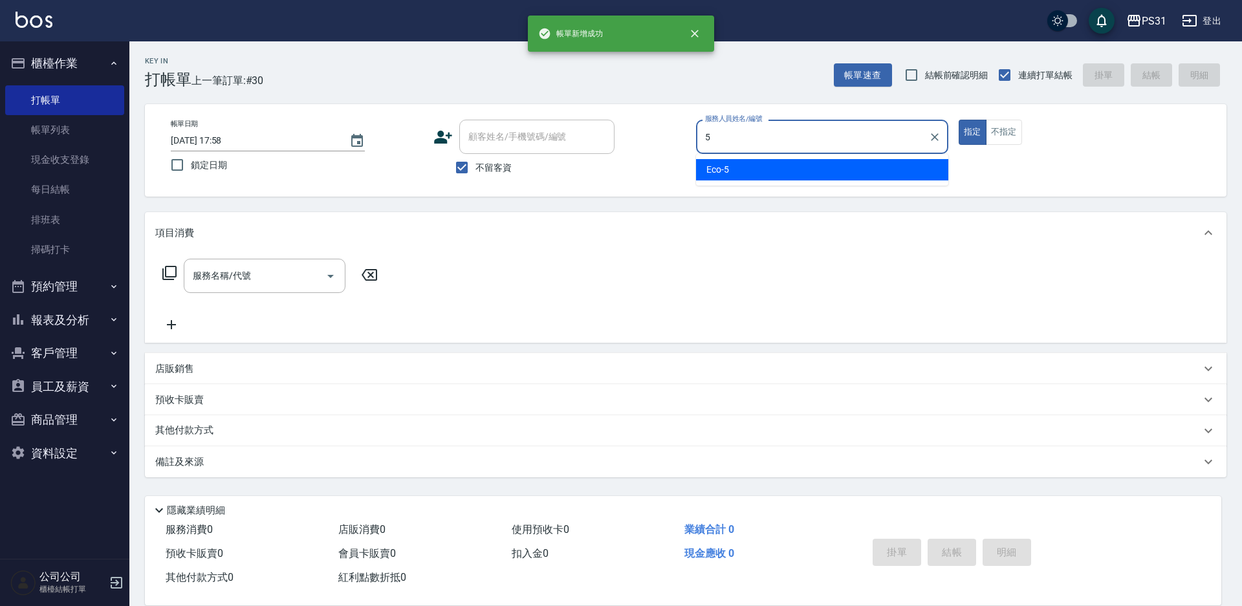
type input "Eco-5"
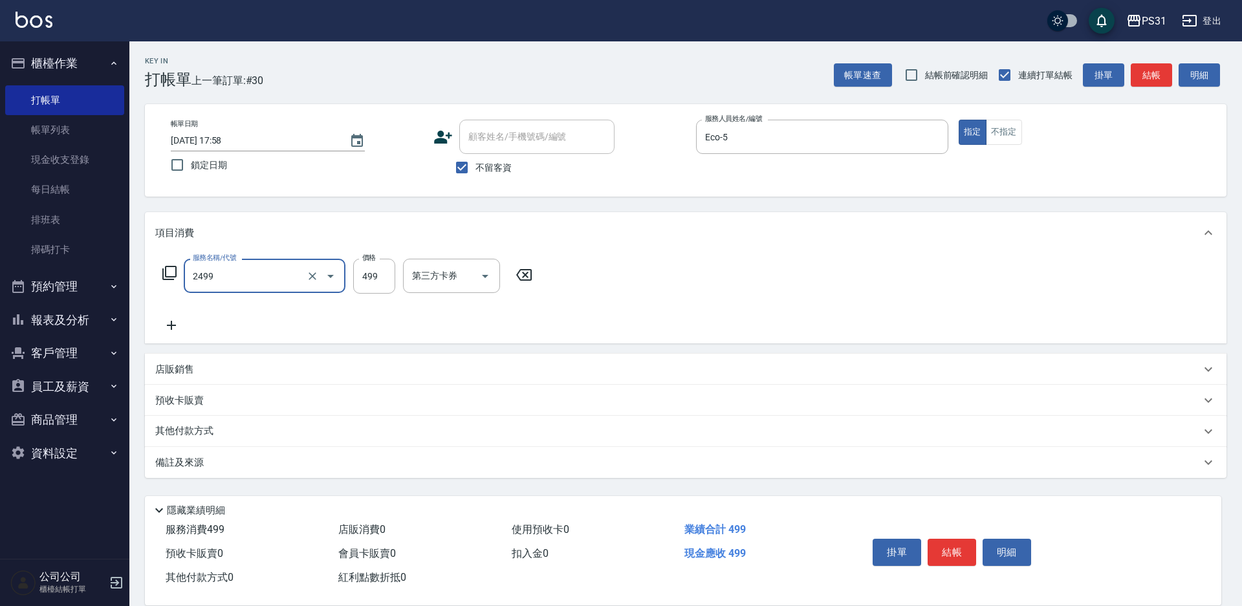
type input "499洗剪套餐(2499)"
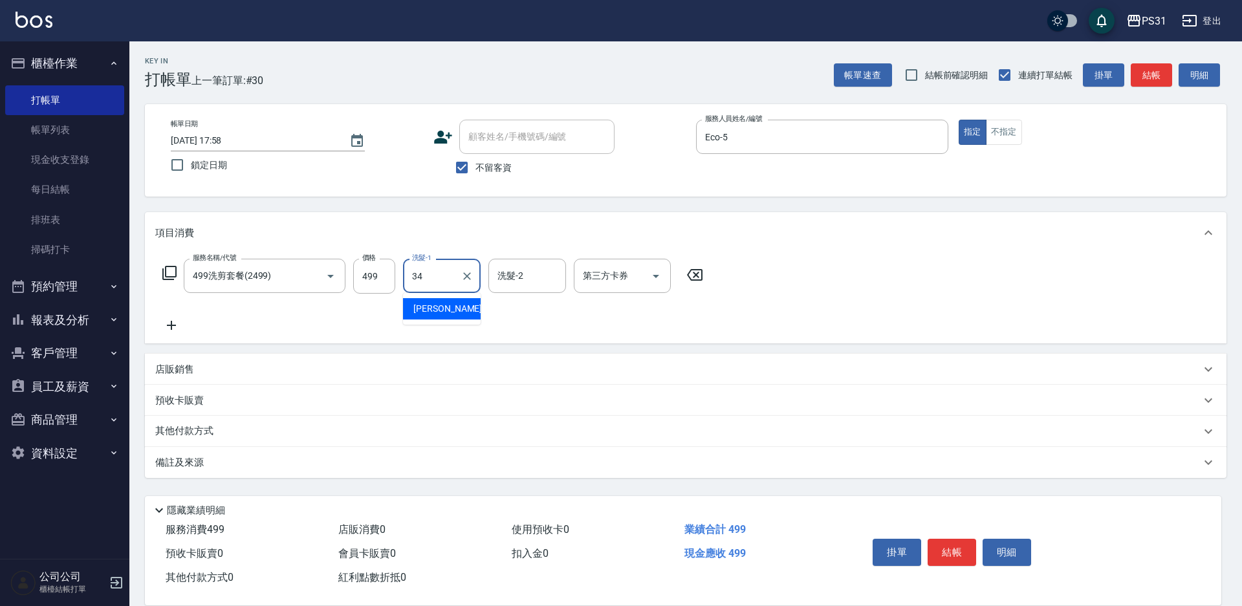
type input "[PERSON_NAME]-34"
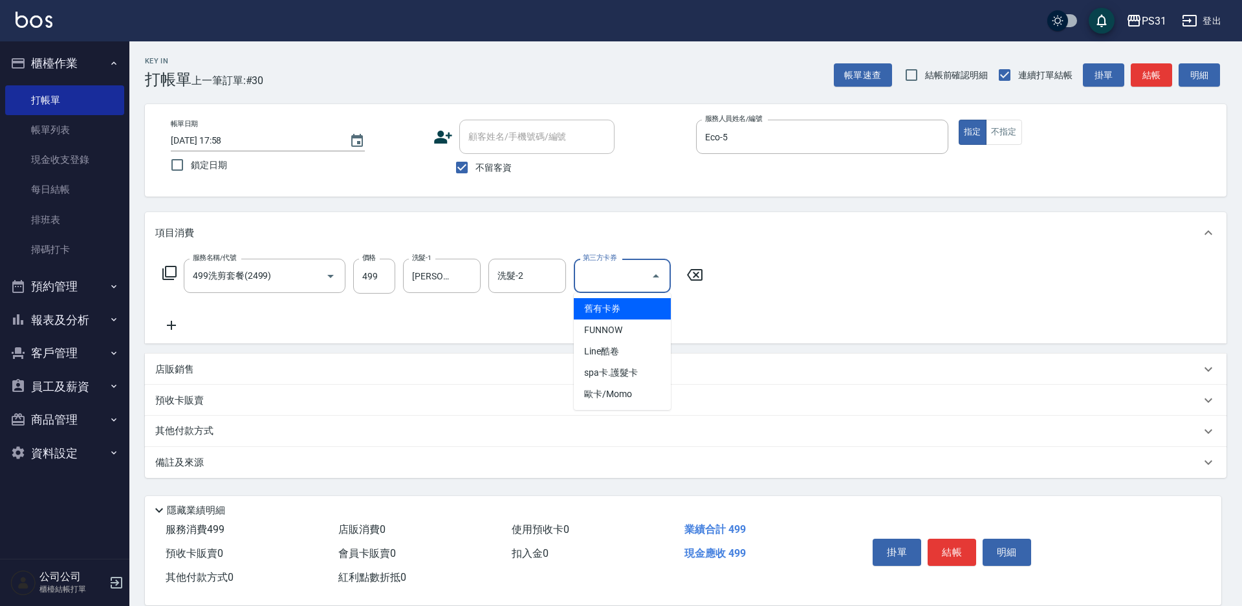
type input "舊有卡券"
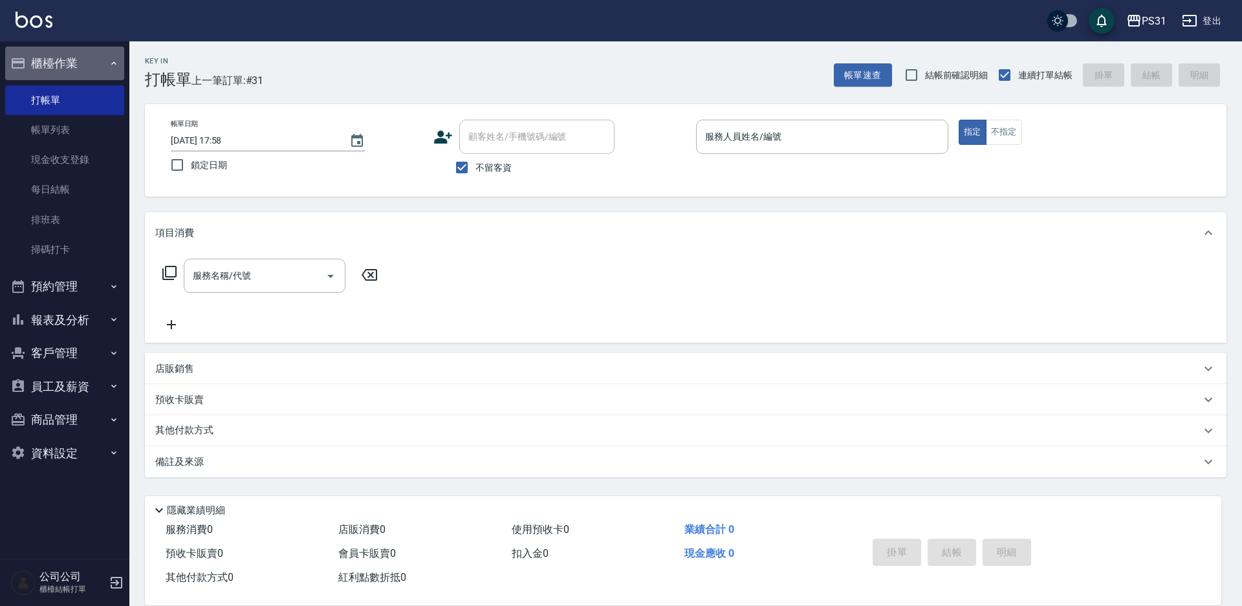
click at [52, 58] on button "櫃檯作業" at bounding box center [64, 64] width 119 height 34
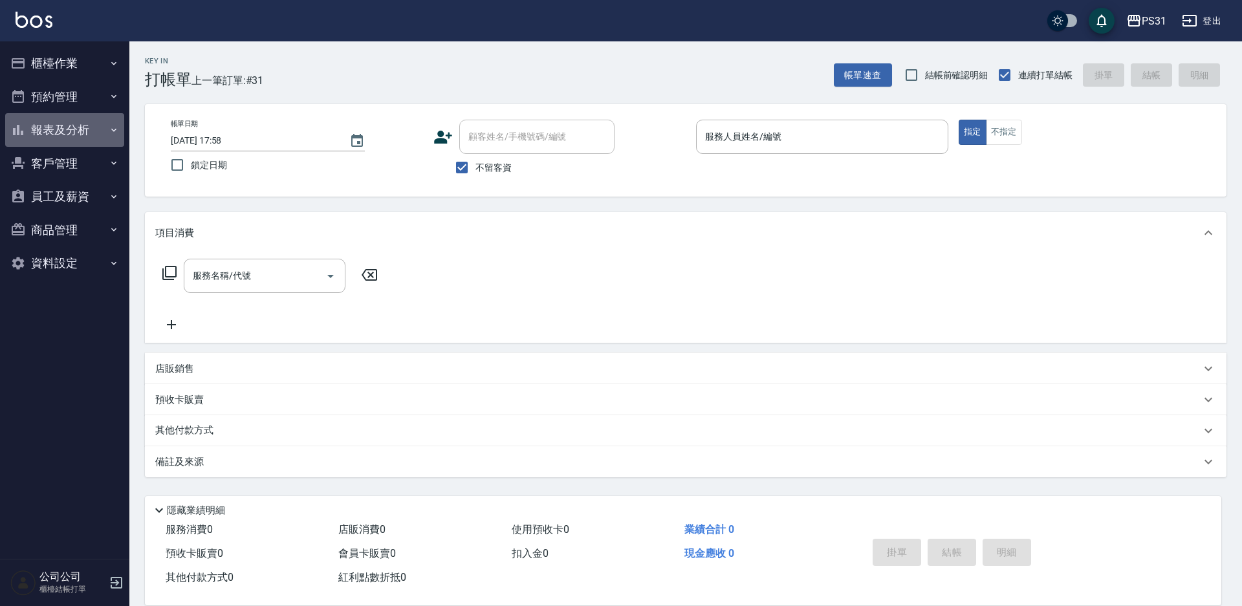
click at [36, 129] on button "報表及分析" at bounding box center [64, 130] width 119 height 34
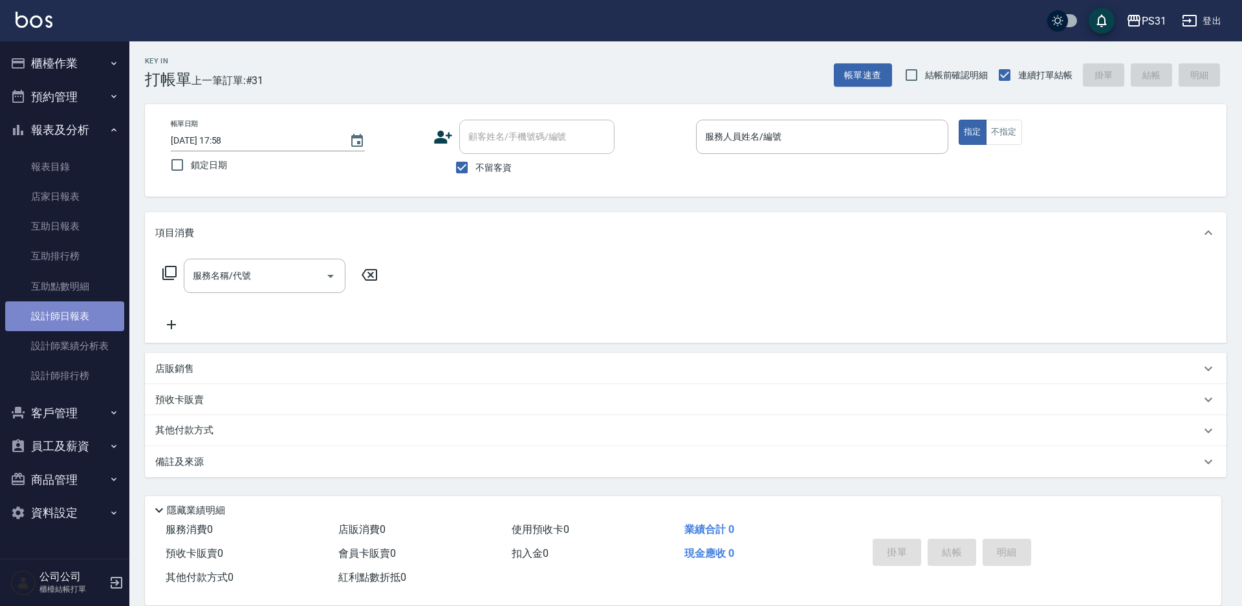
click at [82, 307] on link "設計師日報表" at bounding box center [64, 316] width 119 height 30
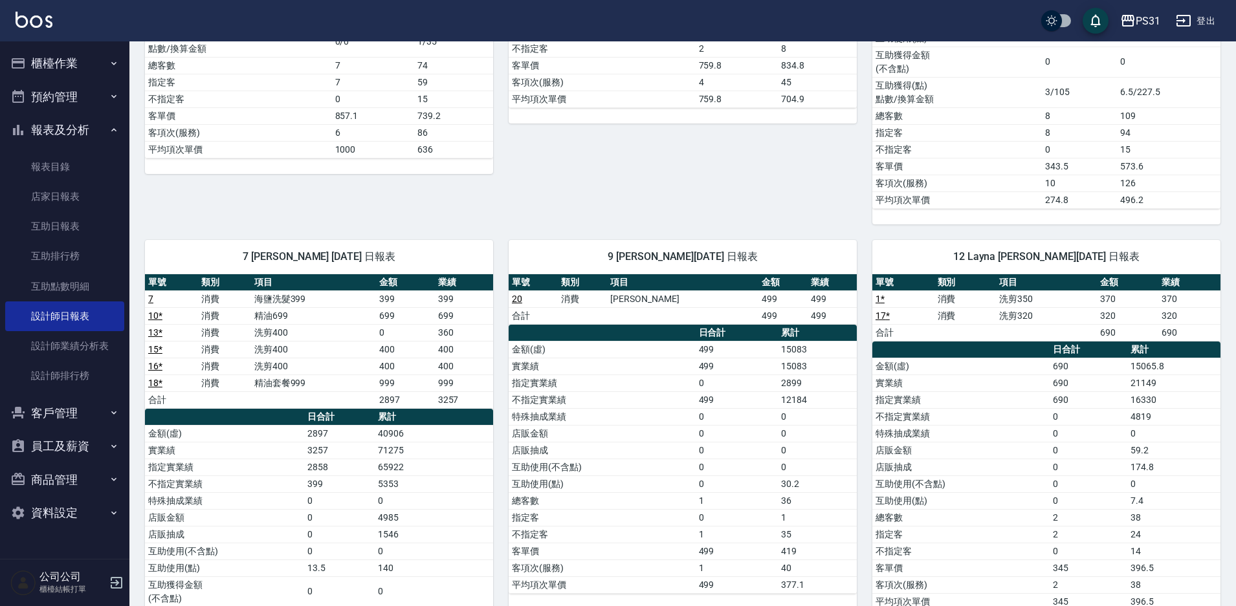
scroll to position [323, 0]
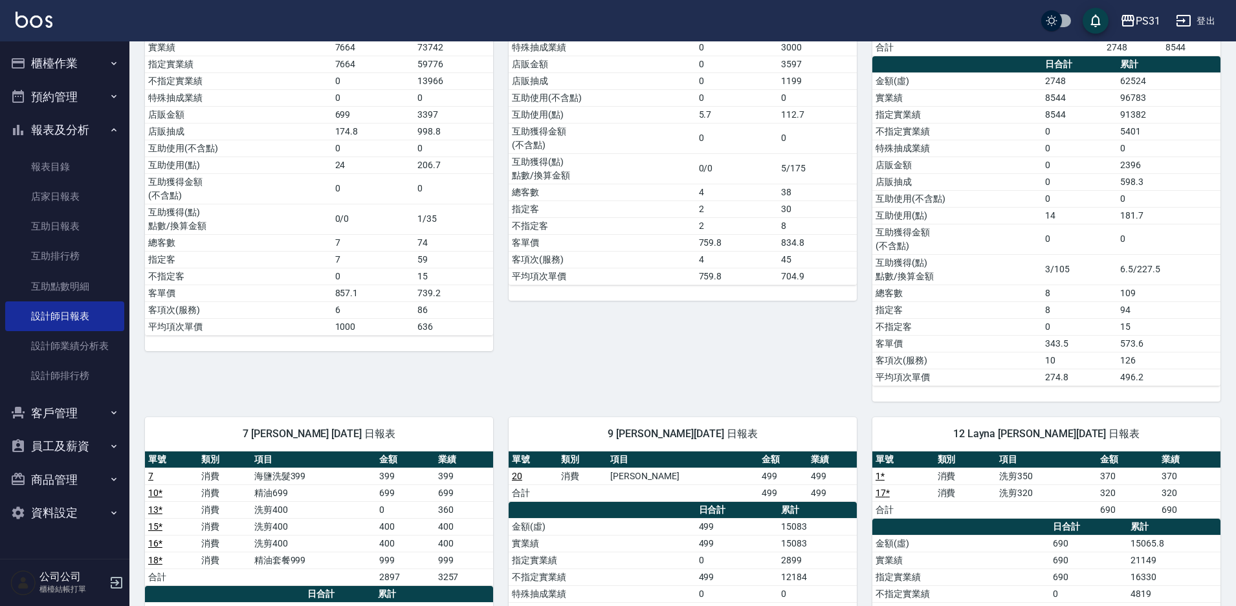
click at [67, 133] on button "報表及分析" at bounding box center [64, 130] width 119 height 34
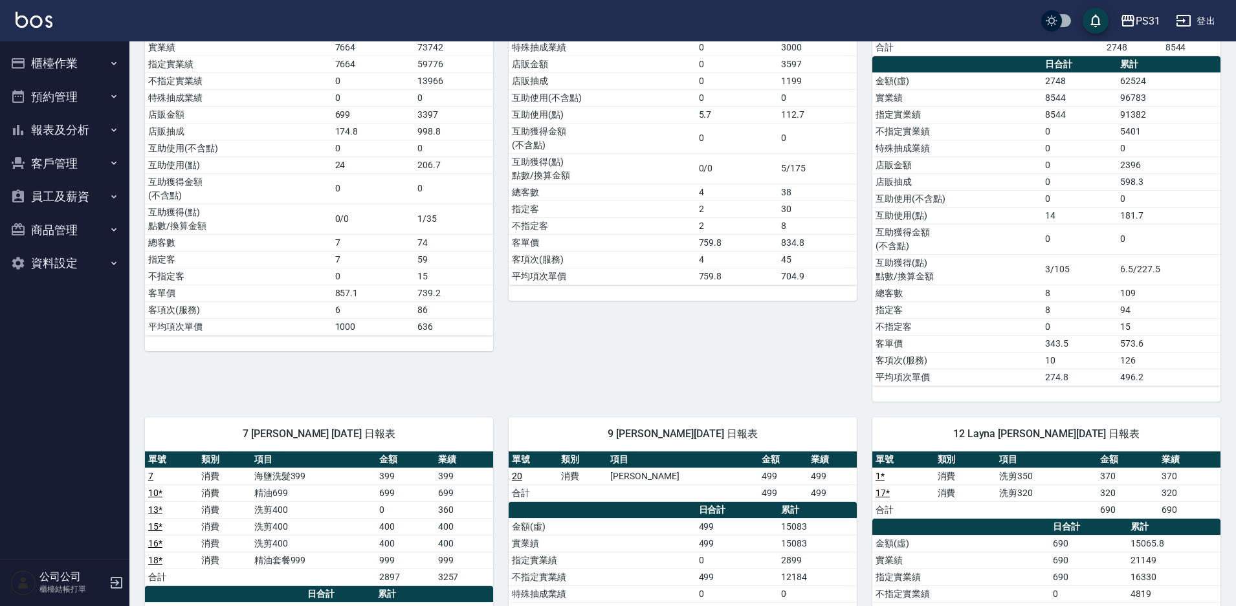
click at [78, 57] on button "櫃檯作業" at bounding box center [64, 64] width 119 height 34
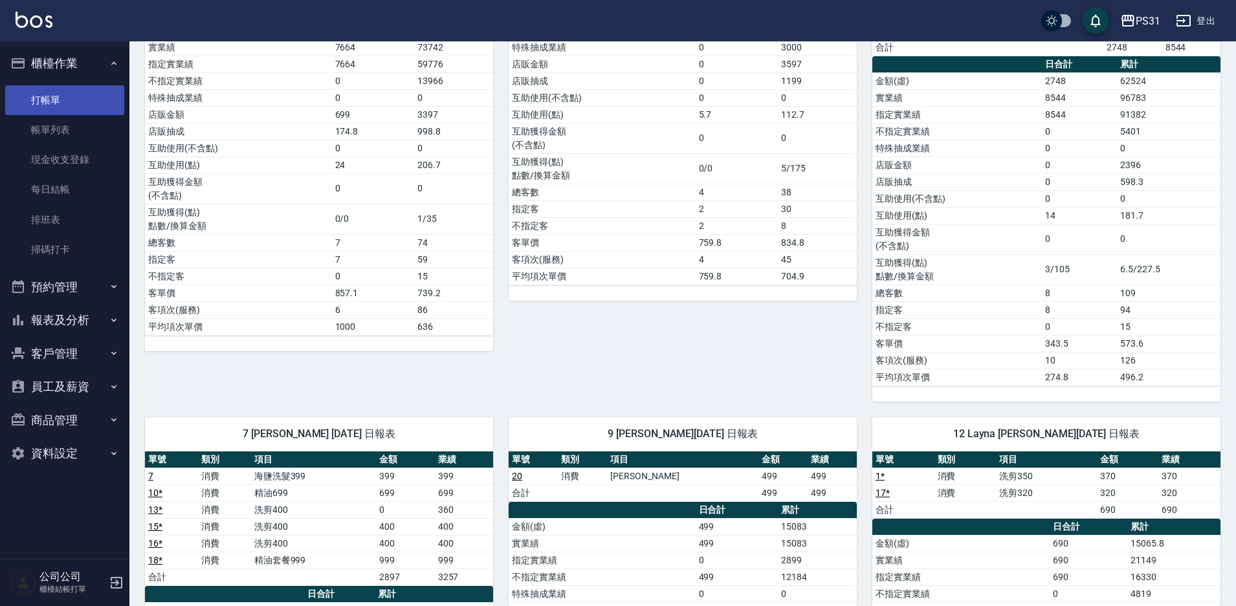
click at [48, 105] on link "打帳單" at bounding box center [64, 100] width 119 height 30
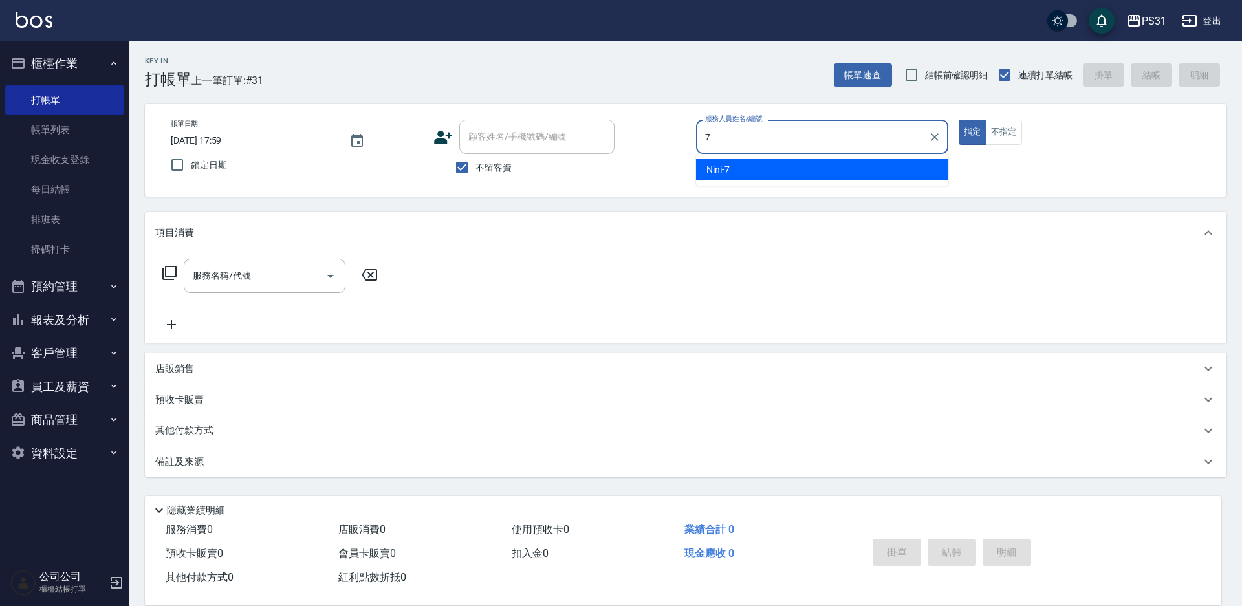
type input "Nini-7"
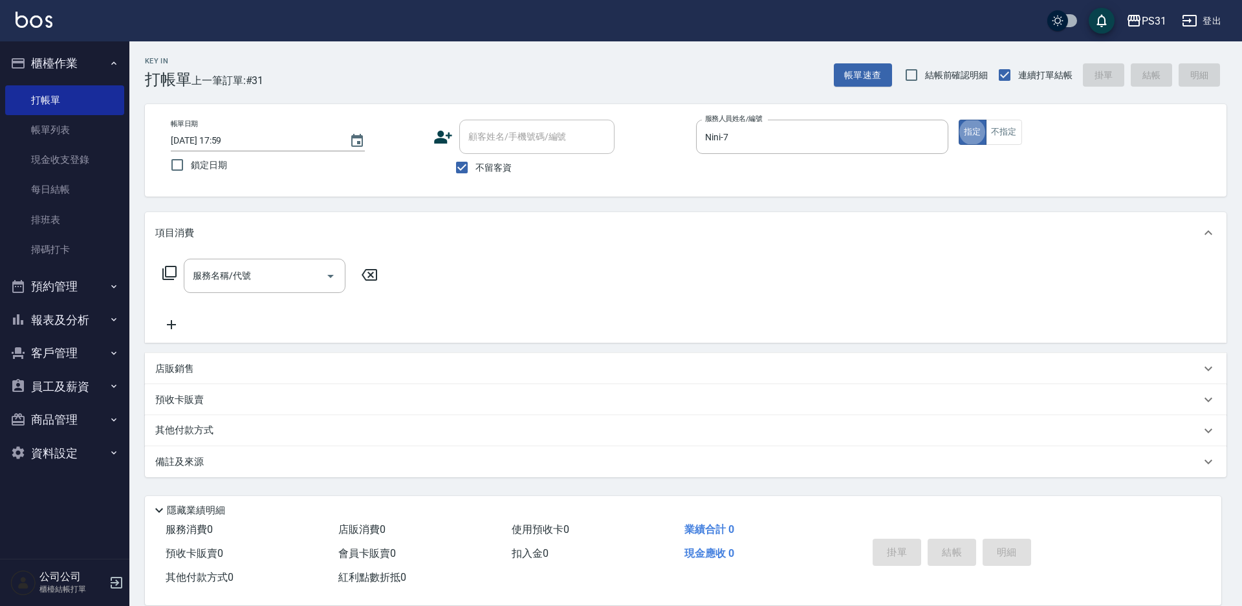
type button "true"
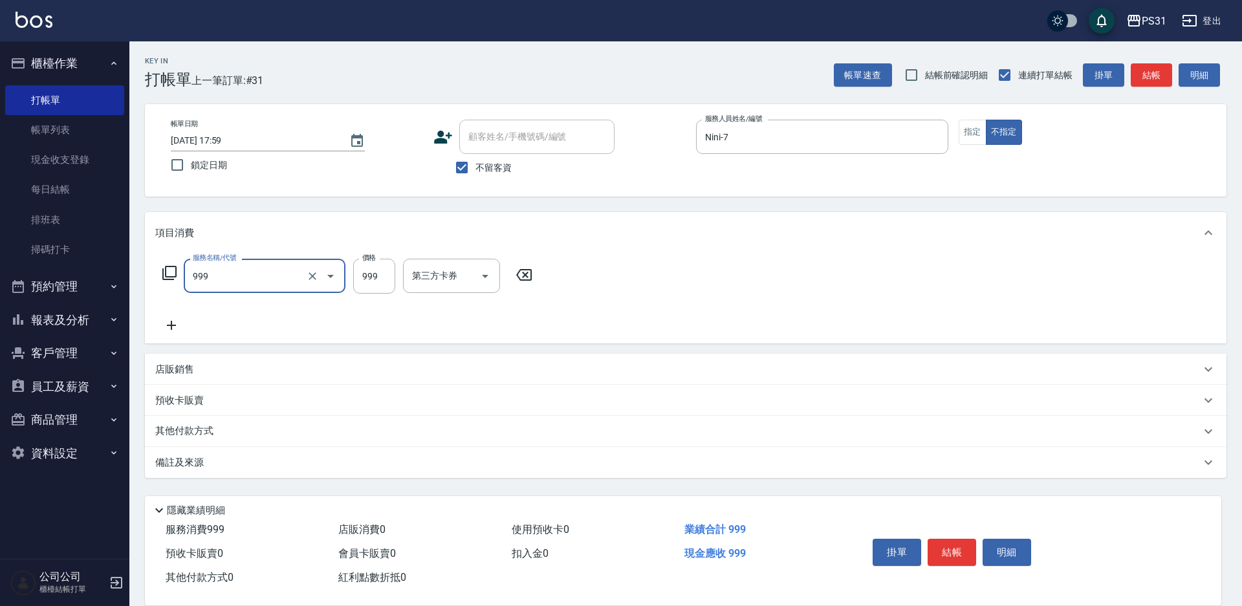
type input "精油套餐999(999)"
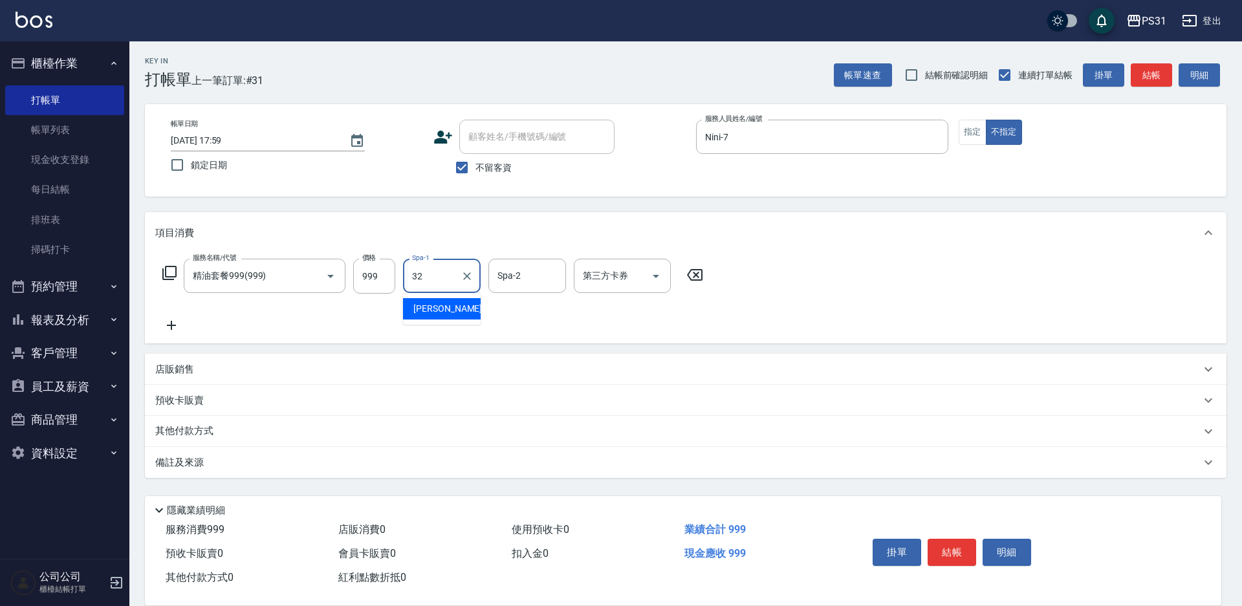
type input "[PERSON_NAME]-32"
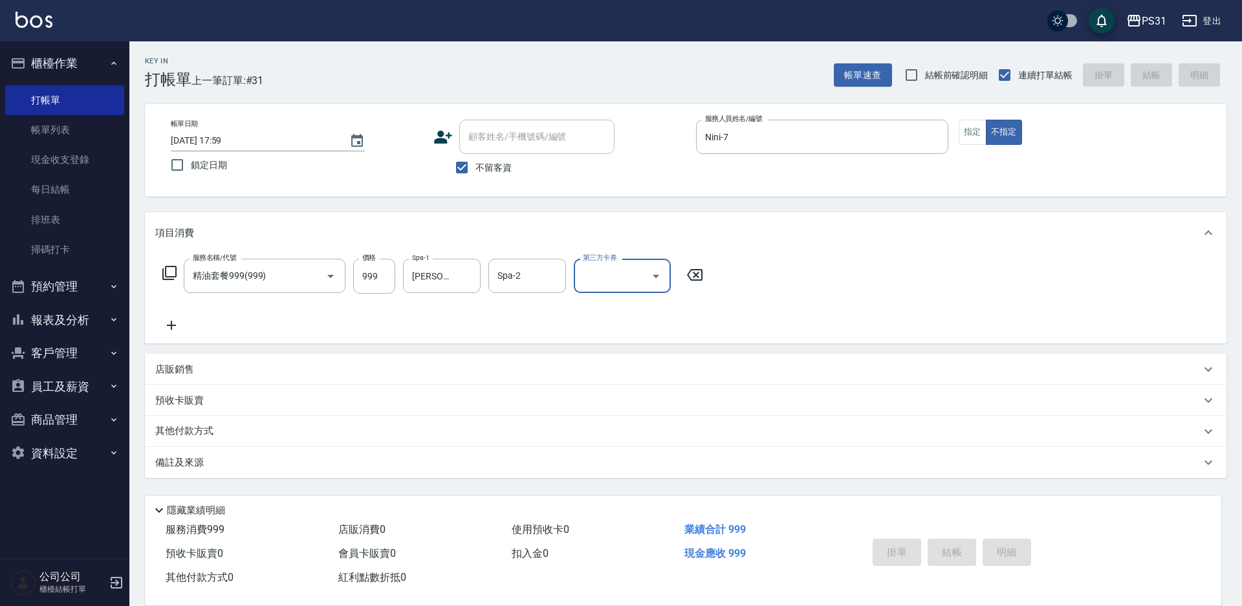
type input "[DATE] 18:01"
